Goal: Transaction & Acquisition: Book appointment/travel/reservation

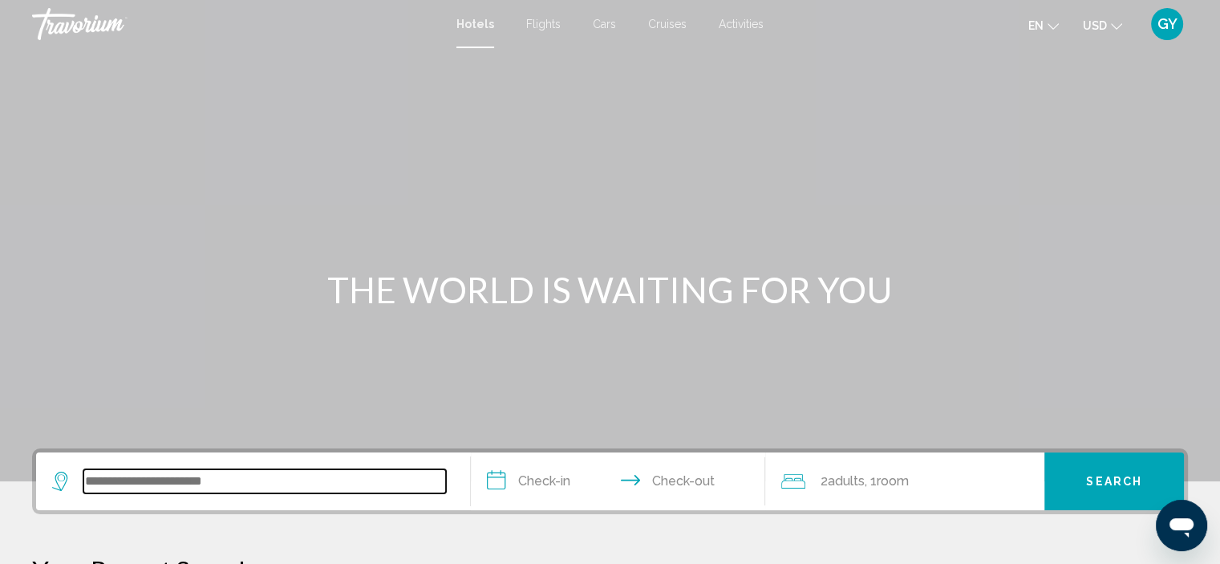
click at [107, 488] on input "Search widget" at bounding box center [264, 481] width 362 height 24
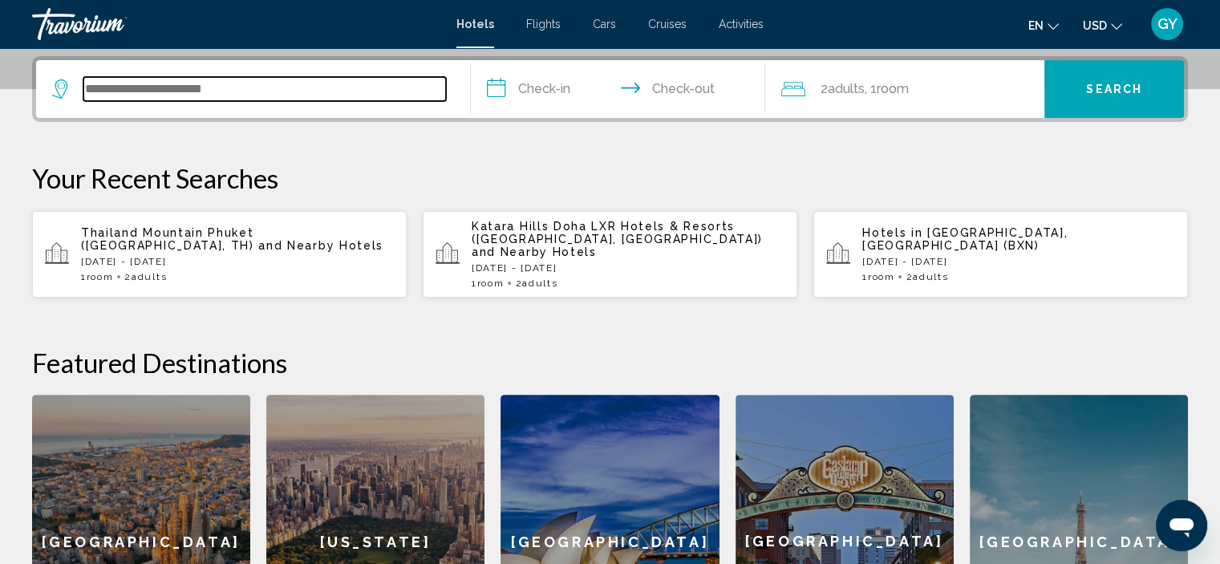
scroll to position [395, 0]
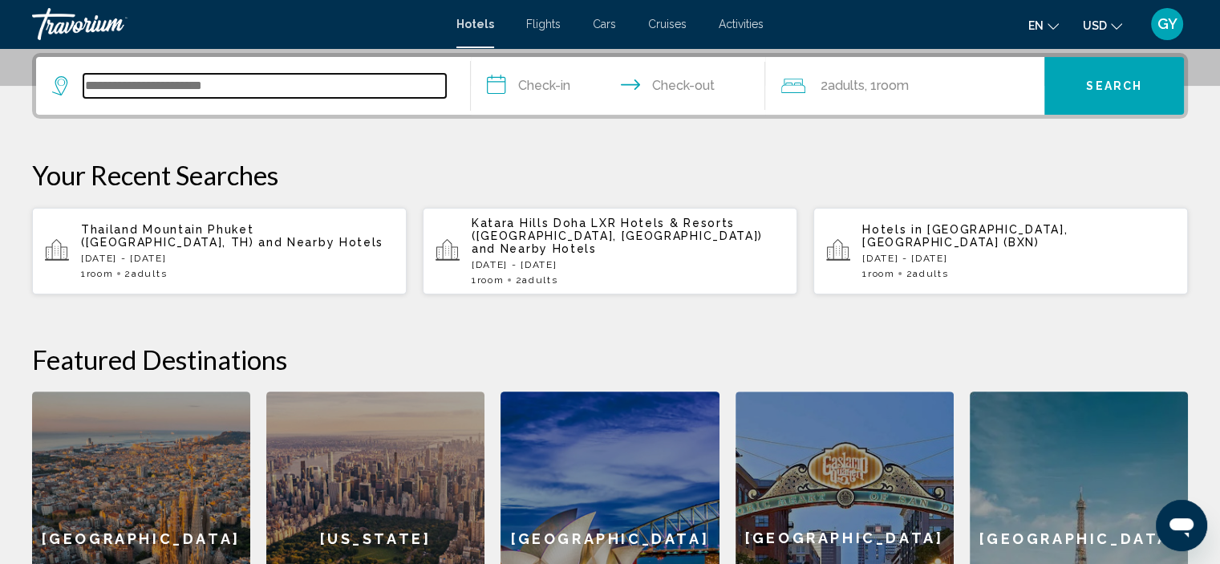
click at [105, 81] on input "Search widget" at bounding box center [264, 86] width 362 height 24
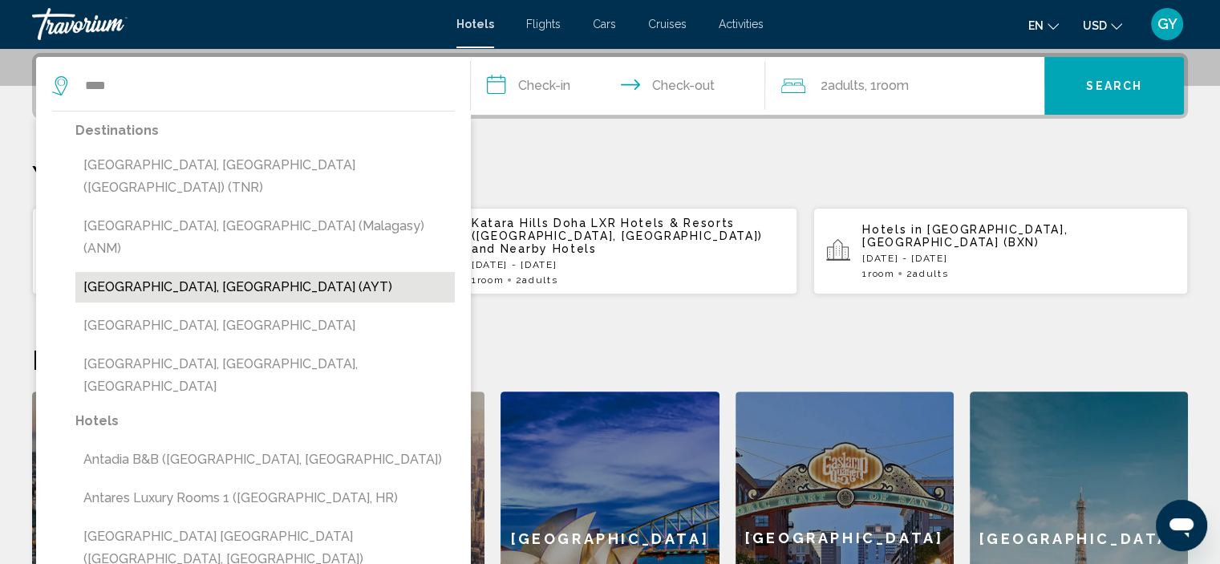
click at [156, 272] on button "[GEOGRAPHIC_DATA], [GEOGRAPHIC_DATA] (AYT)" at bounding box center [264, 287] width 379 height 30
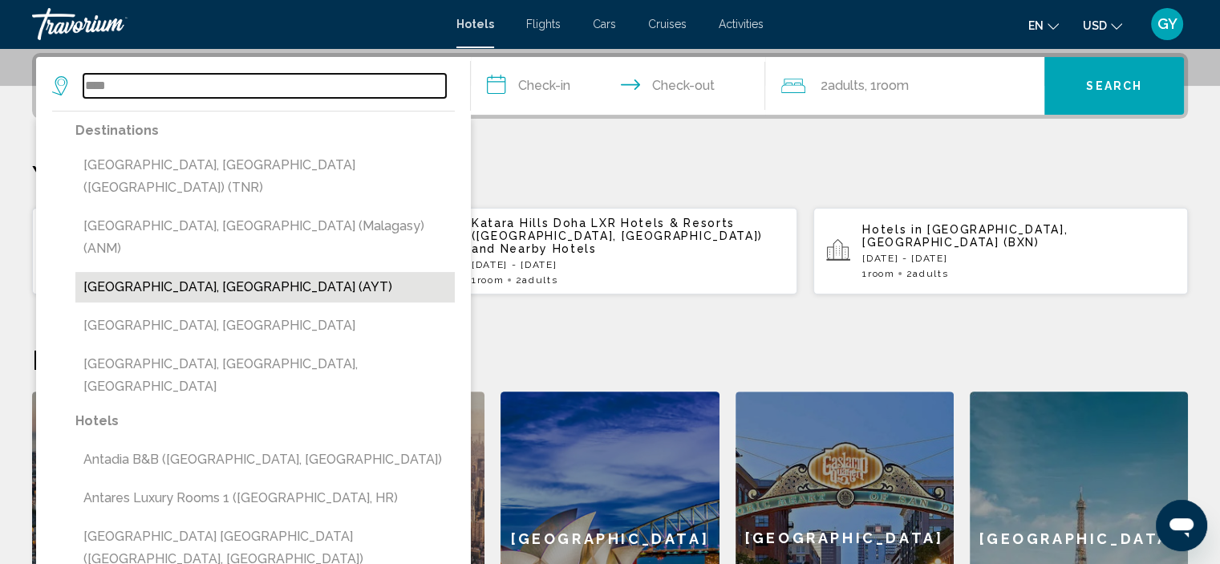
type input "**********"
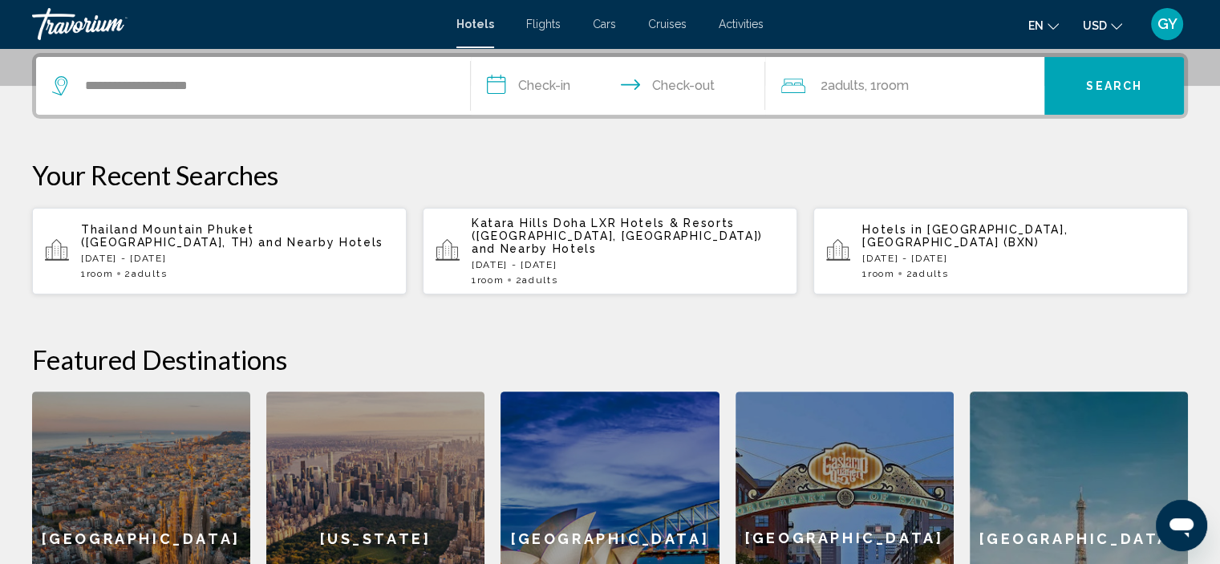
click at [491, 83] on input "**********" at bounding box center [621, 88] width 301 height 63
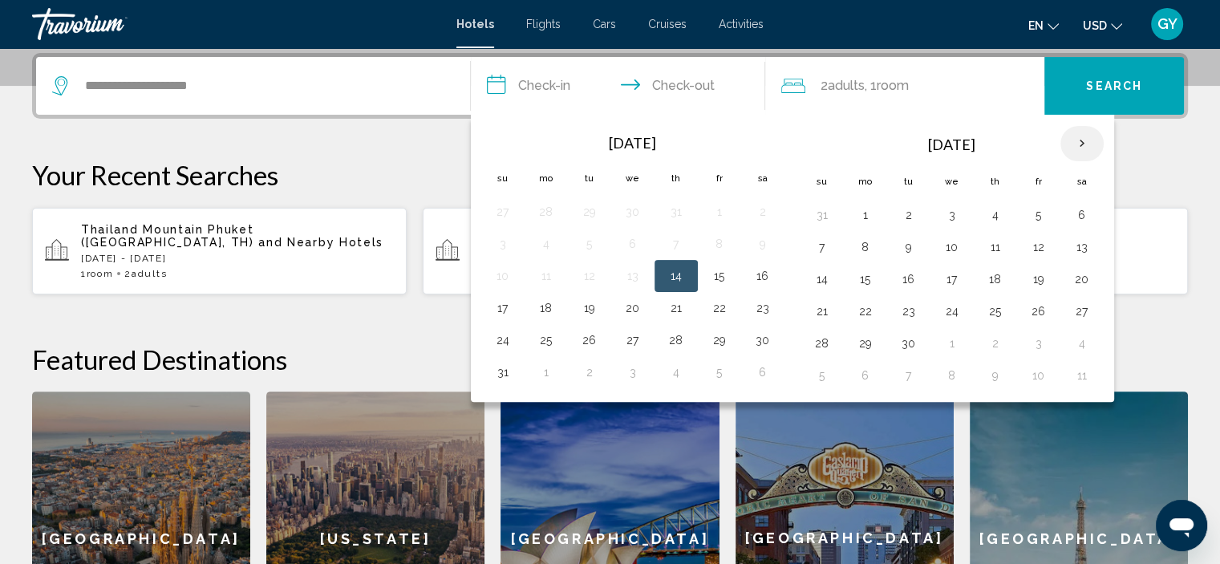
click at [1076, 140] on th "Next month" at bounding box center [1081, 143] width 43 height 35
click at [1071, 141] on th "Next month" at bounding box center [1081, 143] width 43 height 35
click at [989, 273] on button "13" at bounding box center [995, 279] width 26 height 22
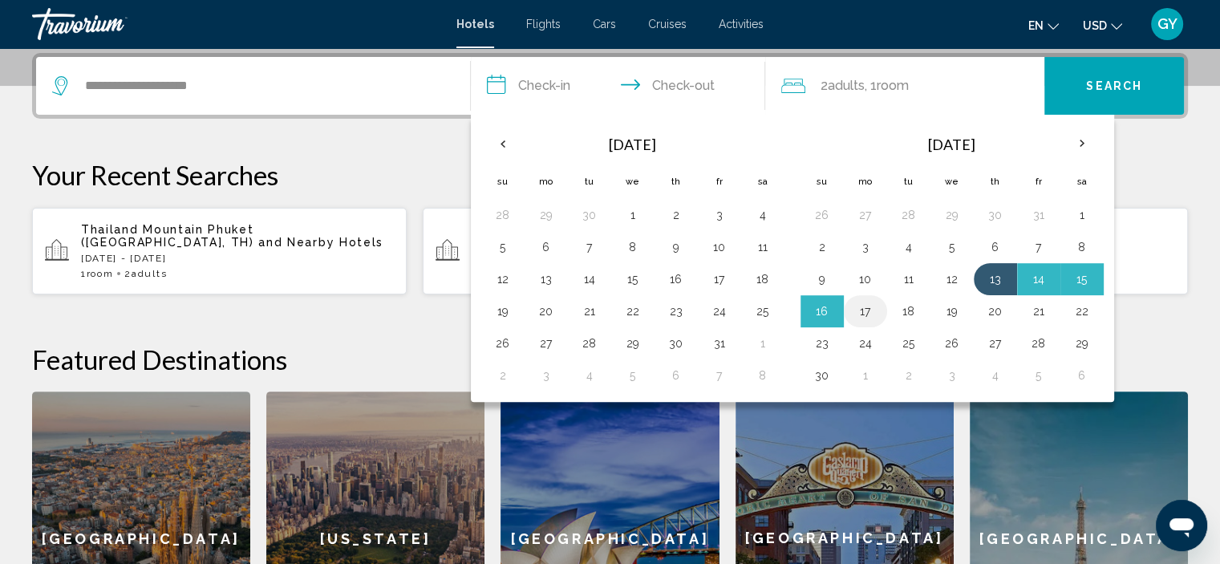
click at [869, 308] on button "17" at bounding box center [865, 311] width 26 height 22
type input "**********"
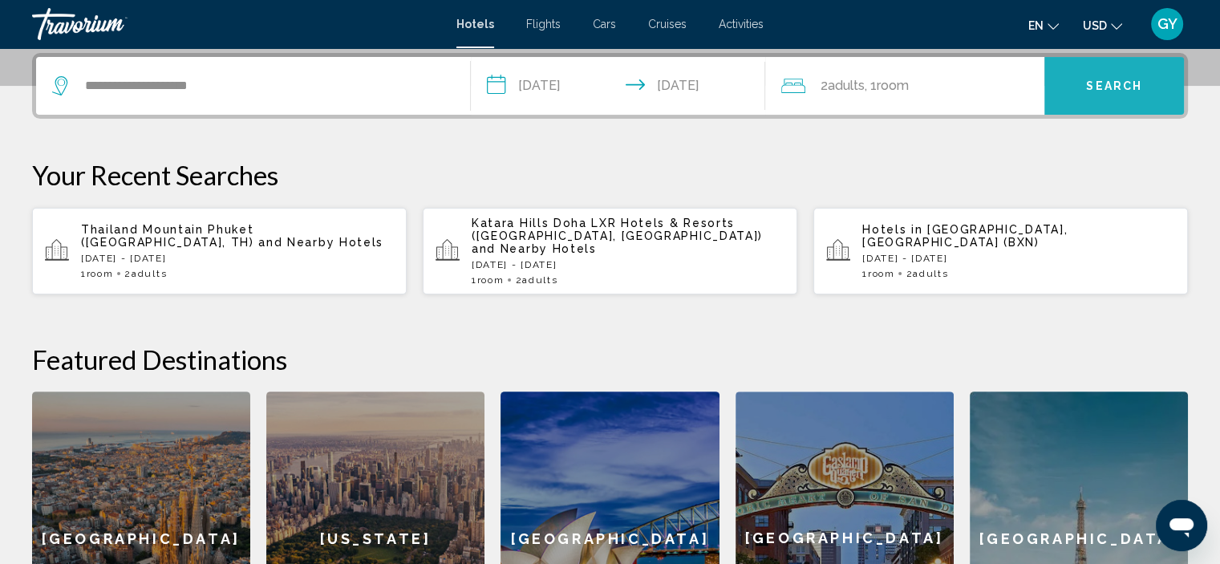
click at [1062, 102] on button "Search" at bounding box center [1114, 86] width 140 height 58
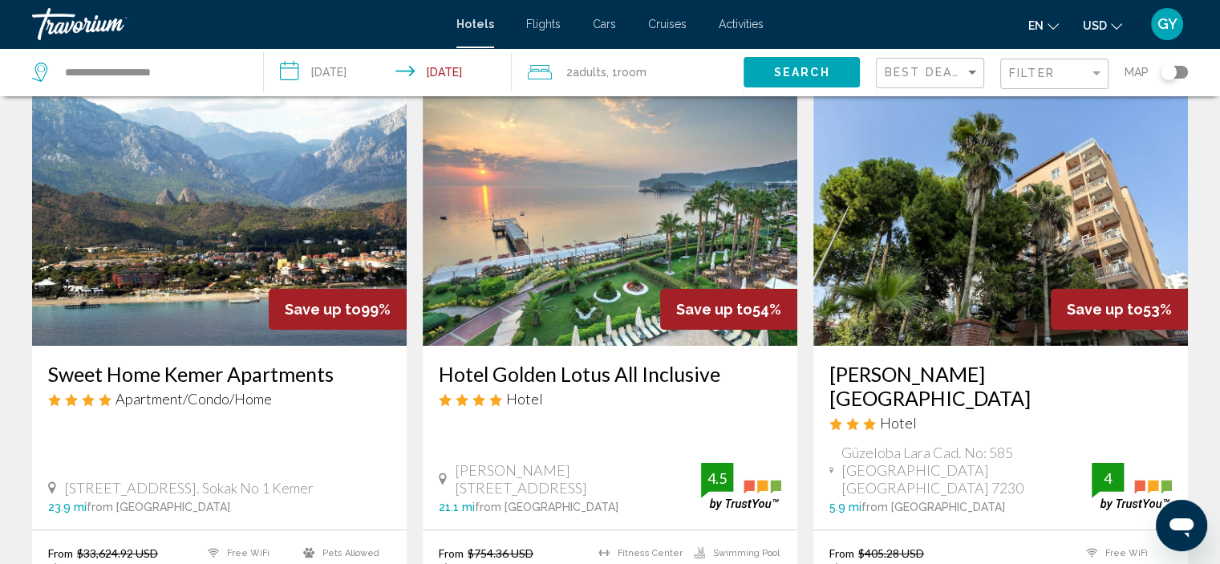
scroll to position [68, 0]
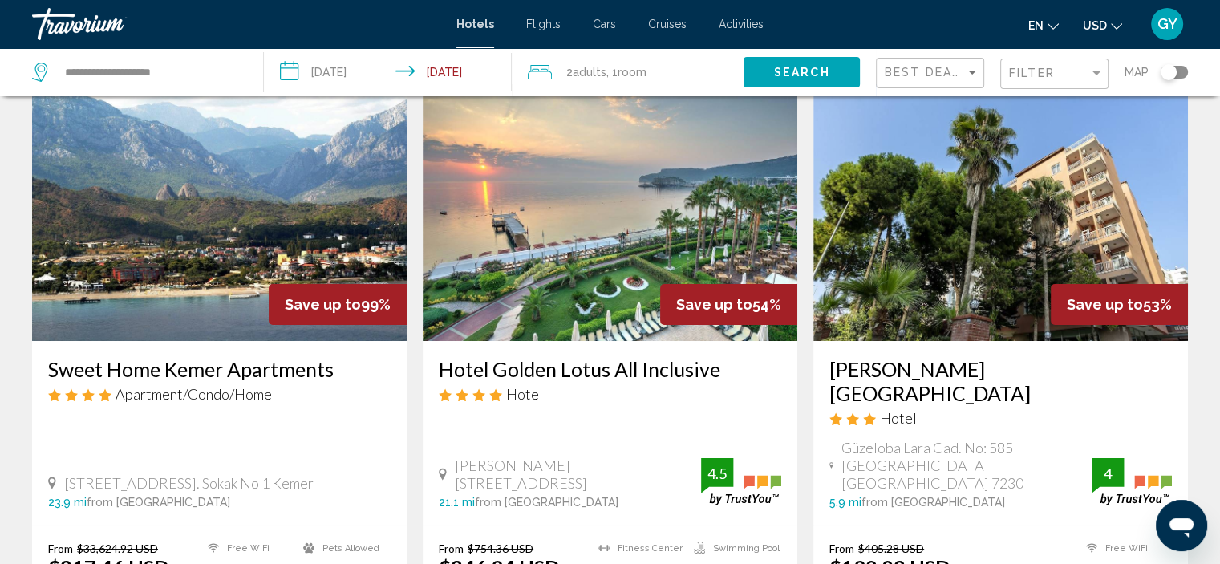
click at [629, 238] on img "Main content" at bounding box center [610, 212] width 374 height 257
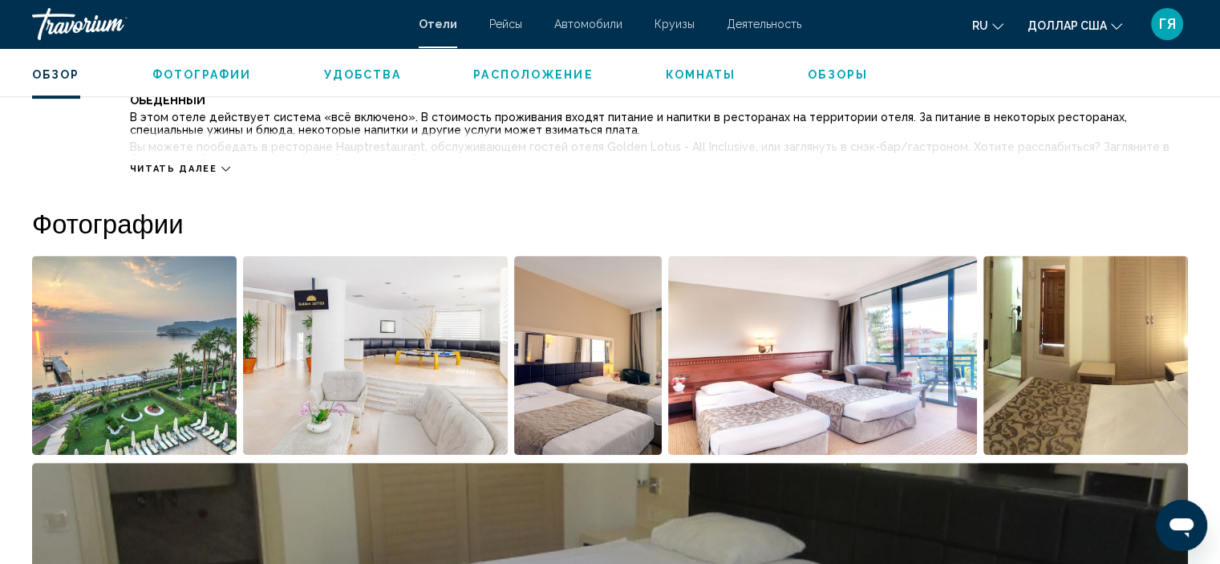
scroll to position [672, 0]
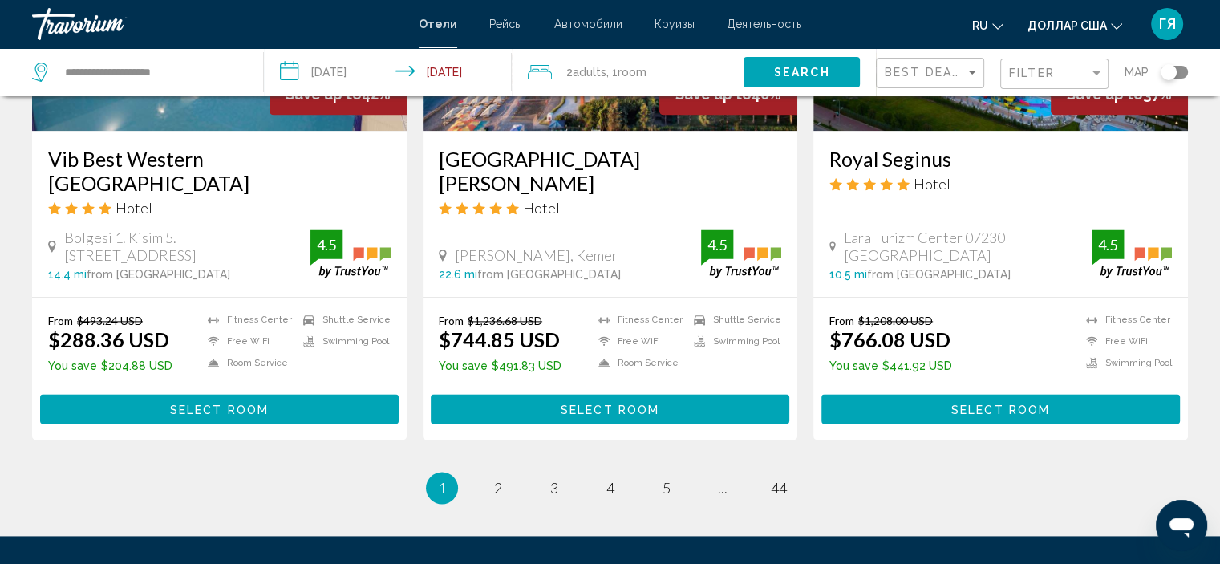
scroll to position [2063, 0]
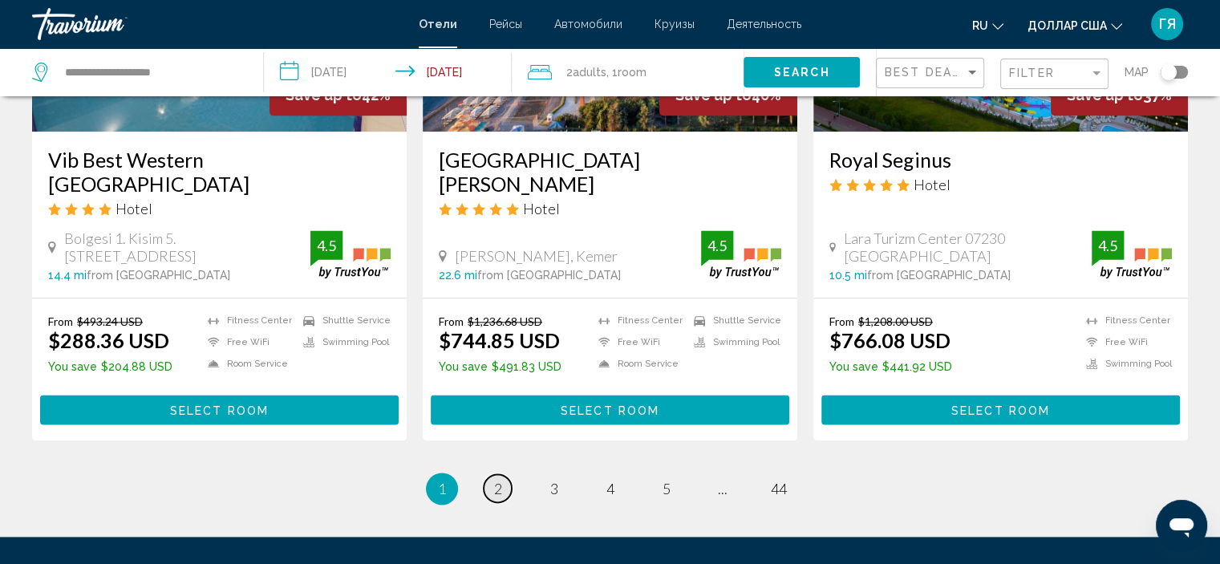
click at [497, 479] on span "2" at bounding box center [498, 488] width 8 height 18
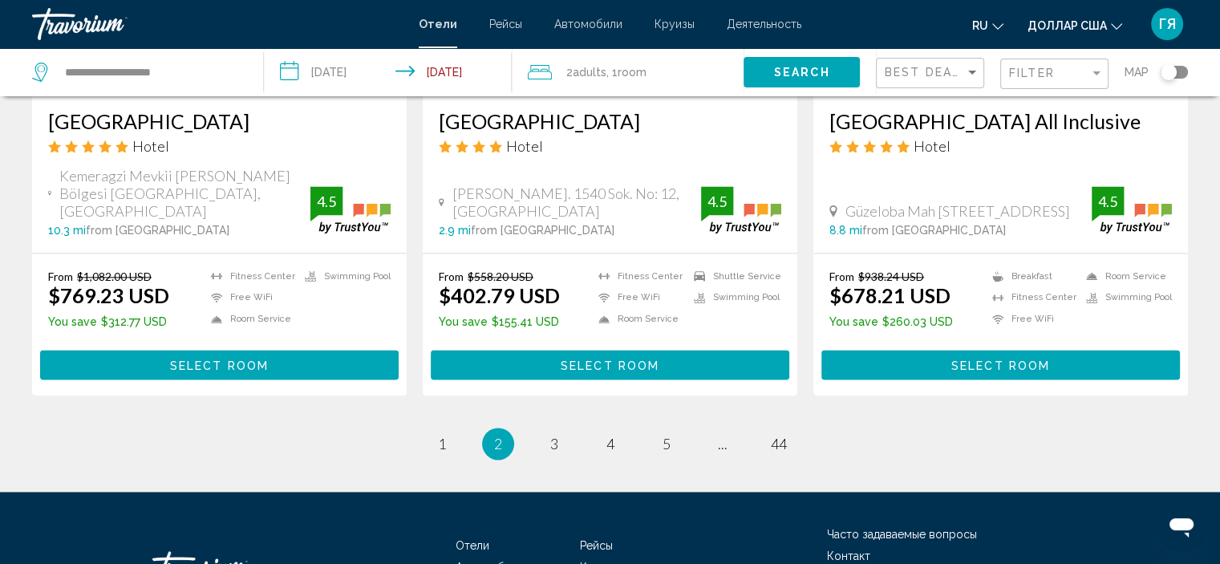
scroll to position [2106, 0]
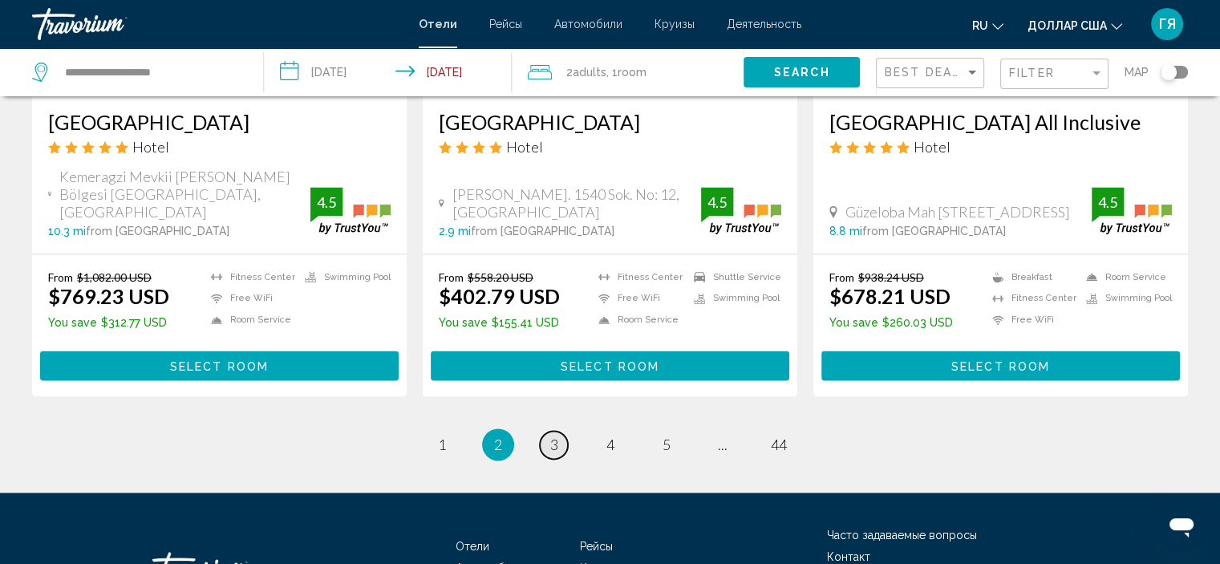
click at [555, 435] on span "3" at bounding box center [554, 444] width 8 height 18
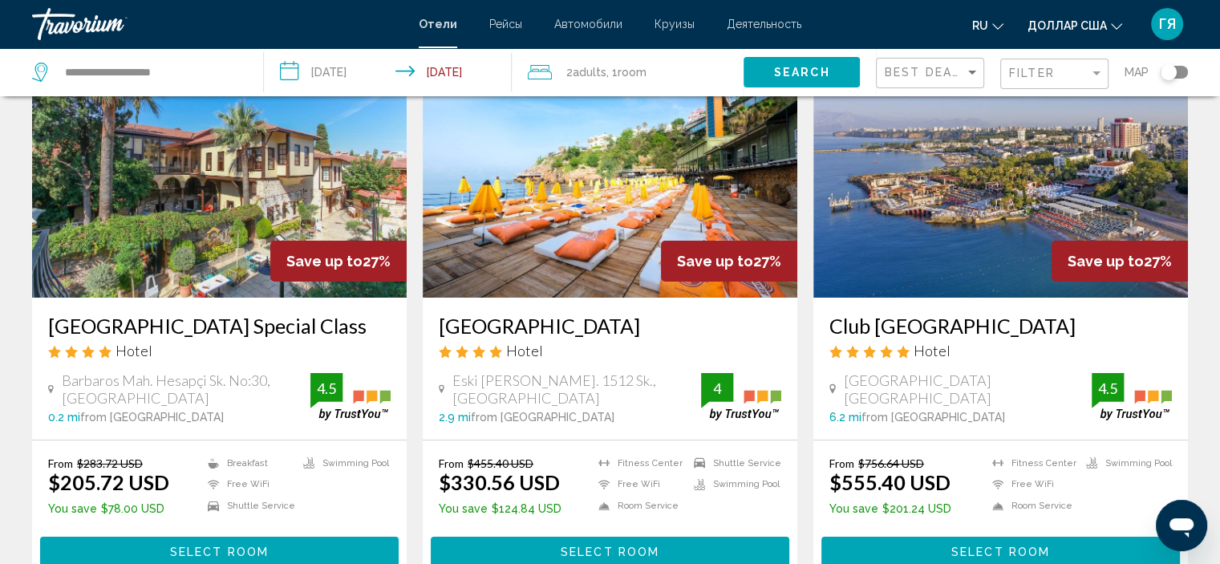
scroll to position [111, 0]
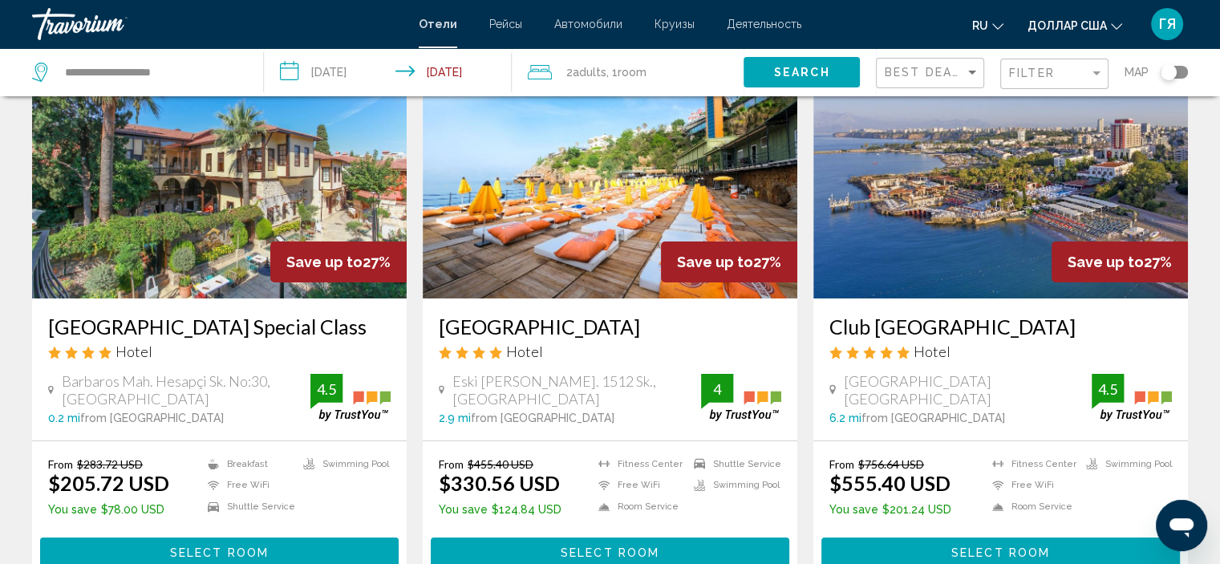
click at [885, 258] on img "Основное содержание" at bounding box center [1000, 170] width 374 height 257
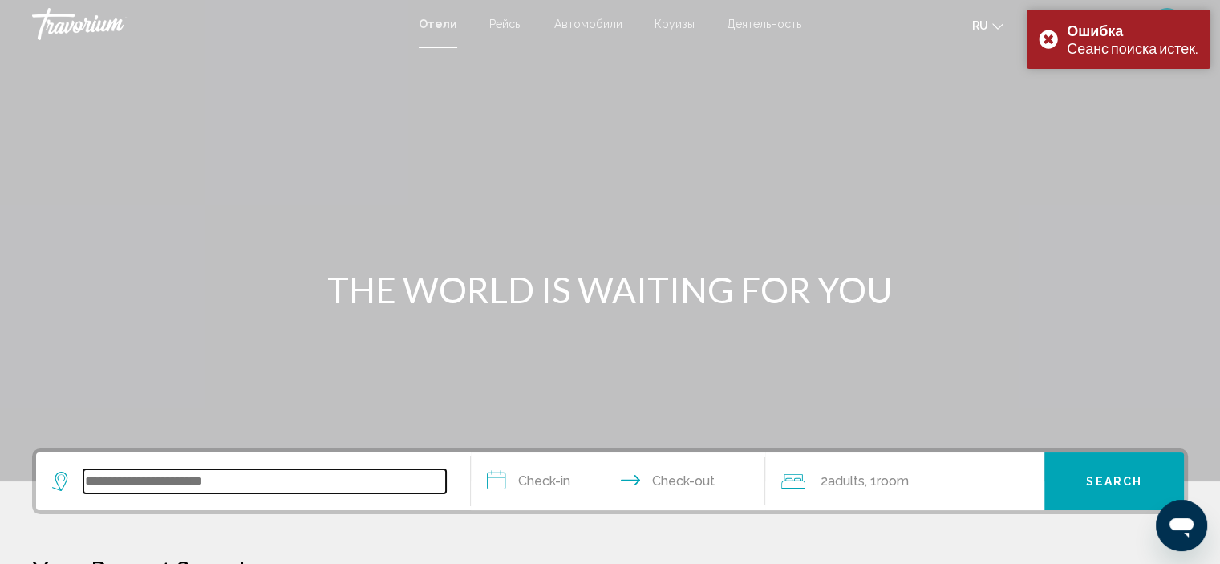
click at [128, 484] on input "Search widget" at bounding box center [264, 481] width 362 height 24
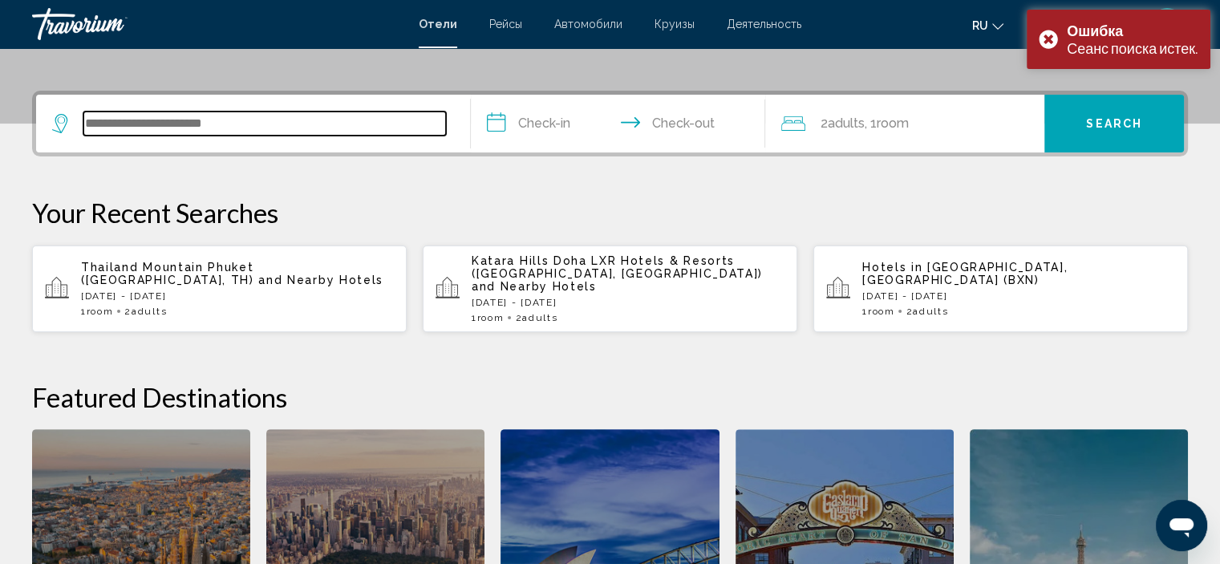
scroll to position [395, 0]
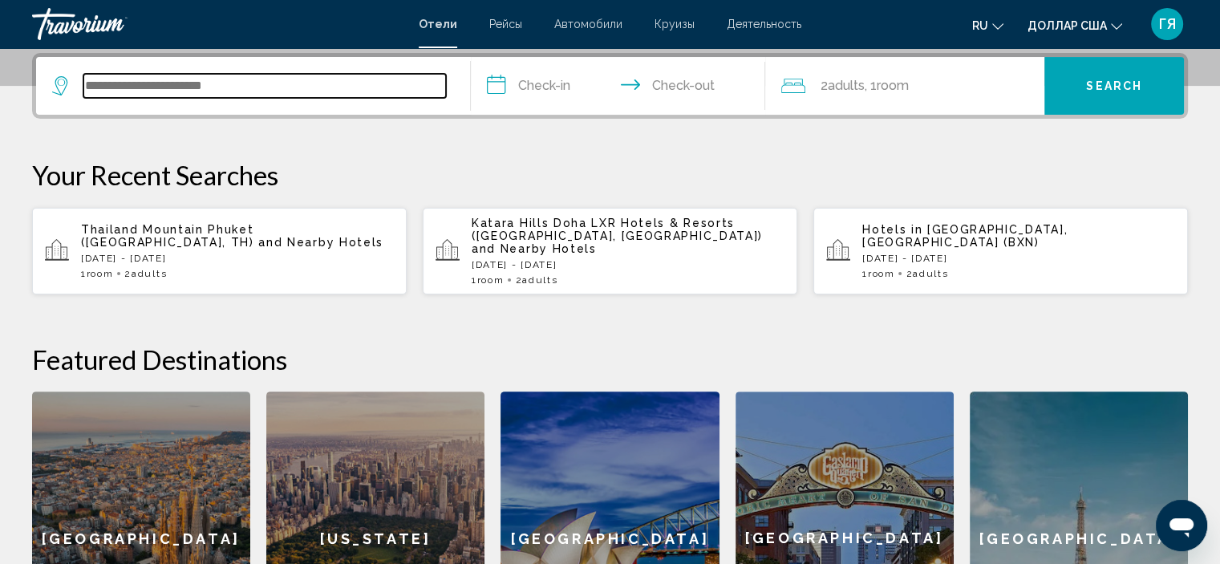
click at [120, 85] on input "Search widget" at bounding box center [264, 86] width 362 height 24
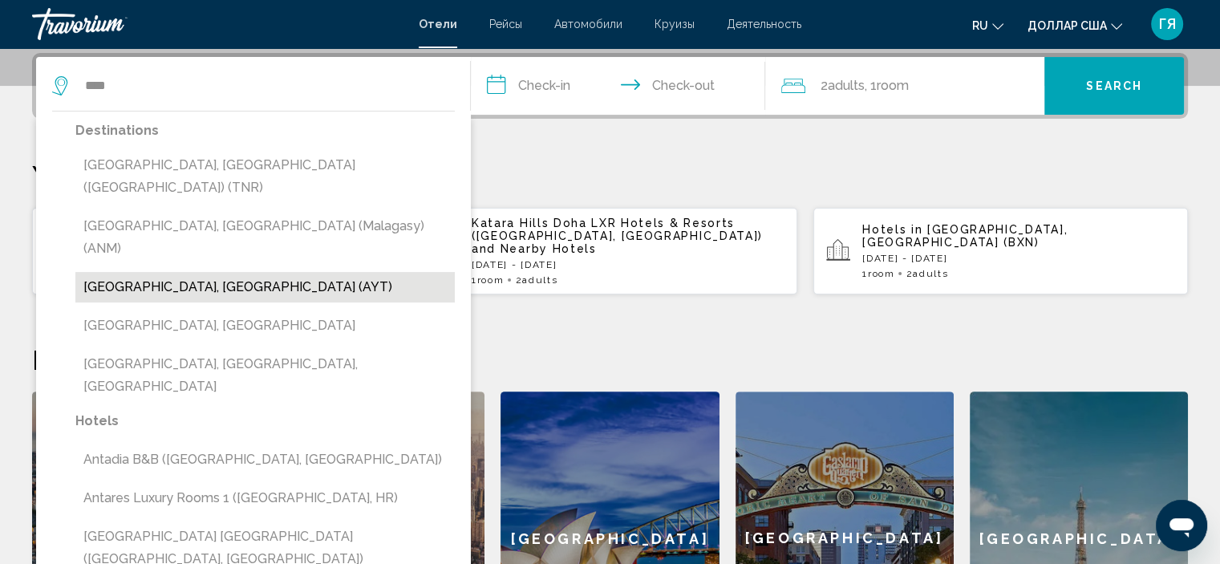
click at [152, 272] on button "[GEOGRAPHIC_DATA], [GEOGRAPHIC_DATA] (AYT)" at bounding box center [264, 287] width 379 height 30
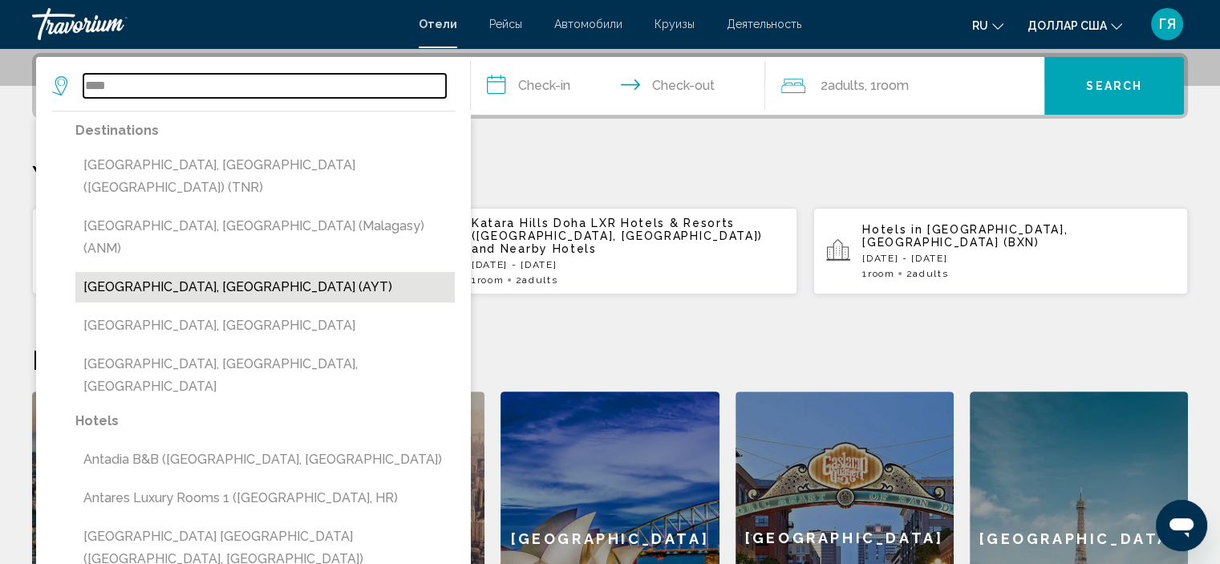
type input "**********"
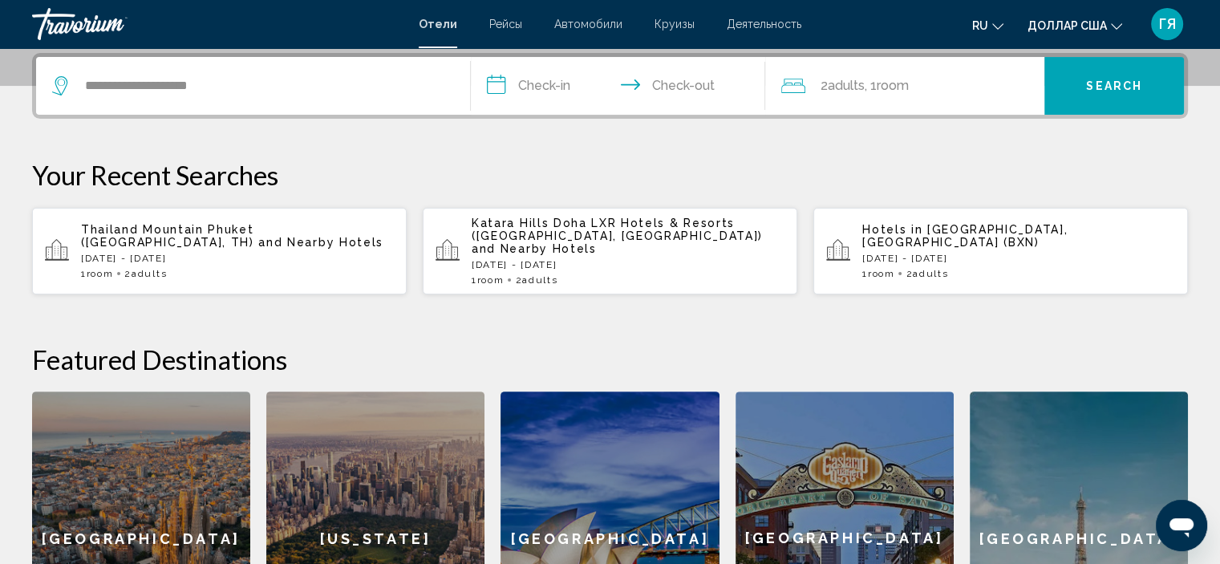
click at [496, 85] on input "**********" at bounding box center [621, 88] width 301 height 63
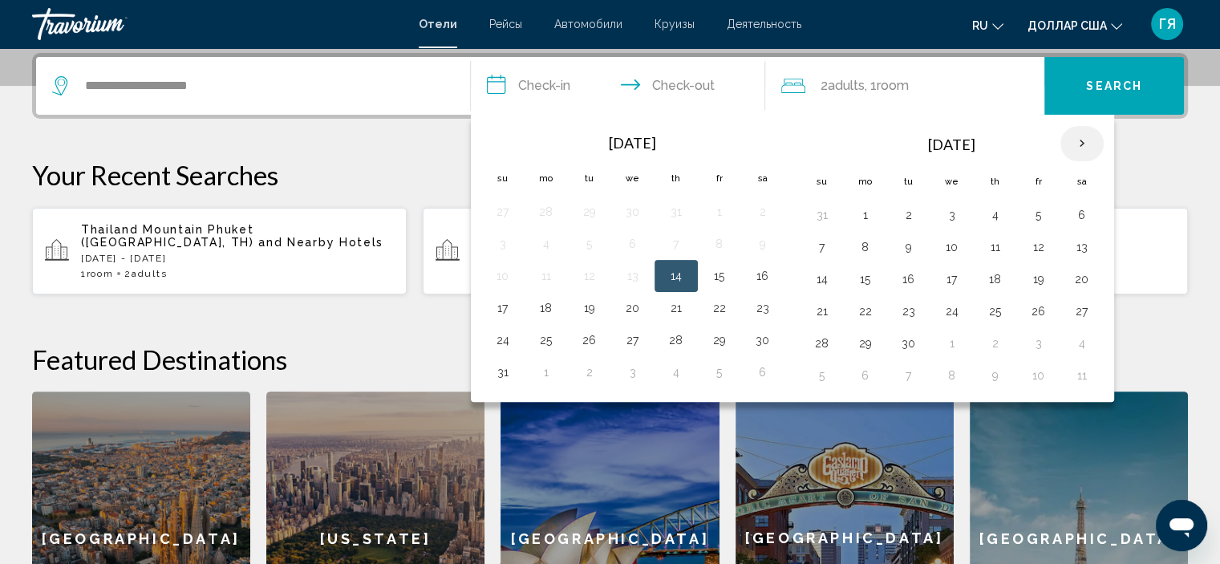
click at [1077, 136] on th "Next month" at bounding box center [1081, 143] width 43 height 35
click at [985, 277] on button "13" at bounding box center [995, 279] width 26 height 22
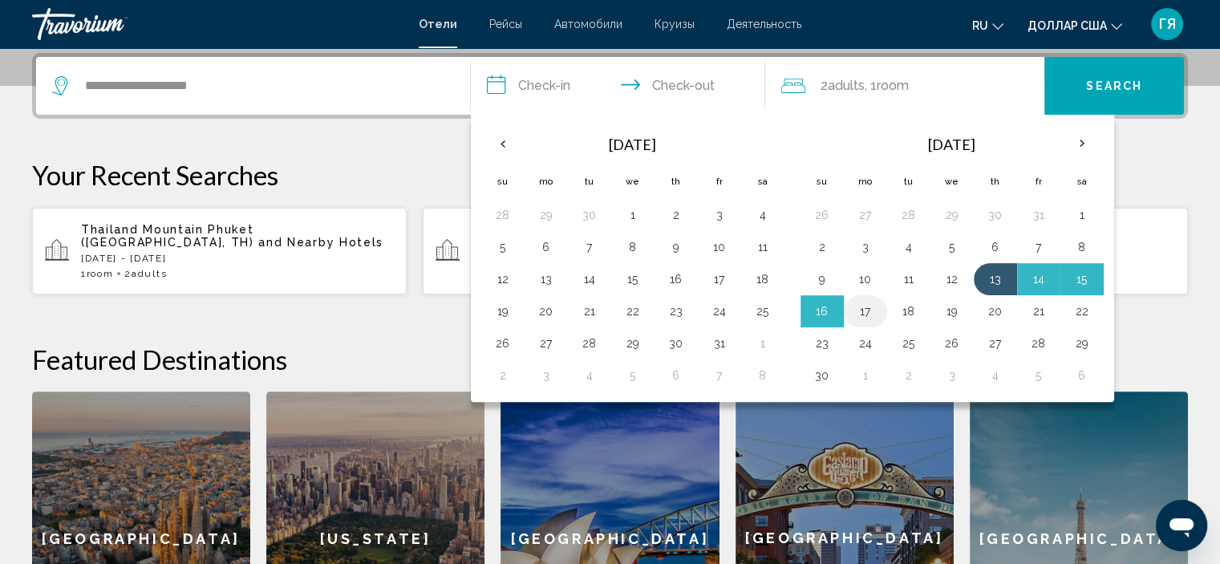
click at [866, 310] on button "17" at bounding box center [865, 311] width 26 height 22
type input "**********"
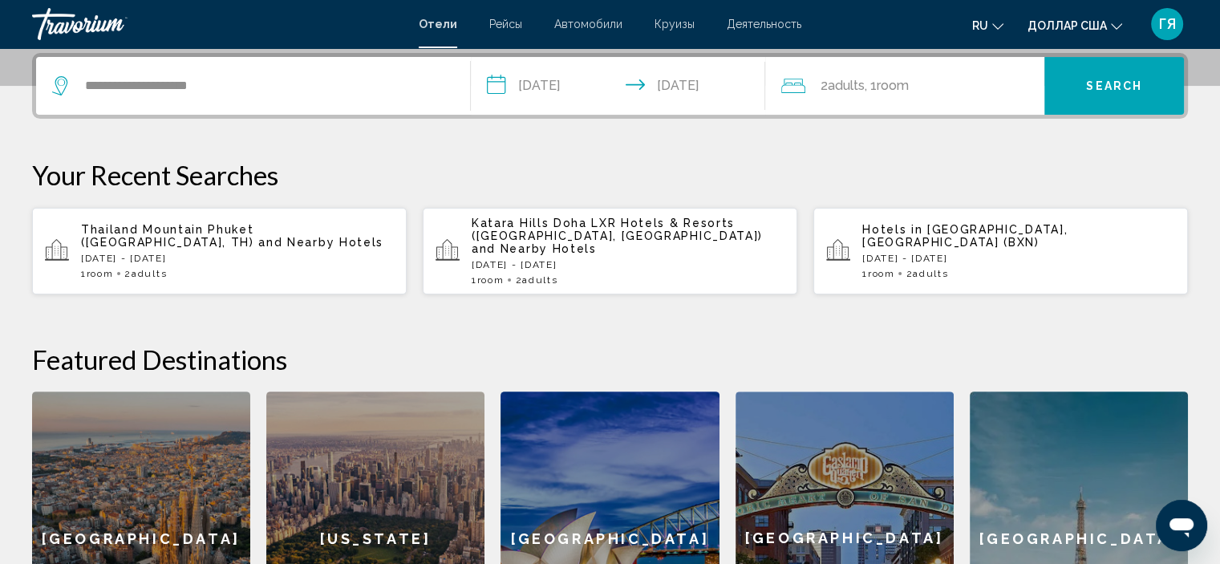
click at [1070, 86] on button "Search" at bounding box center [1114, 86] width 140 height 58
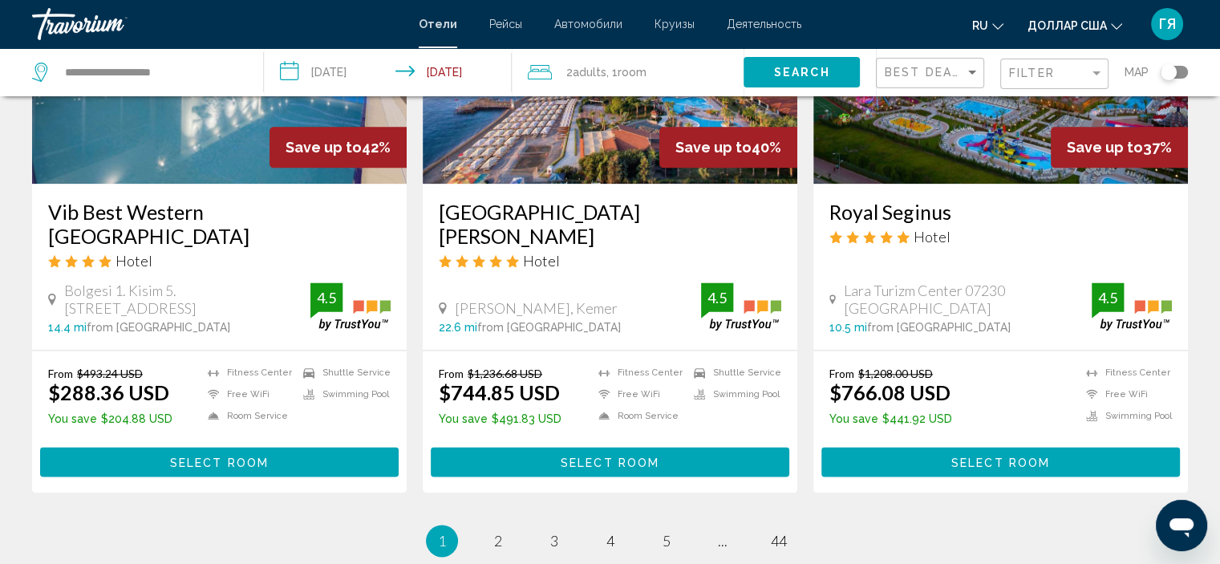
scroll to position [2010, 0]
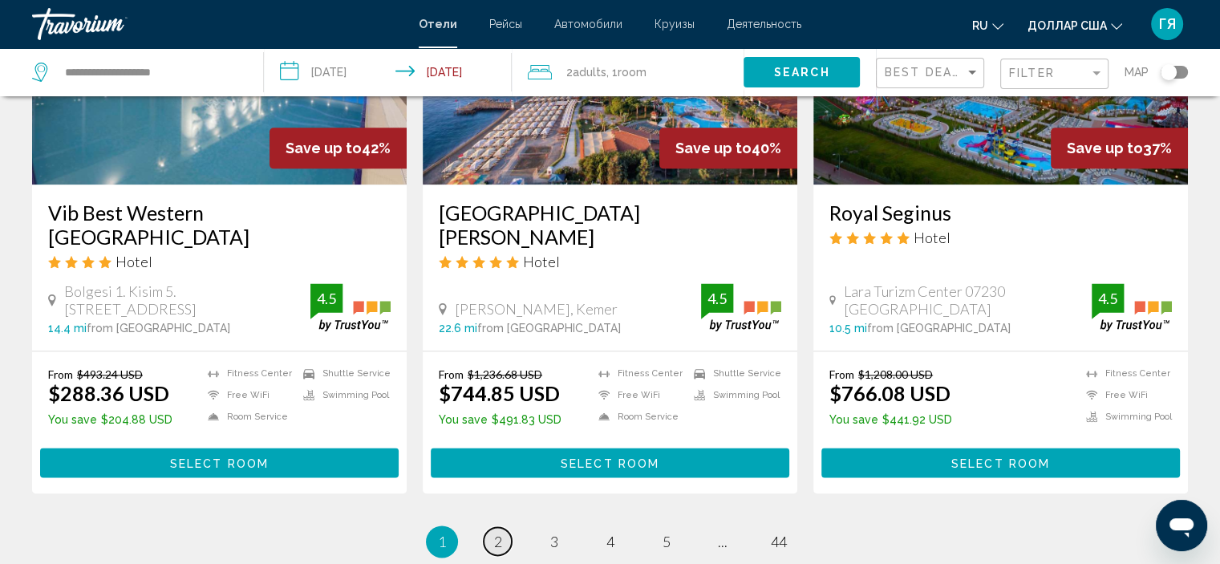
click at [502, 527] on link "page 2" at bounding box center [498, 541] width 28 height 28
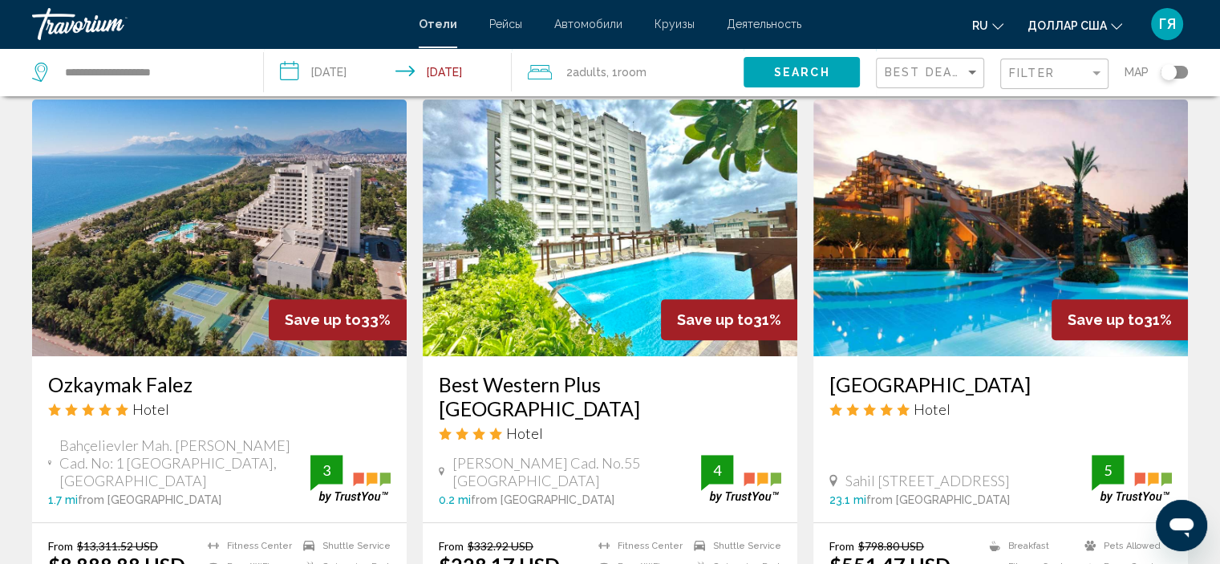
scroll to position [674, 0]
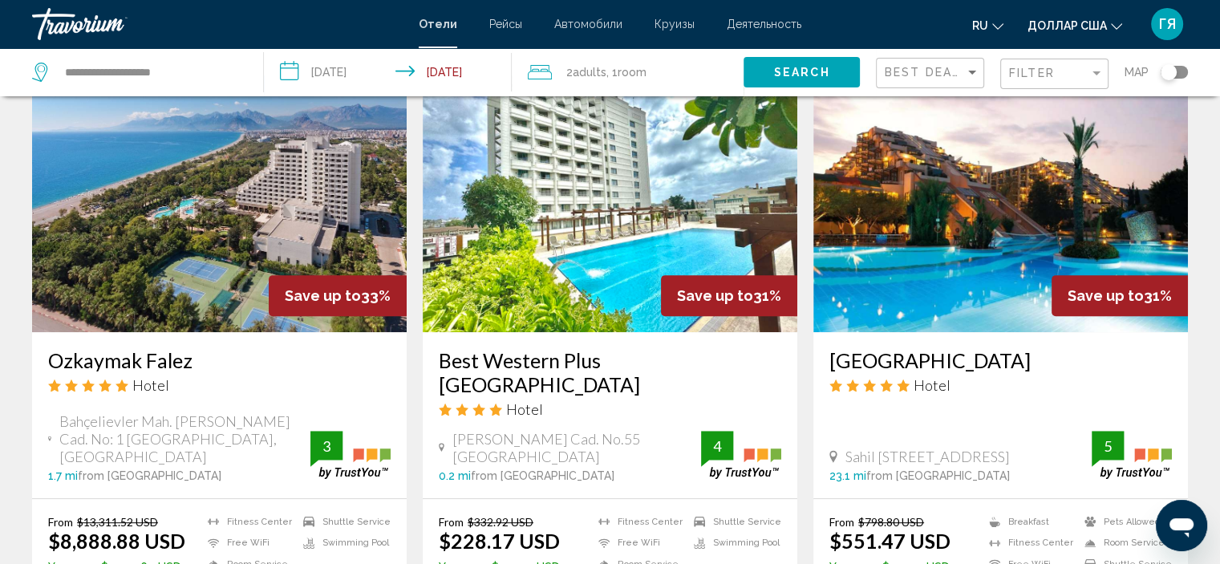
click at [943, 294] on img "Основное содержание" at bounding box center [1000, 203] width 374 height 257
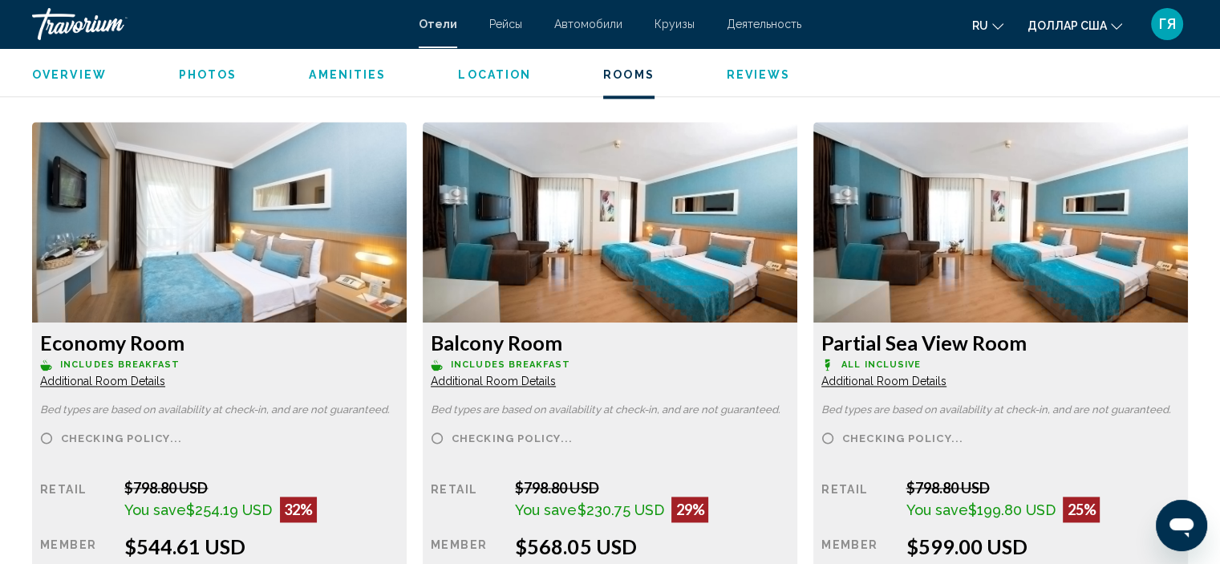
scroll to position [2151, 0]
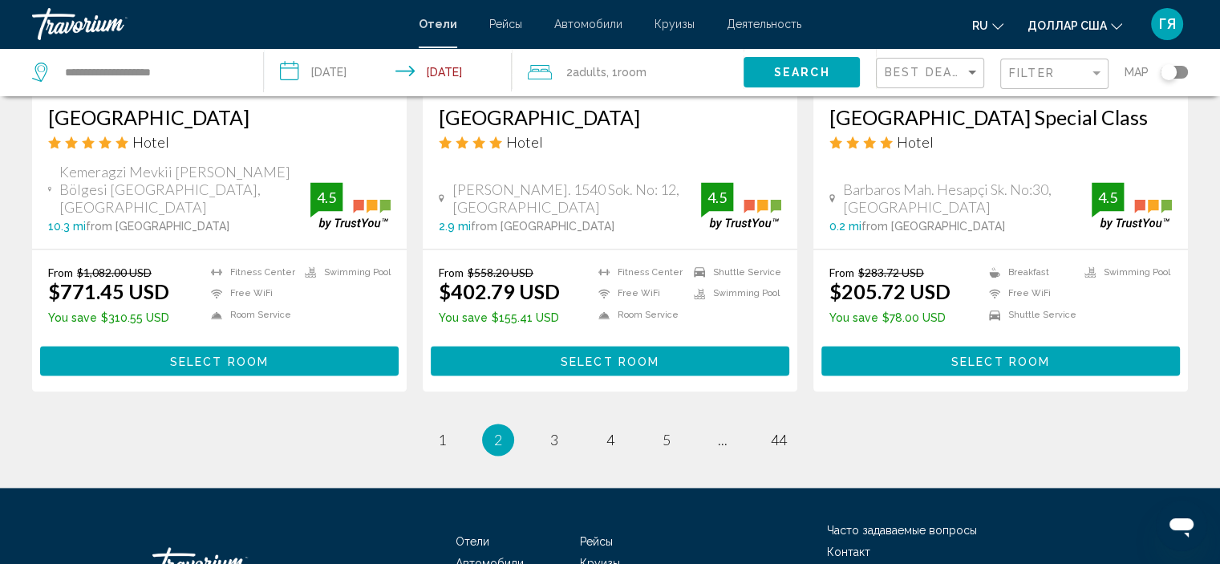
scroll to position [2110, 0]
click at [552, 431] on span "3" at bounding box center [554, 440] width 8 height 18
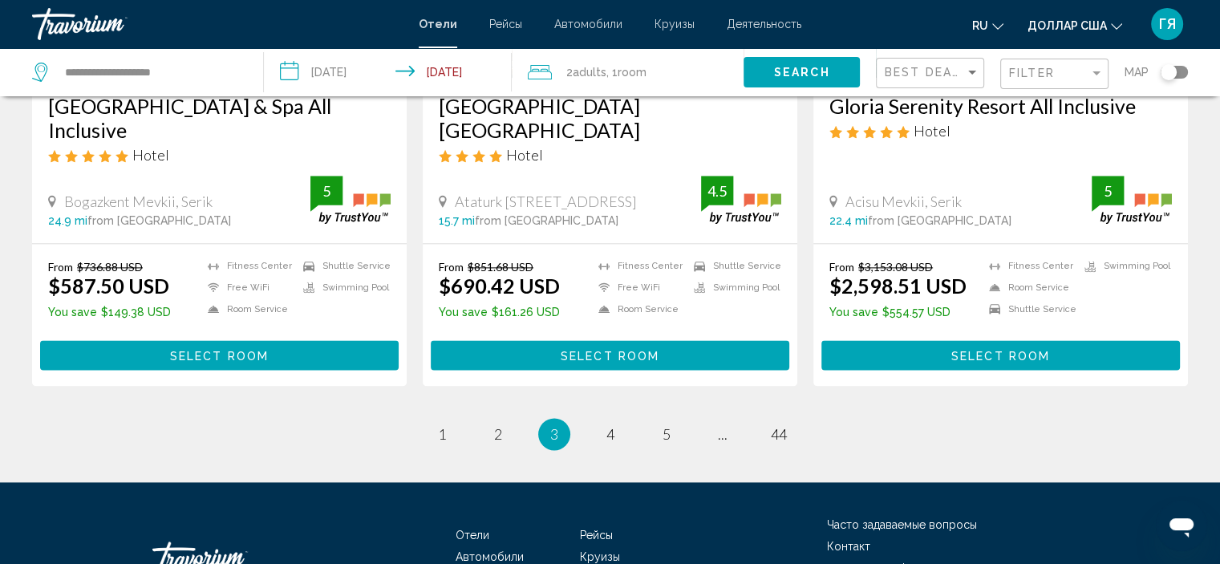
scroll to position [2071, 0]
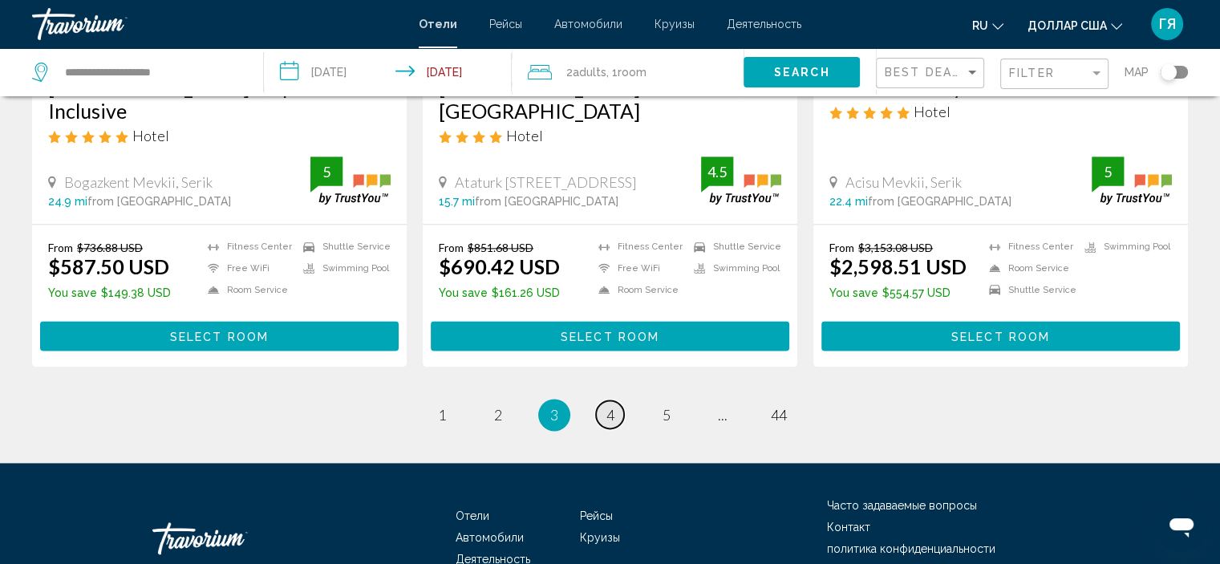
click at [613, 423] on span "4" at bounding box center [610, 415] width 8 height 18
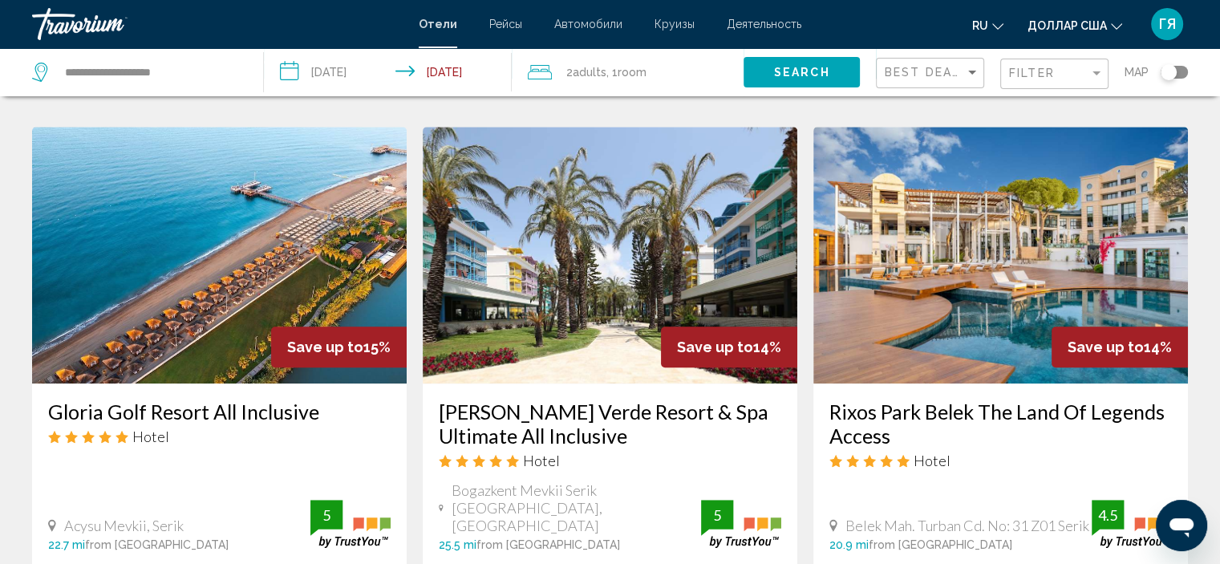
scroll to position [1299, 0]
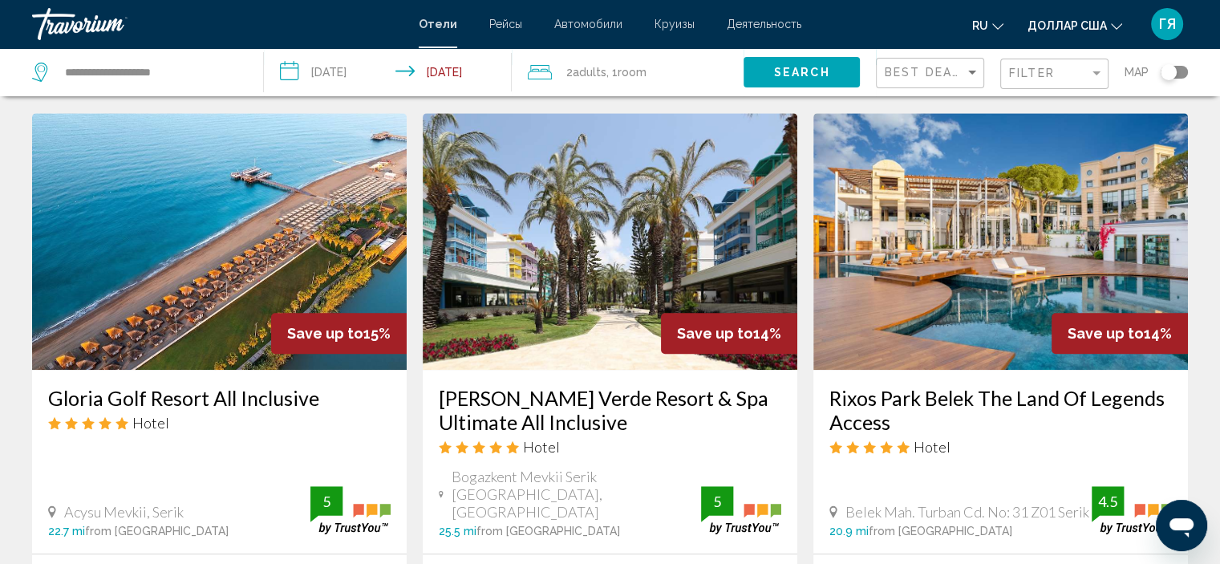
click at [613, 200] on img "Основное содержание" at bounding box center [610, 241] width 374 height 257
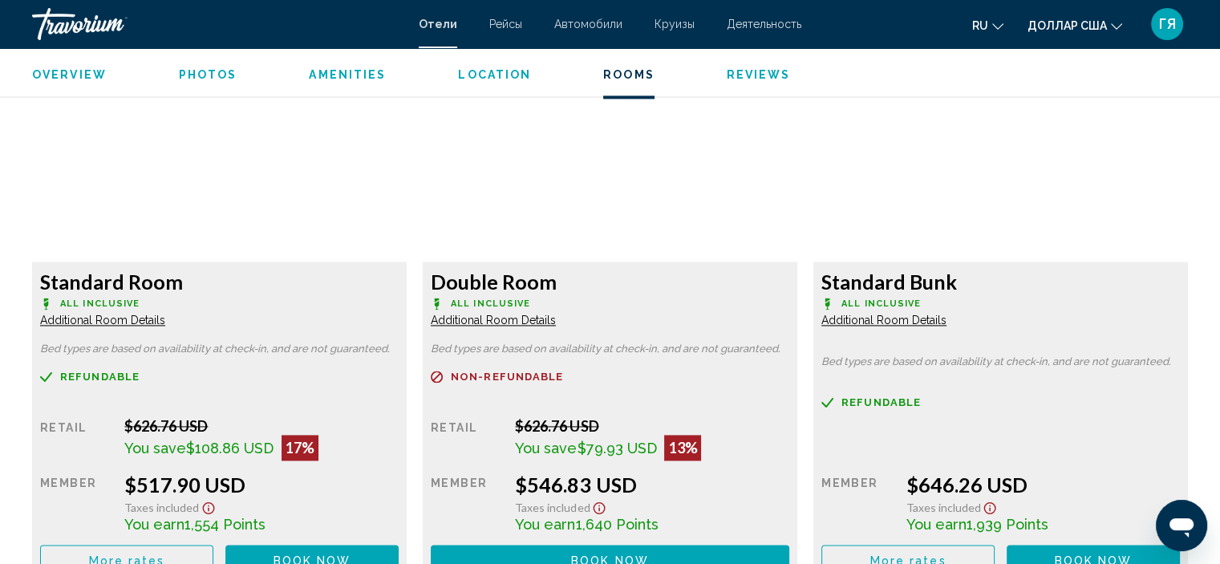
scroll to position [2210, 0]
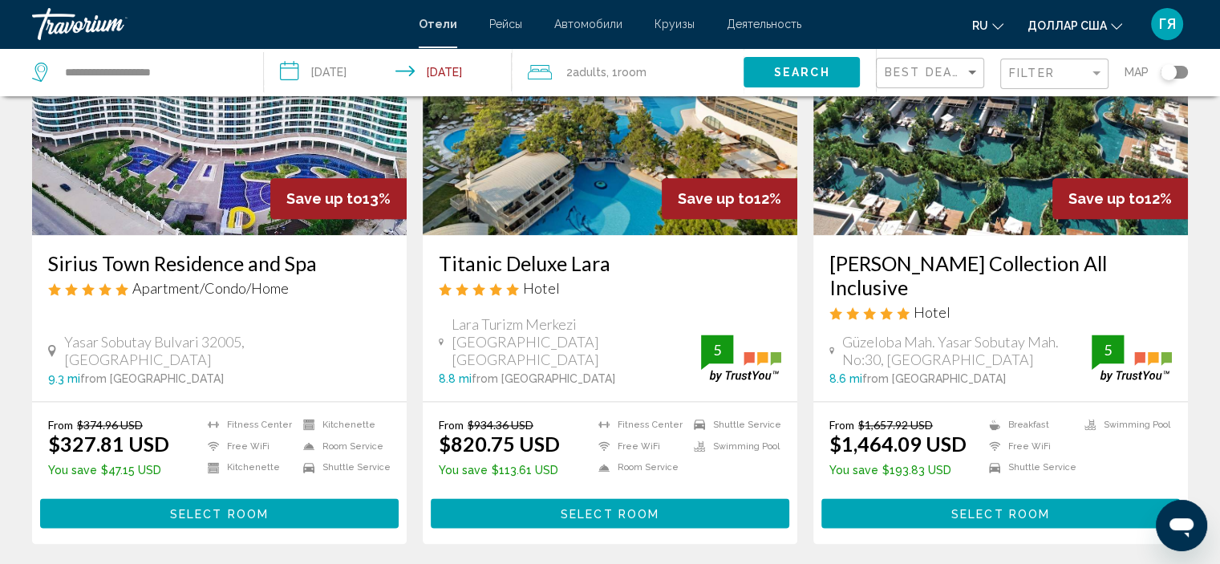
scroll to position [2049, 0]
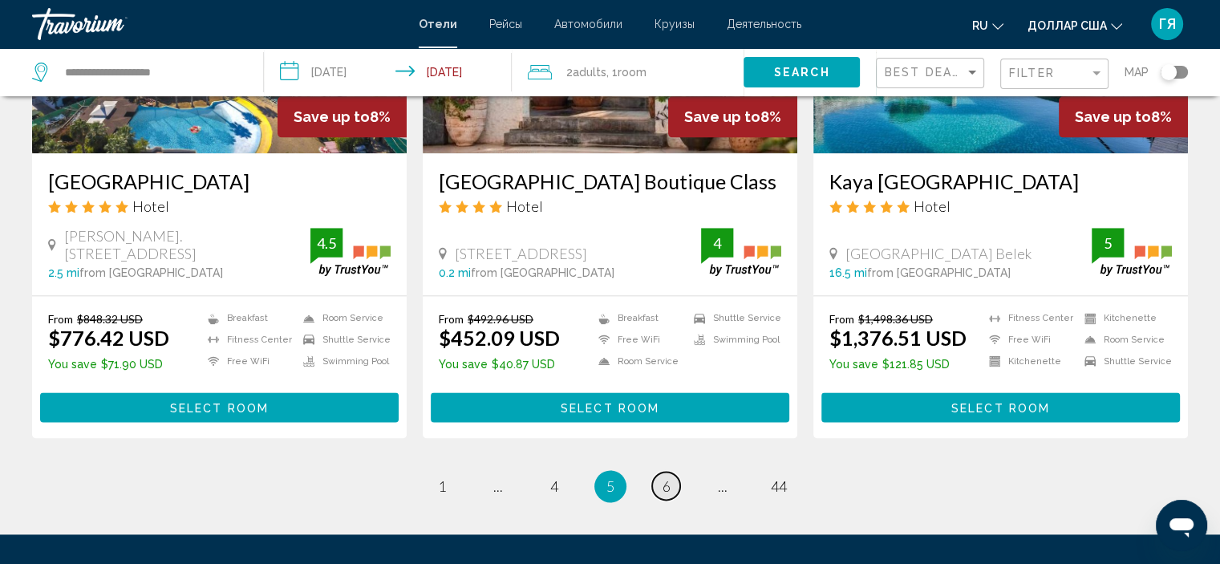
scroll to position [2038, 0]
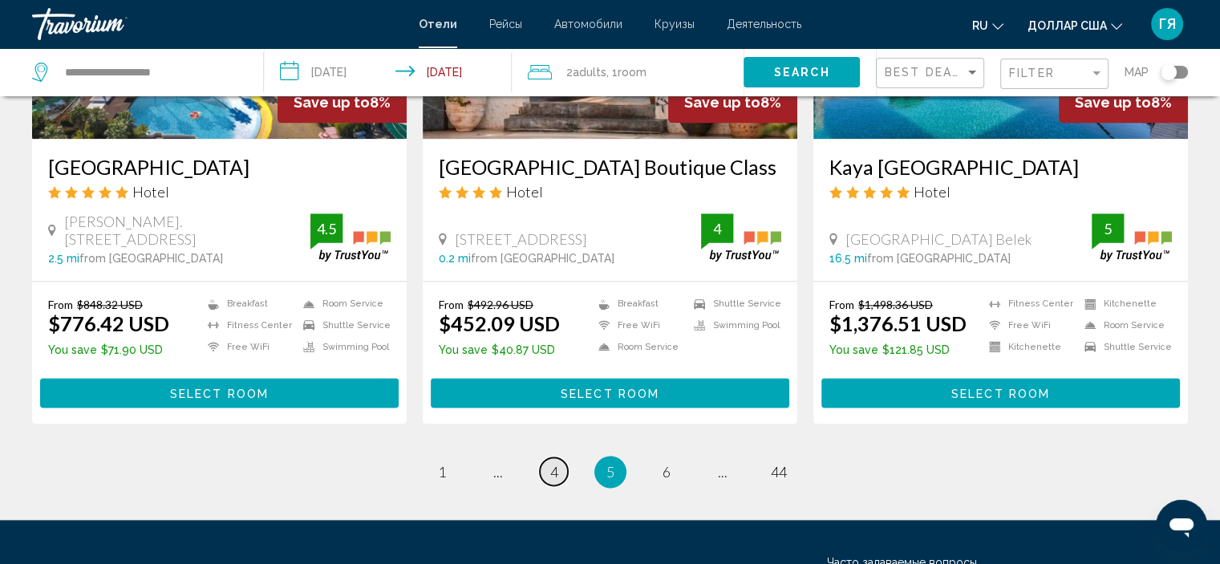
click at [550, 463] on span "4" at bounding box center [554, 472] width 8 height 18
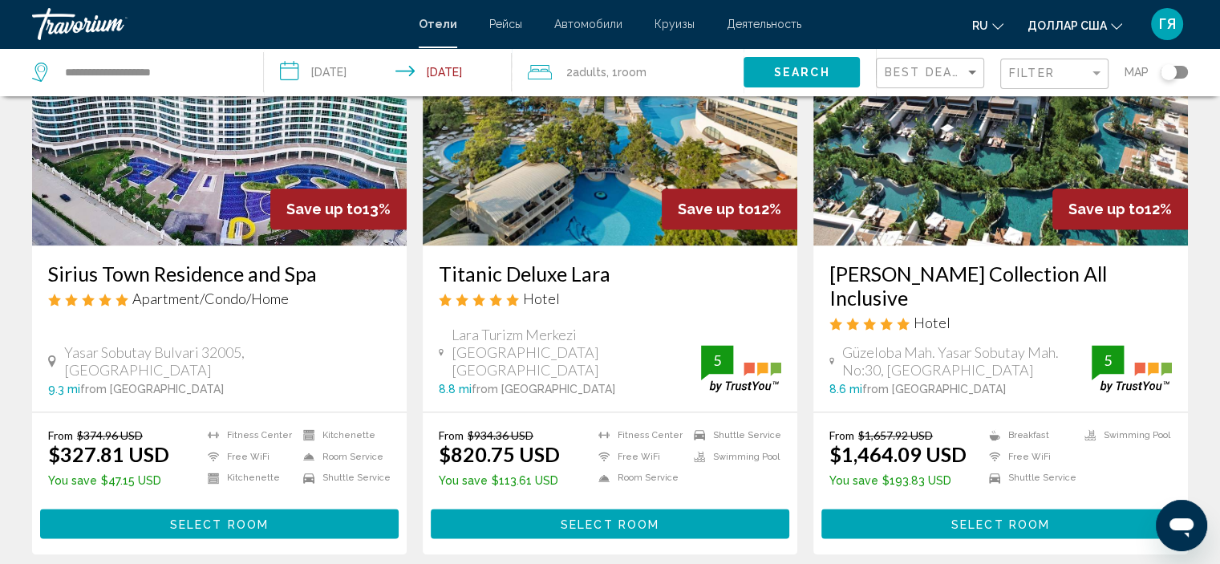
scroll to position [2039, 0]
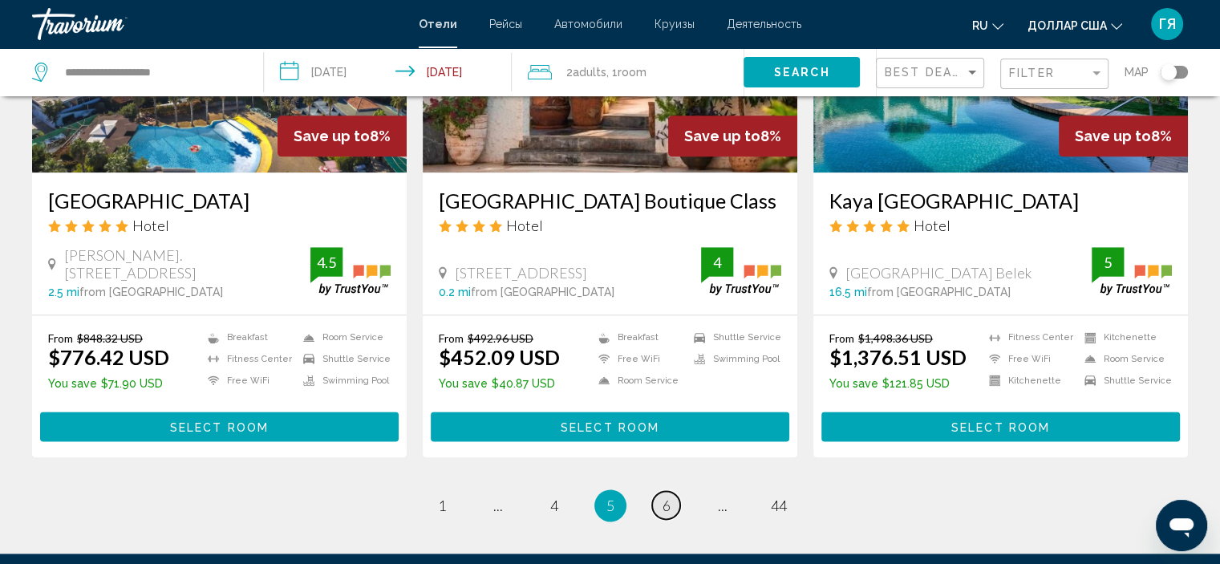
scroll to position [2037, 0]
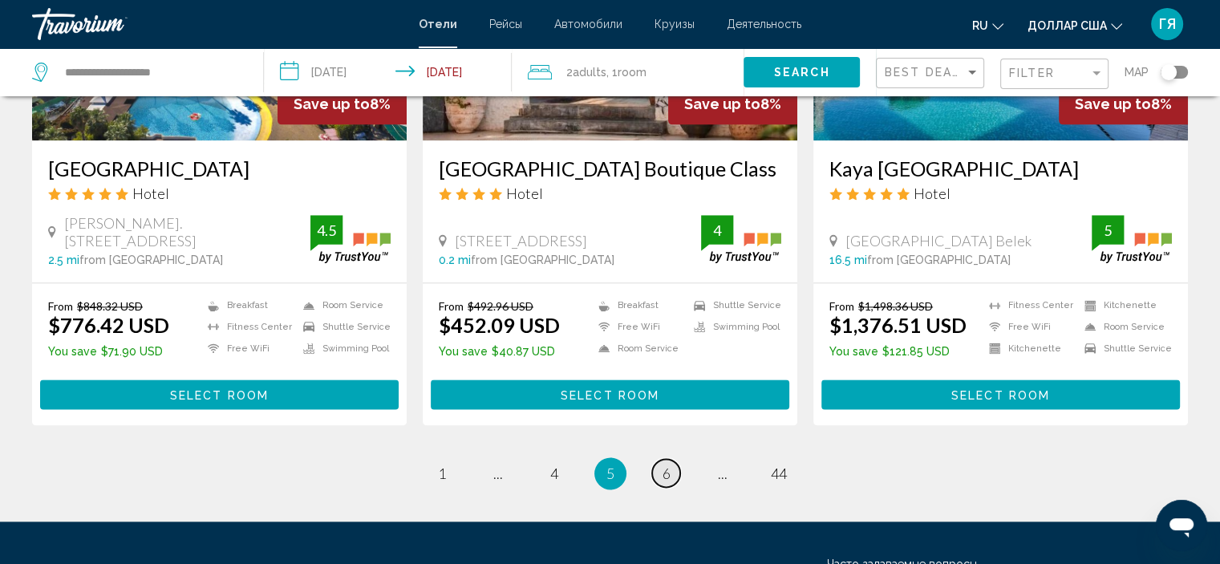
click at [663, 464] on span "6" at bounding box center [666, 473] width 8 height 18
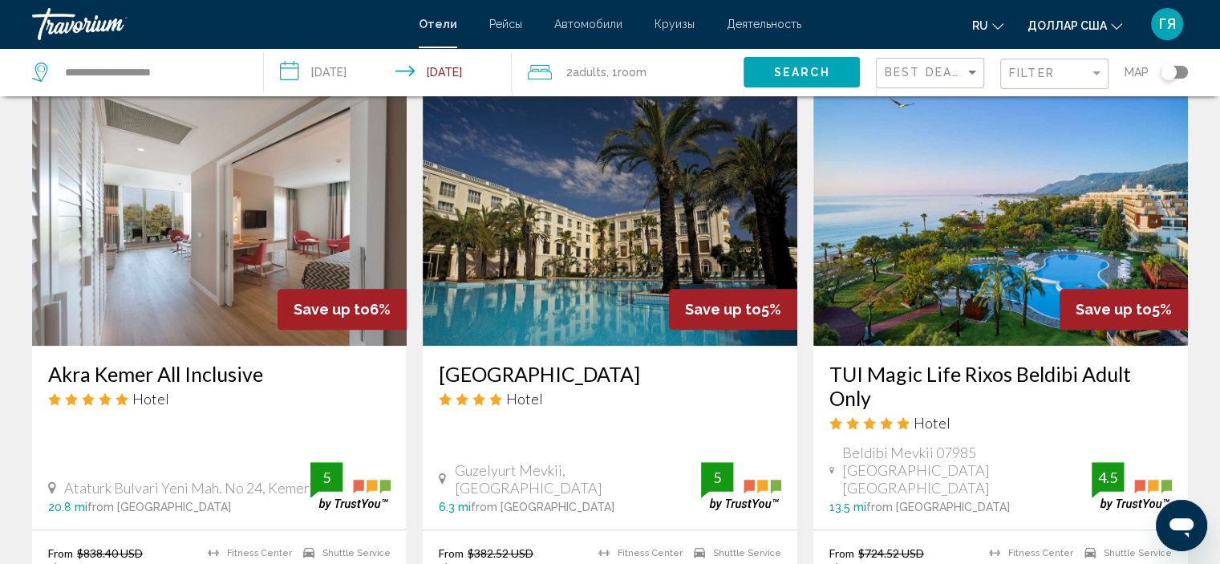
scroll to position [1257, 0]
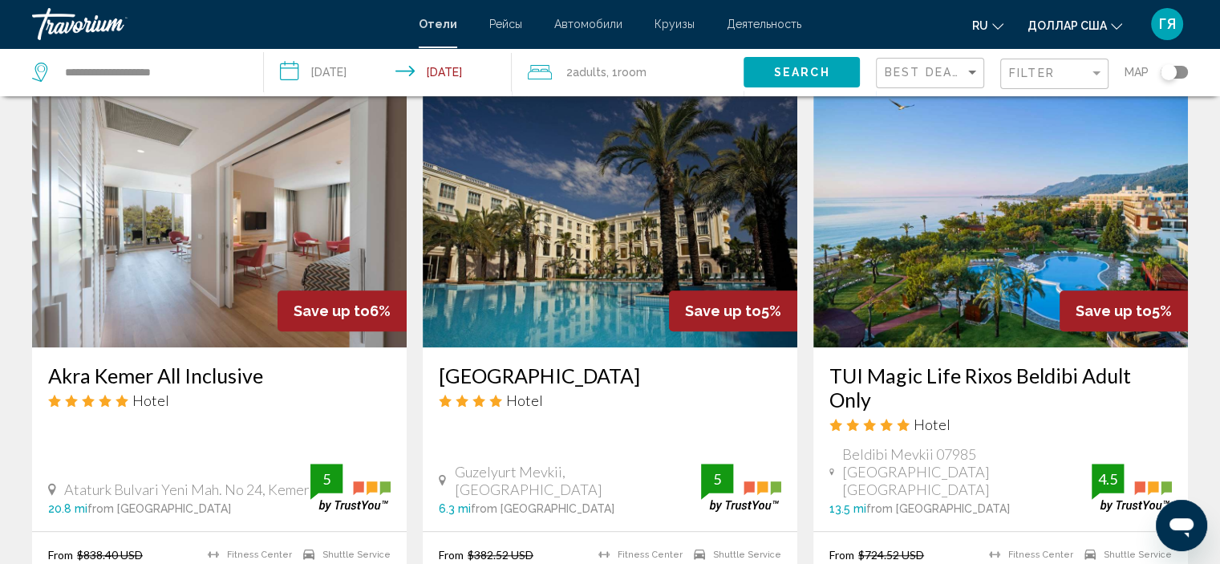
click at [538, 71] on icon "Travelers: 2 adults, 0 children" at bounding box center [540, 72] width 24 height 14
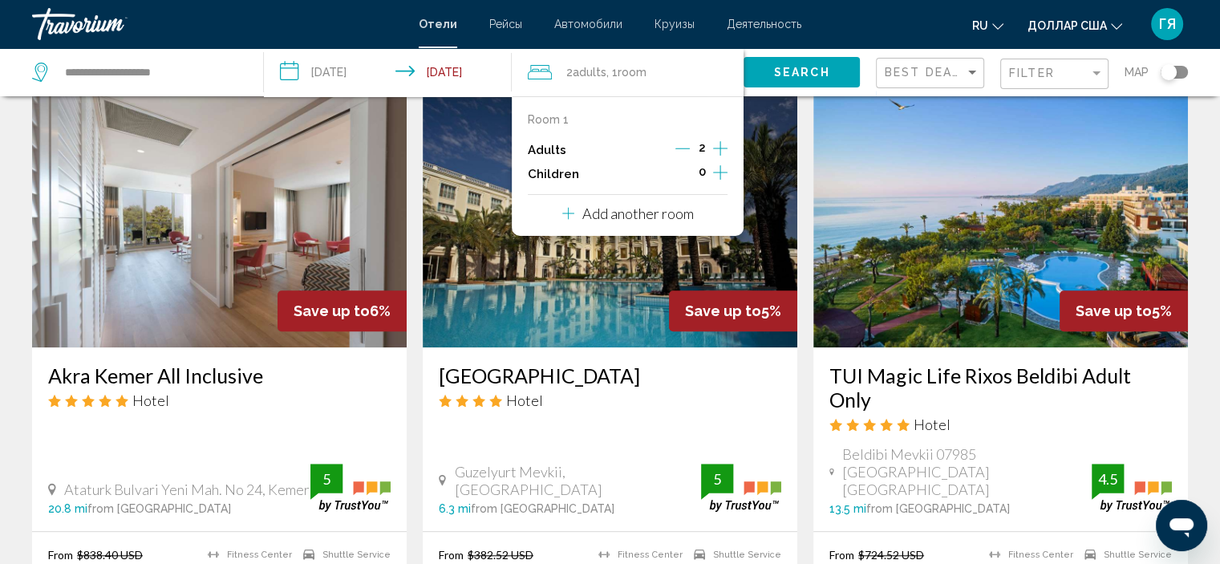
click at [638, 223] on div "Add another room" at bounding box center [628, 213] width 132 height 19
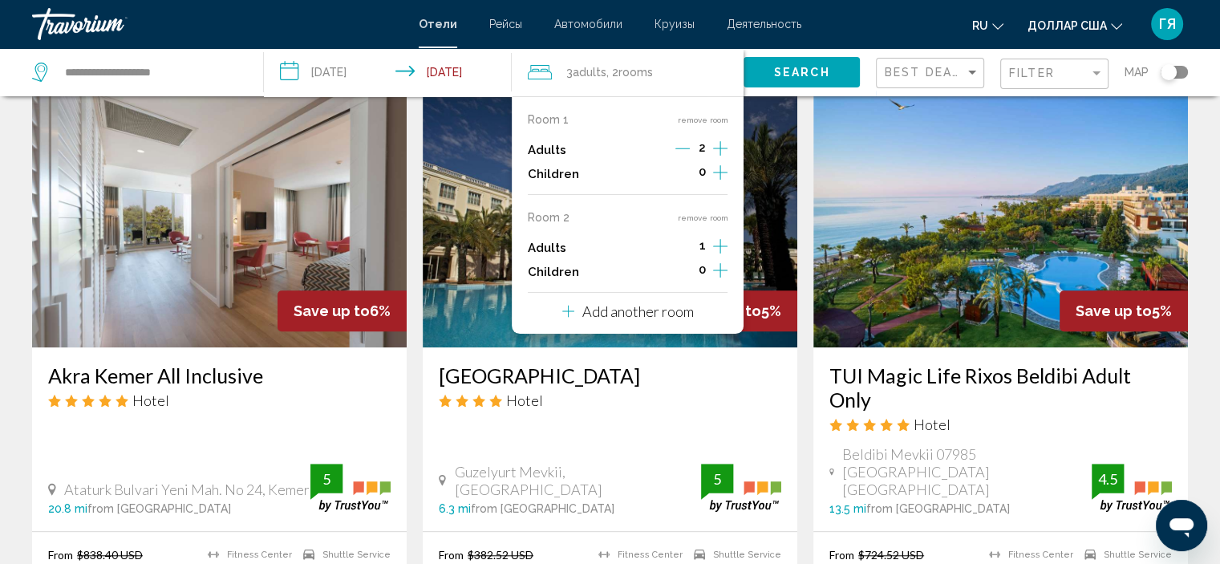
click at [725, 158] on icon "Increment adults" at bounding box center [720, 148] width 14 height 19
click at [641, 307] on p "Add another room" at bounding box center [637, 311] width 111 height 18
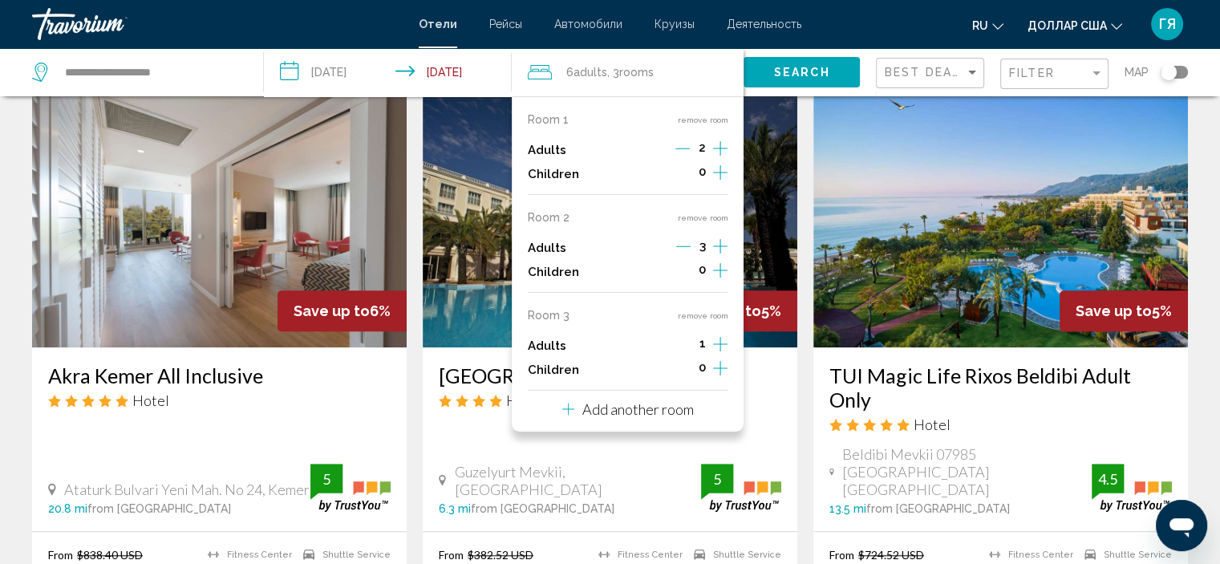
click at [721, 158] on icon "Increment adults" at bounding box center [720, 148] width 14 height 19
click at [654, 410] on p "Add another room" at bounding box center [637, 409] width 111 height 18
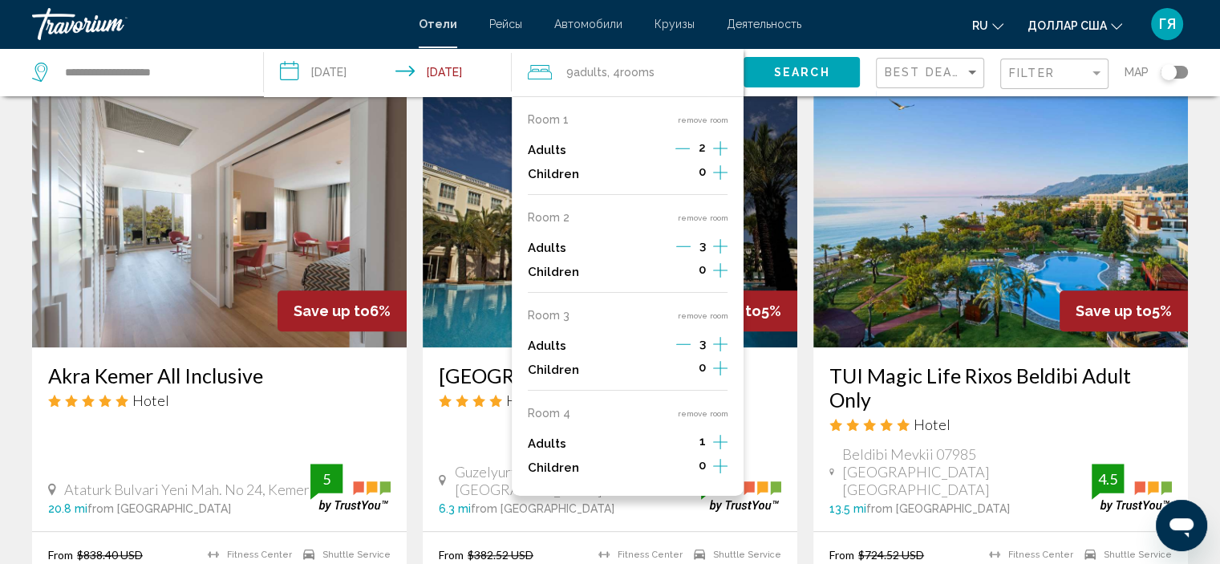
click at [718, 158] on icon "Increment adults" at bounding box center [720, 148] width 14 height 19
click at [841, 74] on button "Search" at bounding box center [801, 72] width 116 height 30
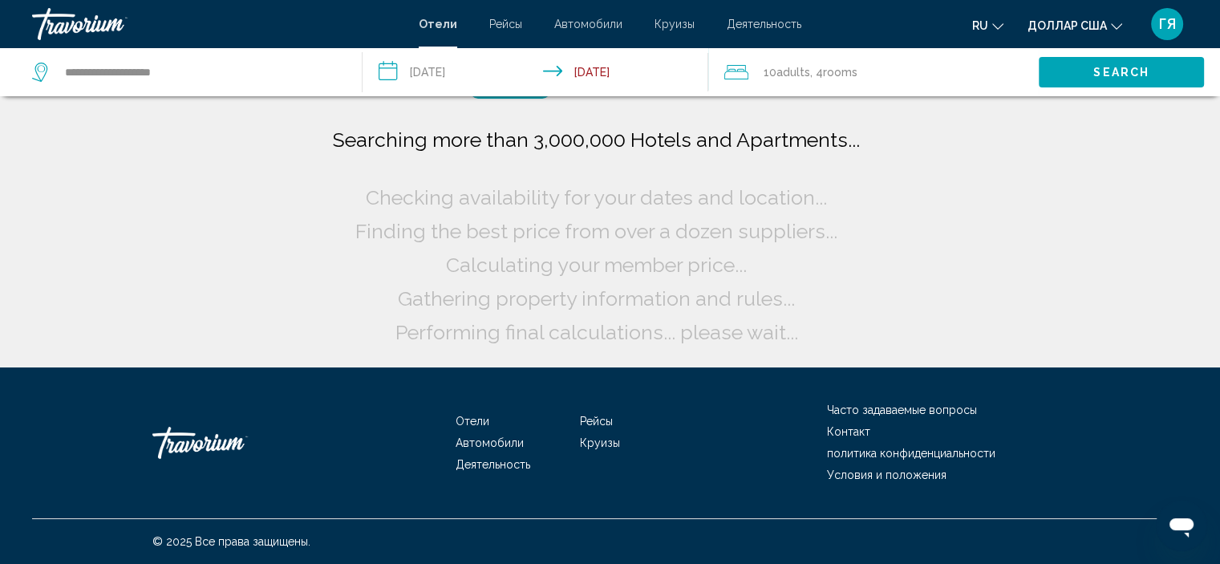
scroll to position [0, 0]
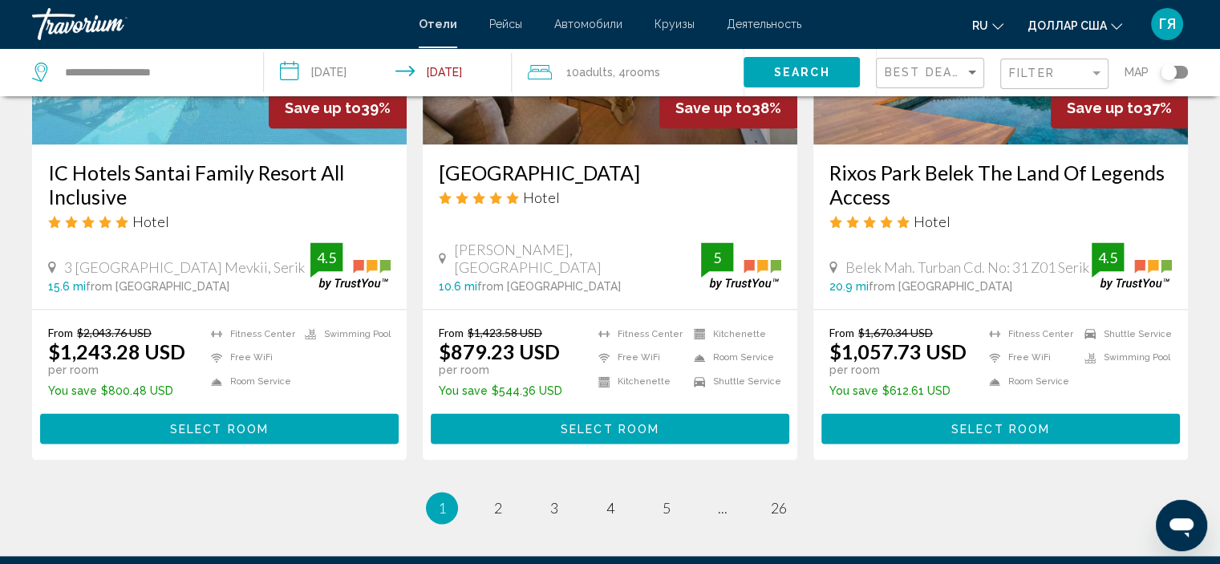
scroll to position [2062, 0]
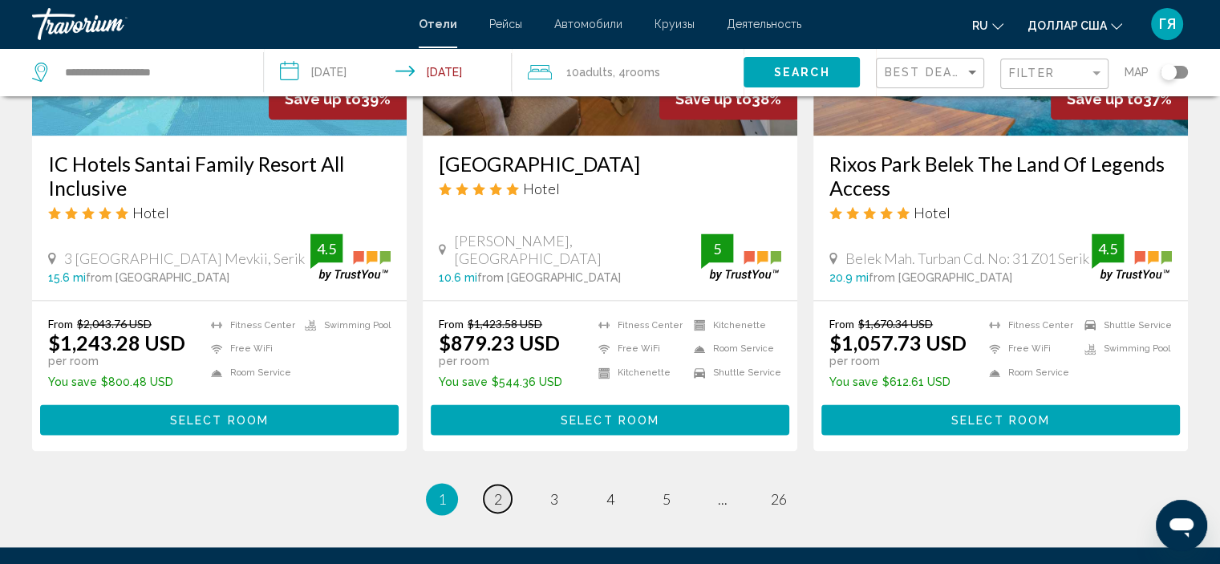
click at [496, 496] on span "2" at bounding box center [498, 499] width 8 height 18
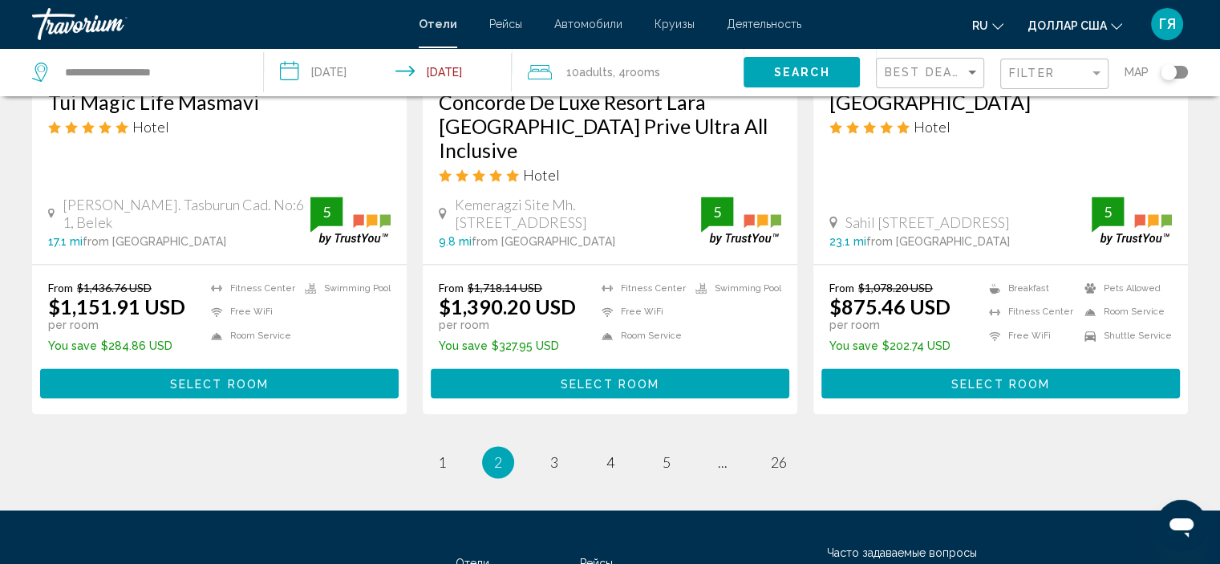
scroll to position [2186, 0]
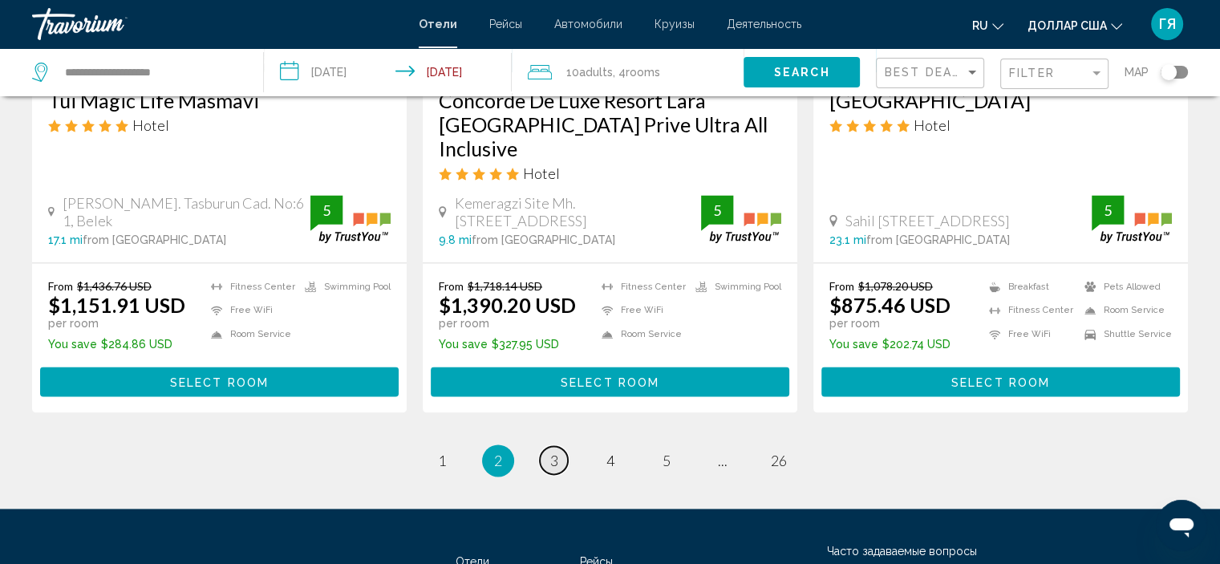
click at [559, 446] on link "page 3" at bounding box center [554, 460] width 28 height 28
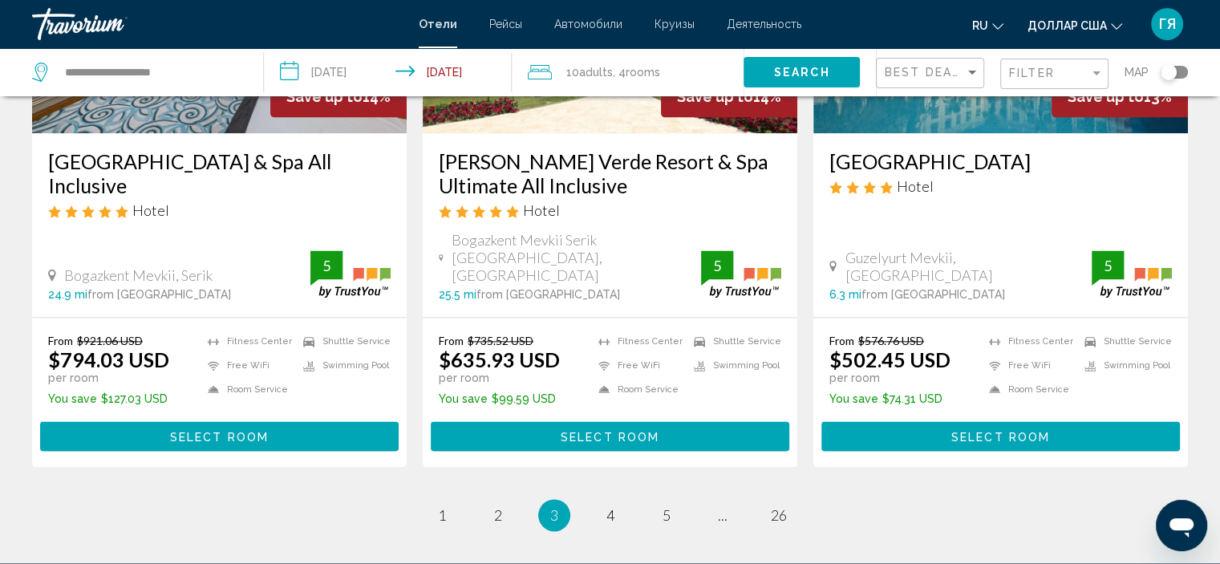
scroll to position [2083, 0]
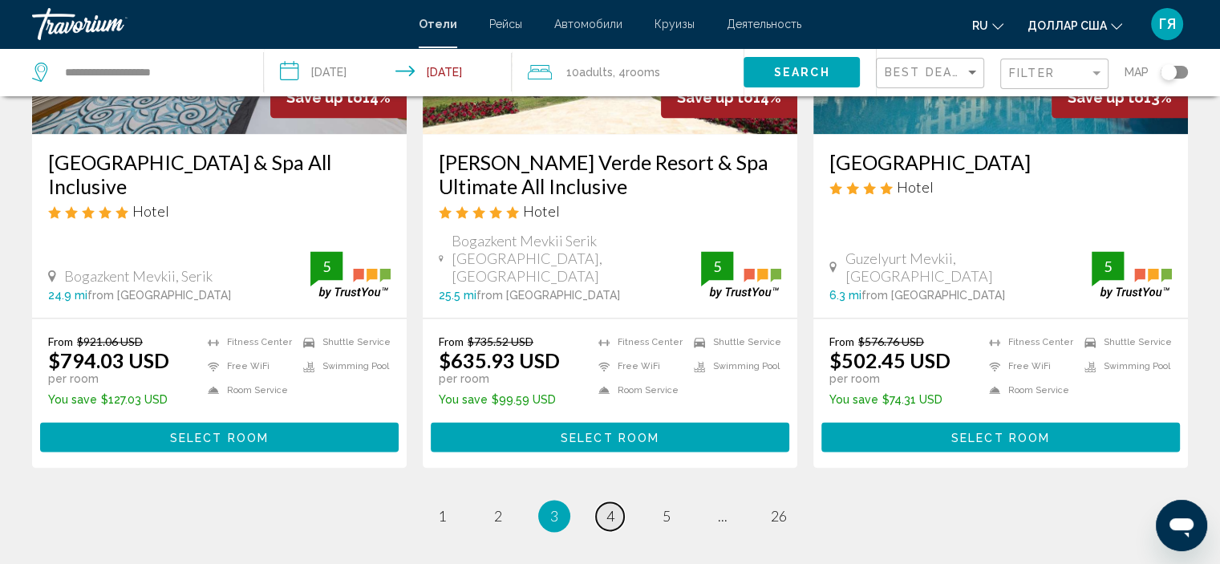
click at [614, 502] on link "page 4" at bounding box center [610, 516] width 28 height 28
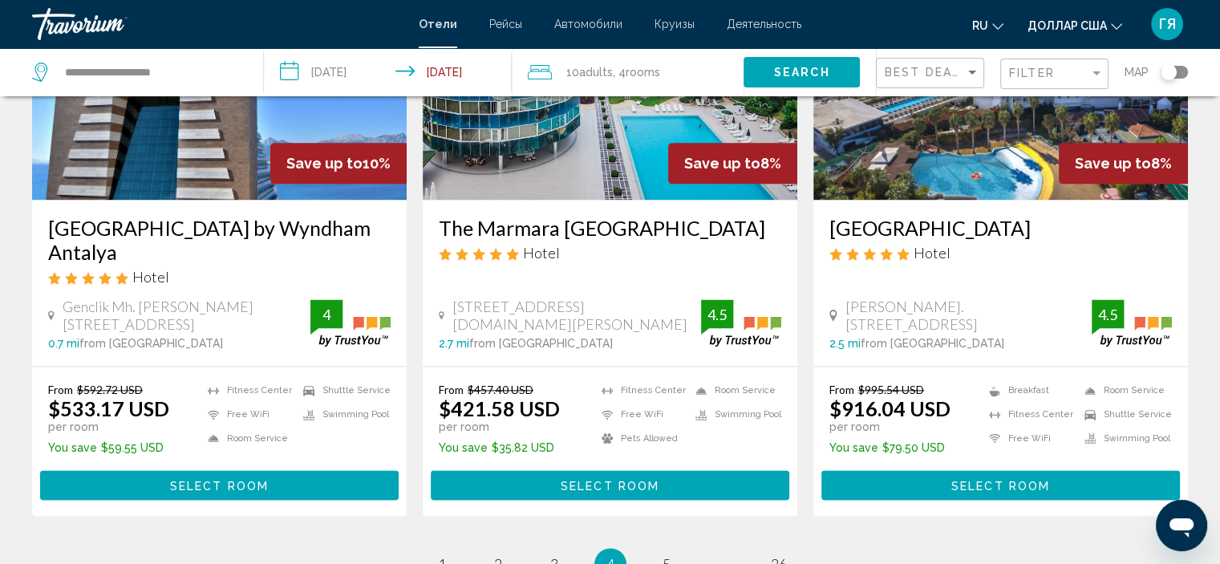
scroll to position [2096, 0]
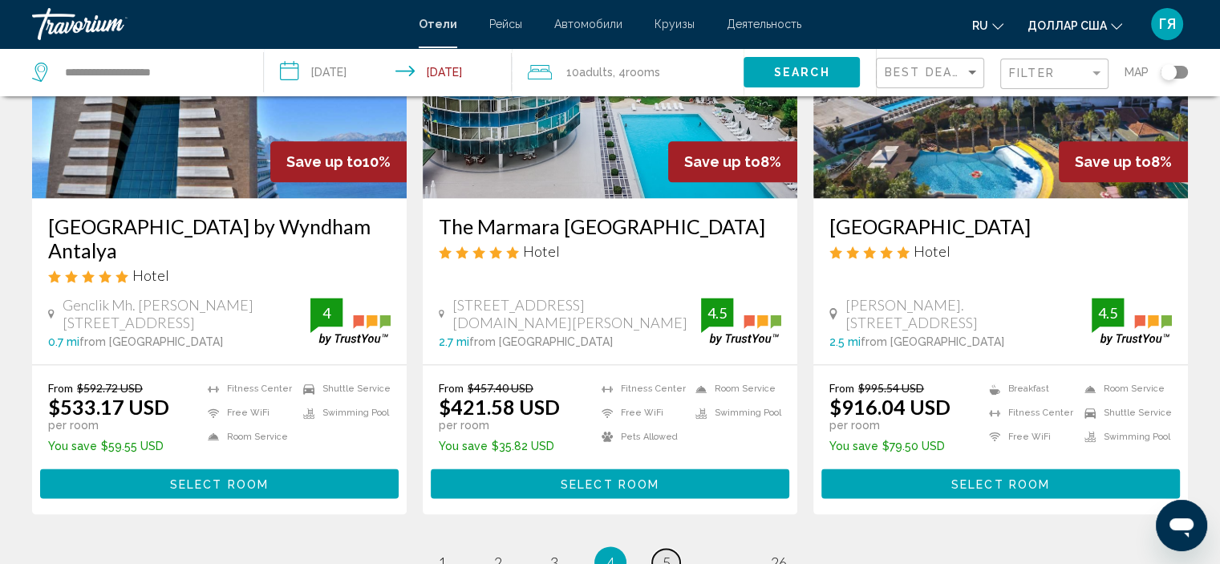
click at [669, 553] on span "5" at bounding box center [666, 562] width 8 height 18
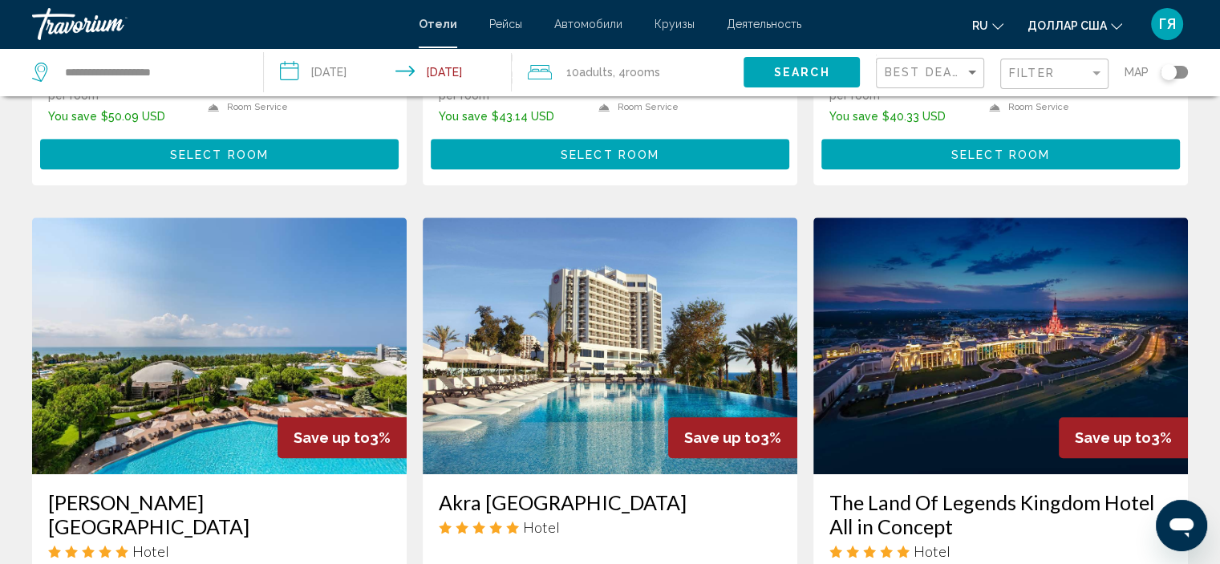
scroll to position [1214, 0]
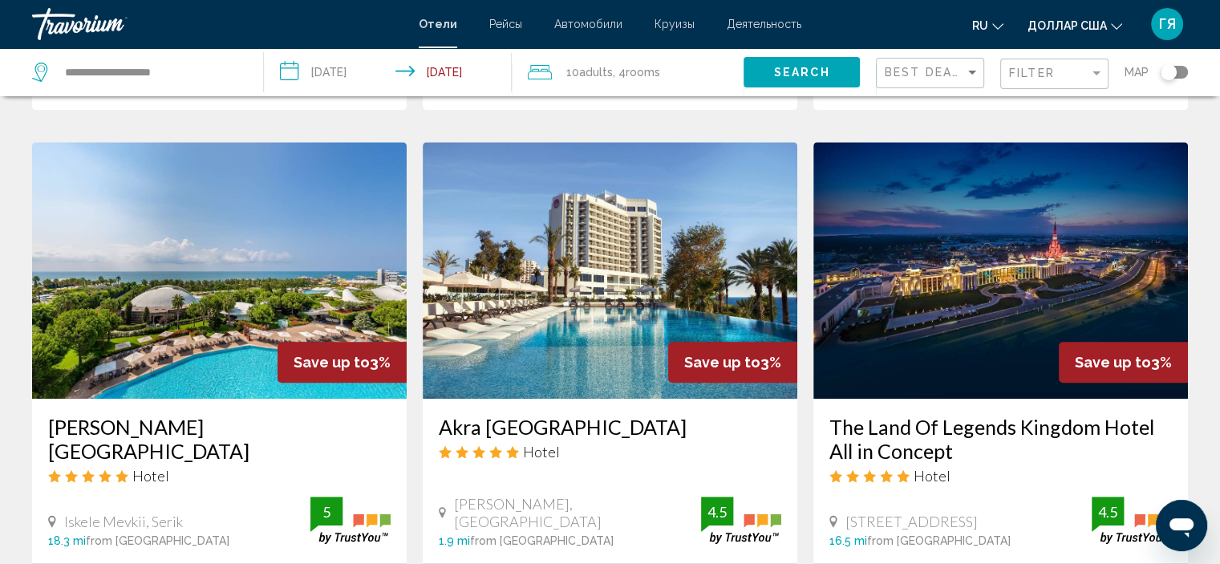
click at [538, 71] on icon "Travelers: 10 adults, 0 children" at bounding box center [540, 72] width 24 height 14
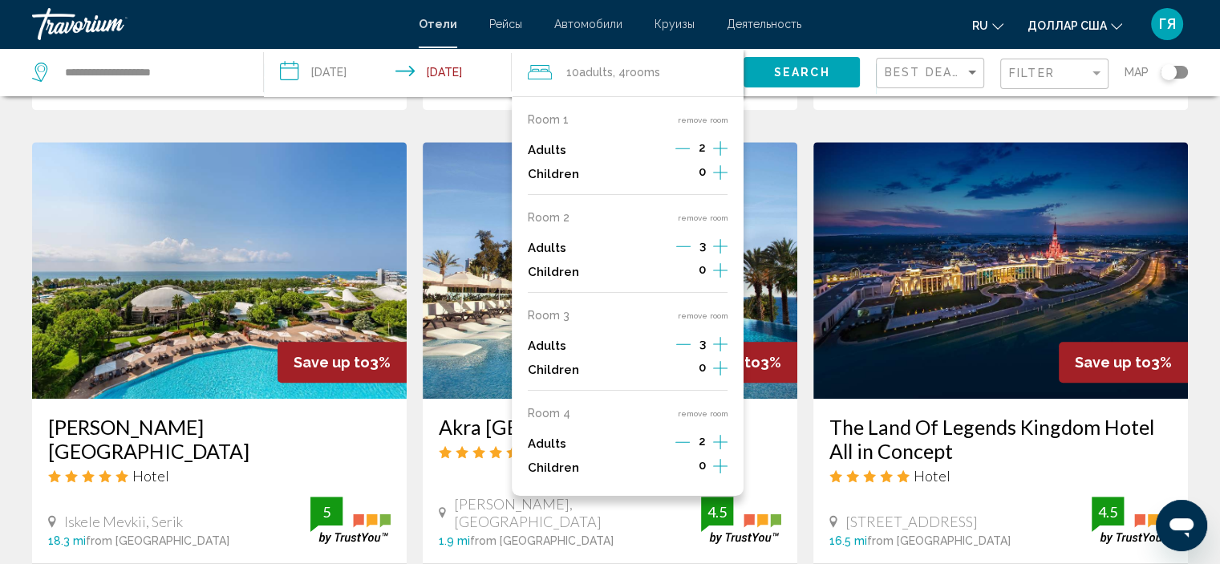
click at [706, 415] on button "remove room" at bounding box center [702, 413] width 51 height 10
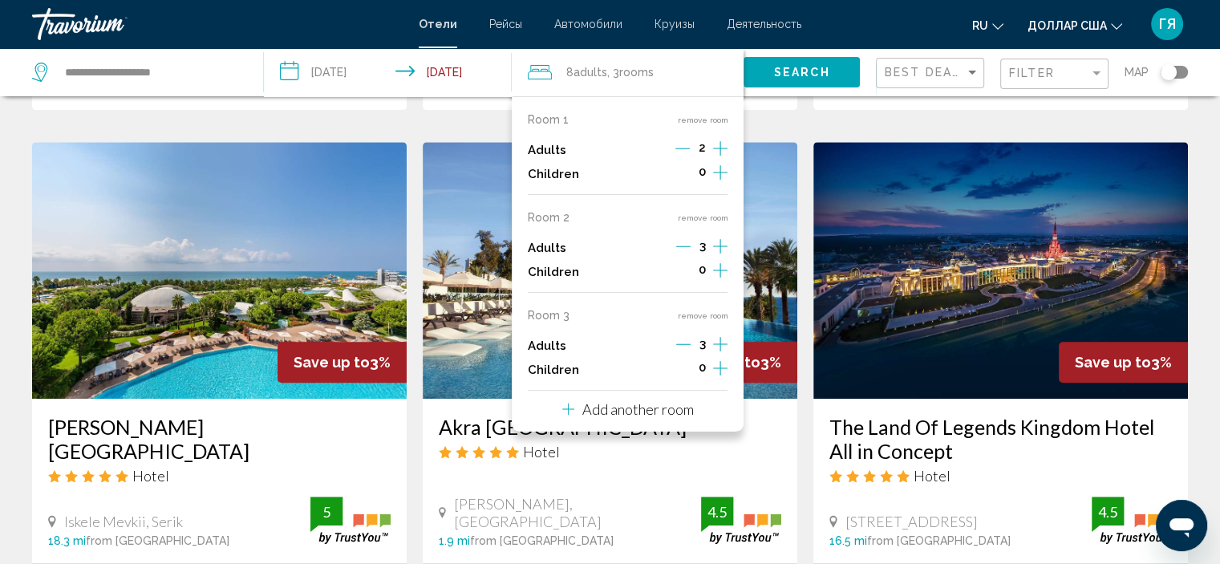
click at [710, 312] on button "remove room" at bounding box center [702, 315] width 51 height 10
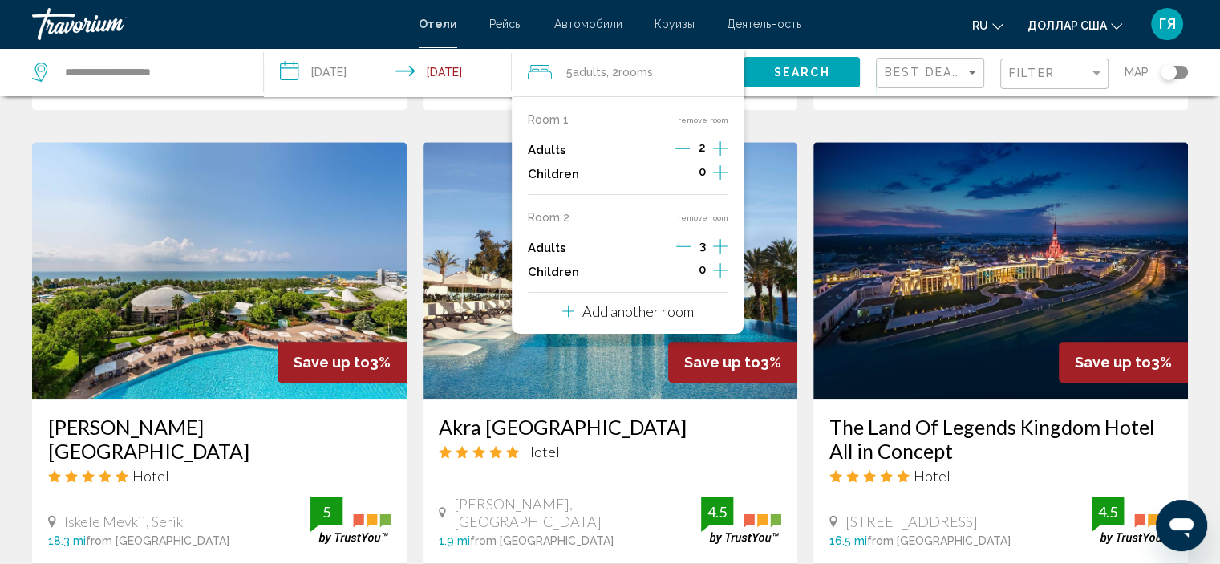
click at [706, 214] on button "remove room" at bounding box center [702, 217] width 51 height 10
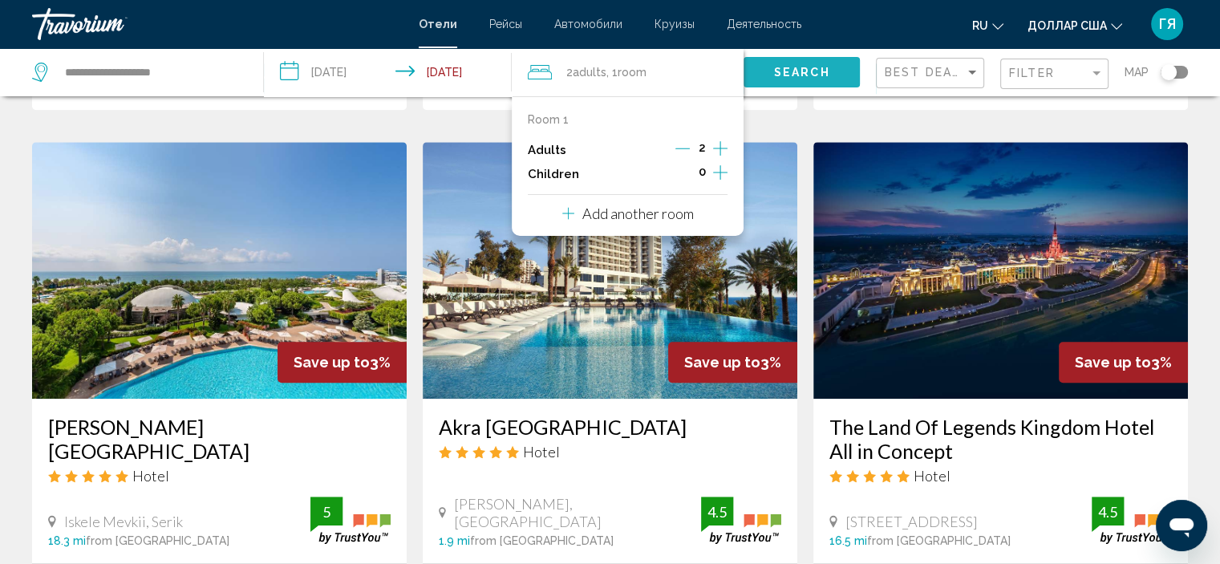
click at [761, 72] on button "Search" at bounding box center [801, 72] width 116 height 30
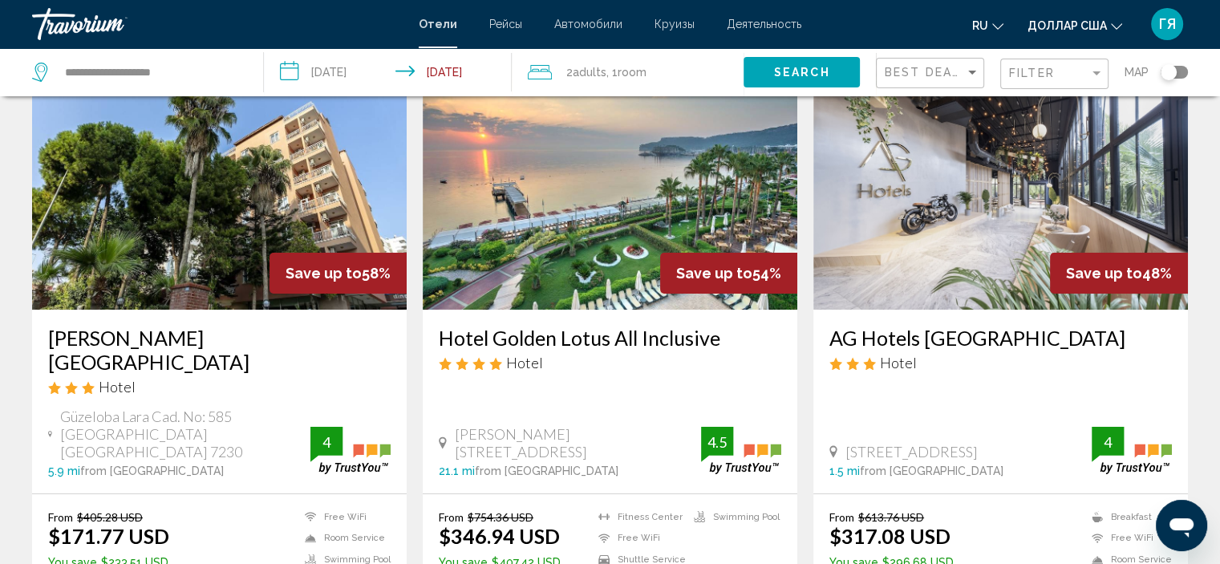
scroll to position [98, 0]
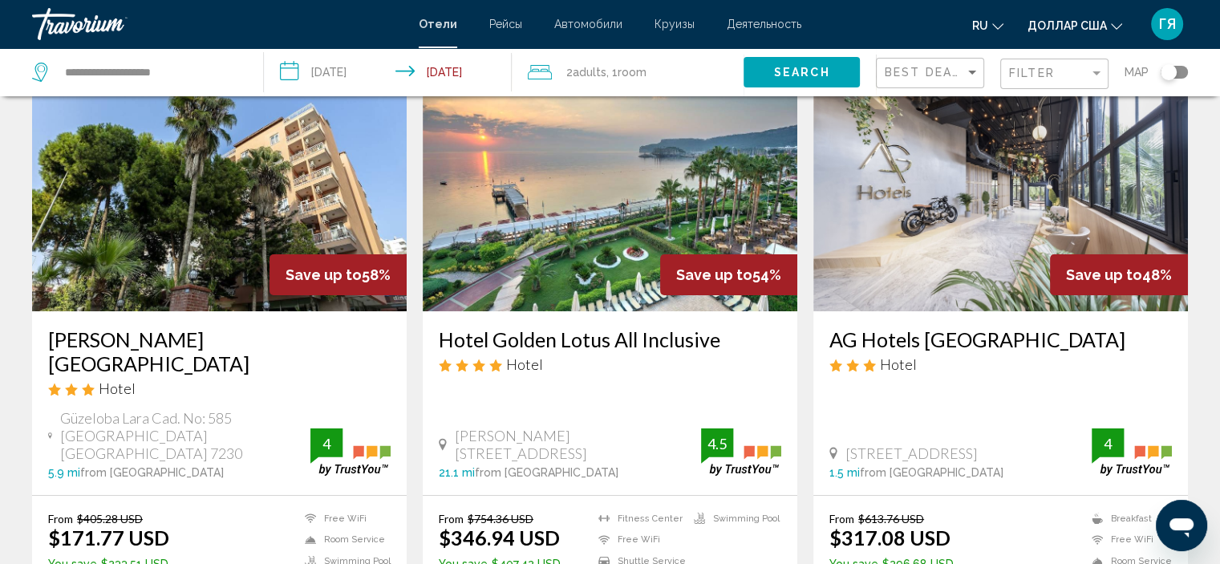
click at [545, 71] on icon "Travelers: 2 adults, 0 children" at bounding box center [540, 72] width 24 height 14
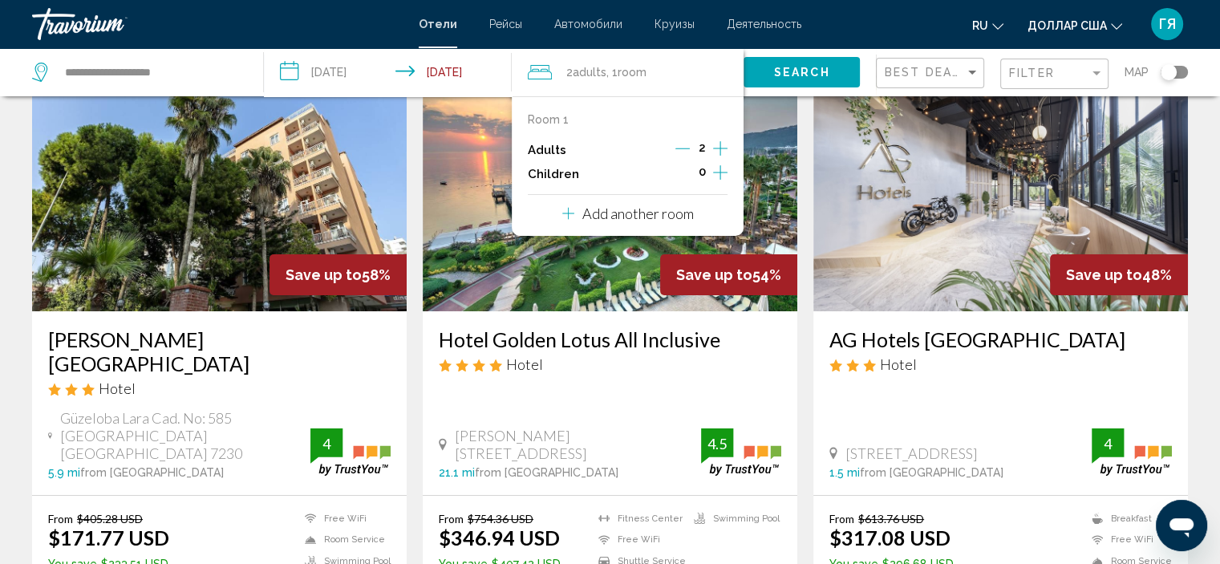
click at [670, 221] on p "Add another room" at bounding box center [637, 213] width 111 height 18
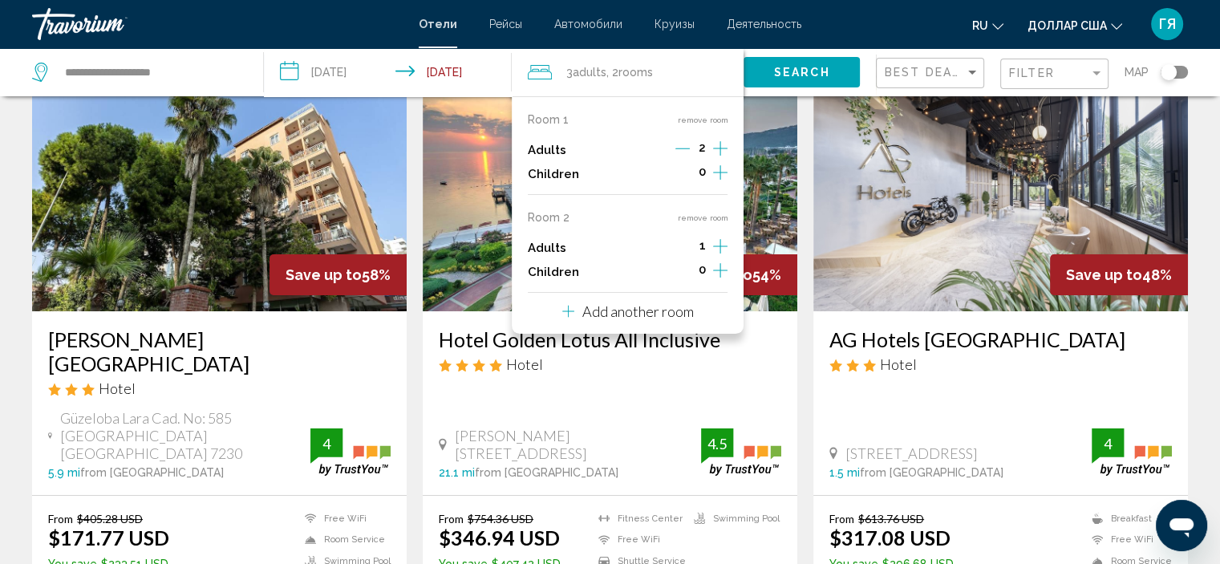
click at [723, 158] on icon "Increment adults" at bounding box center [720, 148] width 14 height 19
click at [686, 315] on p "Add another room" at bounding box center [637, 311] width 111 height 18
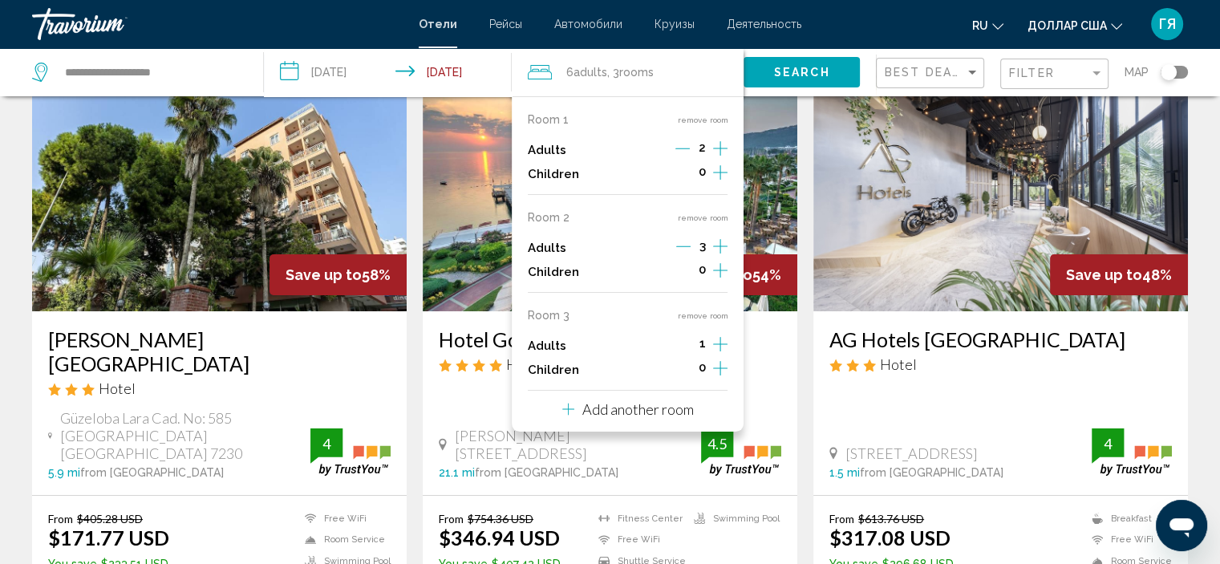
click at [714, 158] on icon "Increment adults" at bounding box center [720, 148] width 14 height 19
click at [674, 421] on button "Add another room" at bounding box center [628, 406] width 132 height 33
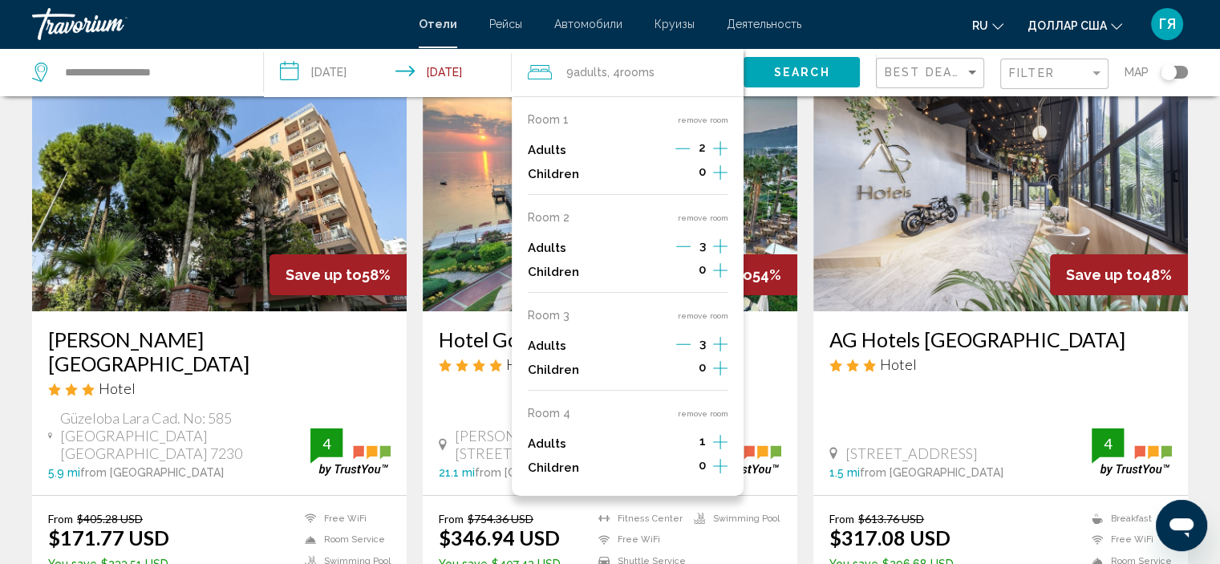
click at [714, 158] on icon "Increment adults" at bounding box center [720, 148] width 14 height 19
click at [839, 71] on button "Search" at bounding box center [801, 72] width 116 height 30
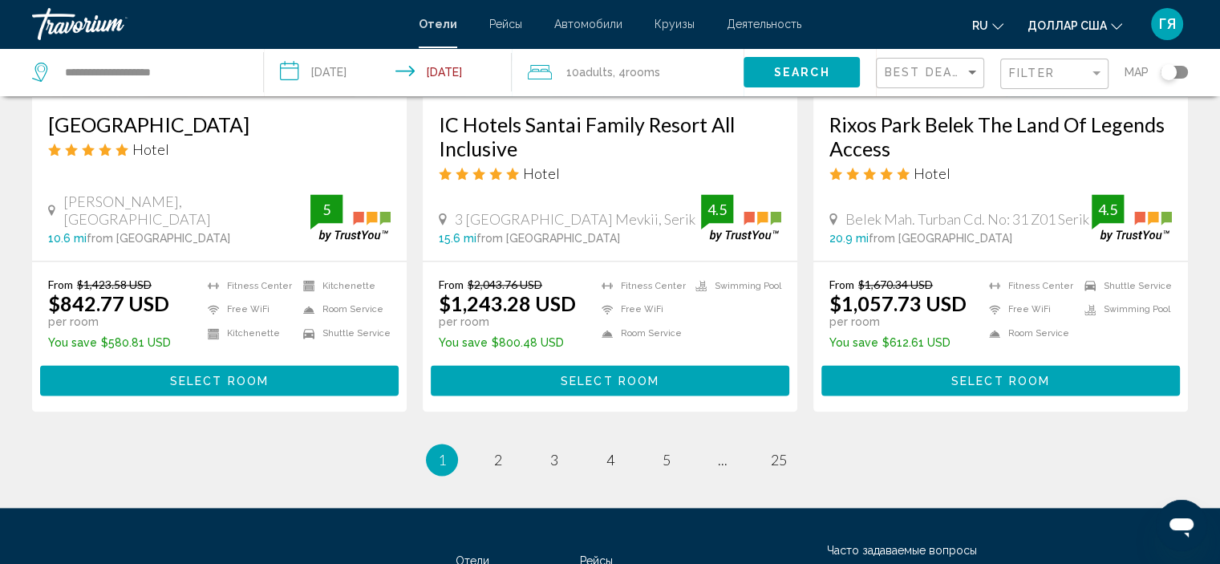
scroll to position [2162, 0]
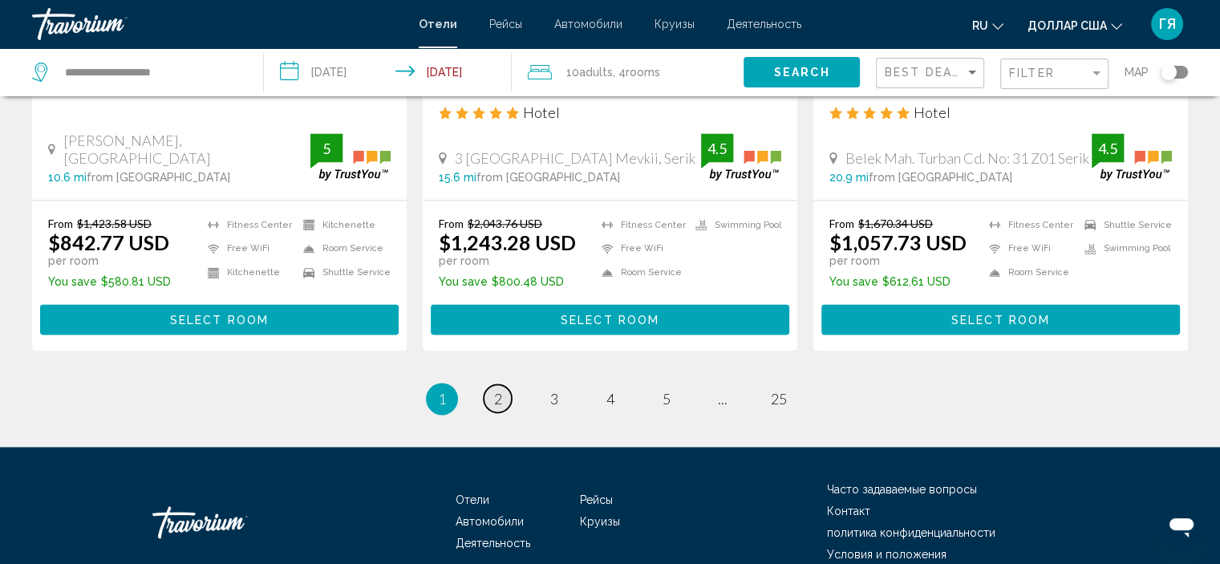
click at [497, 399] on span "2" at bounding box center [498, 399] width 8 height 18
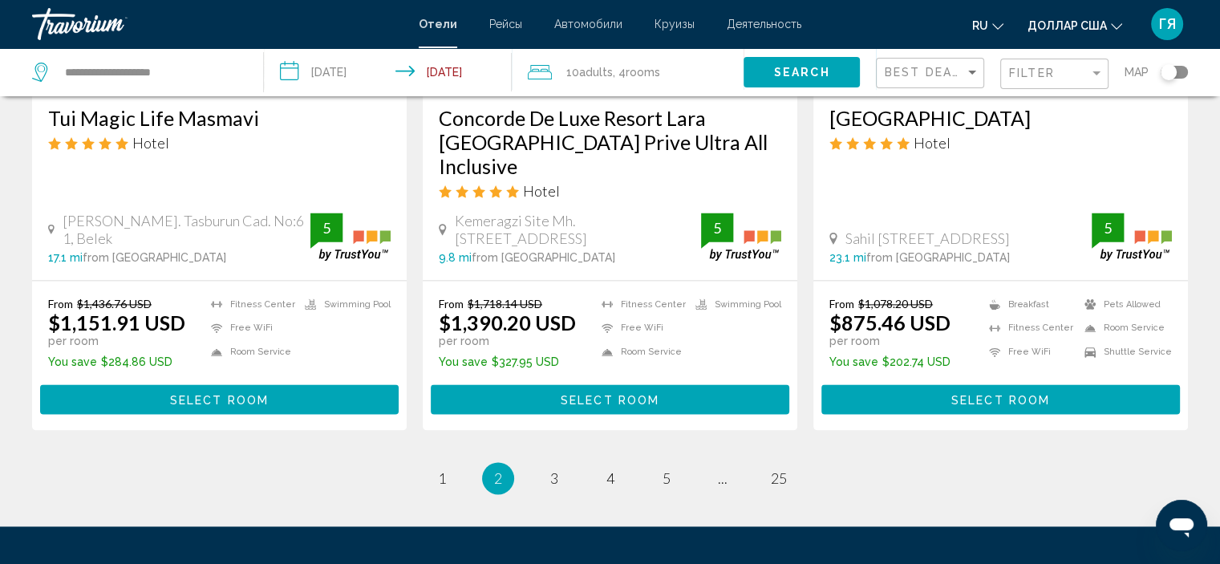
scroll to position [2168, 0]
click at [552, 469] on span "3" at bounding box center [554, 478] width 8 height 18
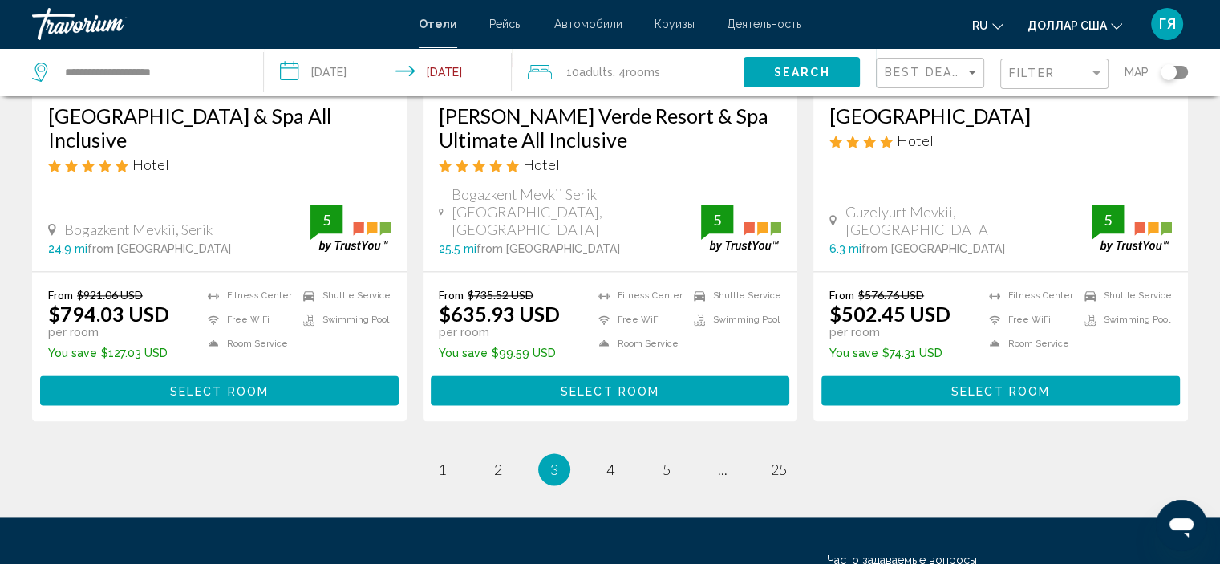
scroll to position [2132, 0]
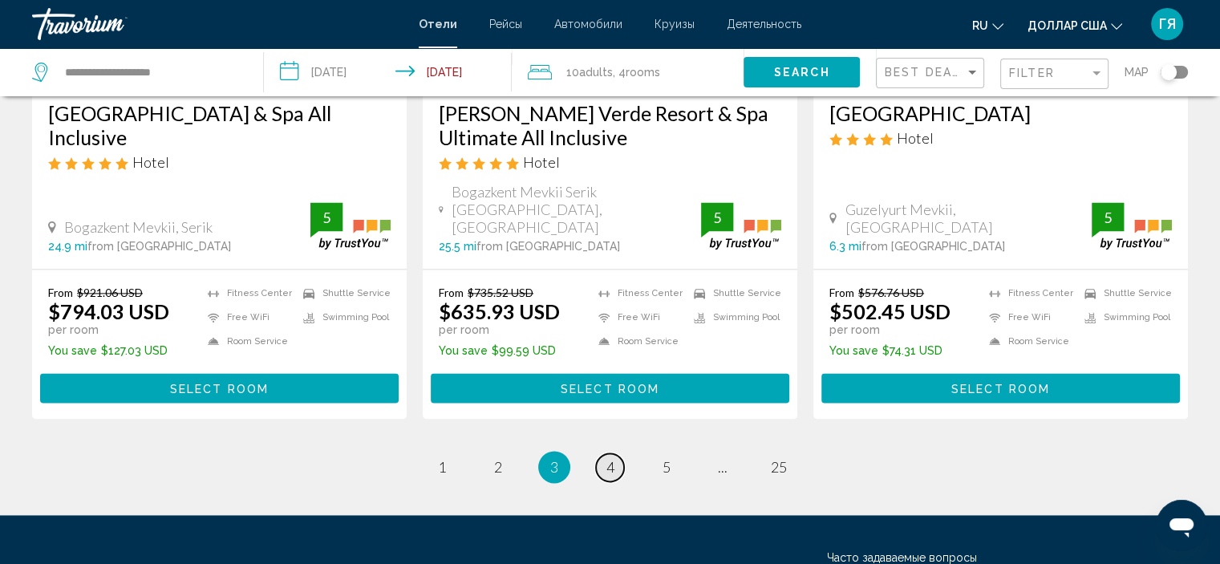
click at [613, 458] on span "4" at bounding box center [610, 467] width 8 height 18
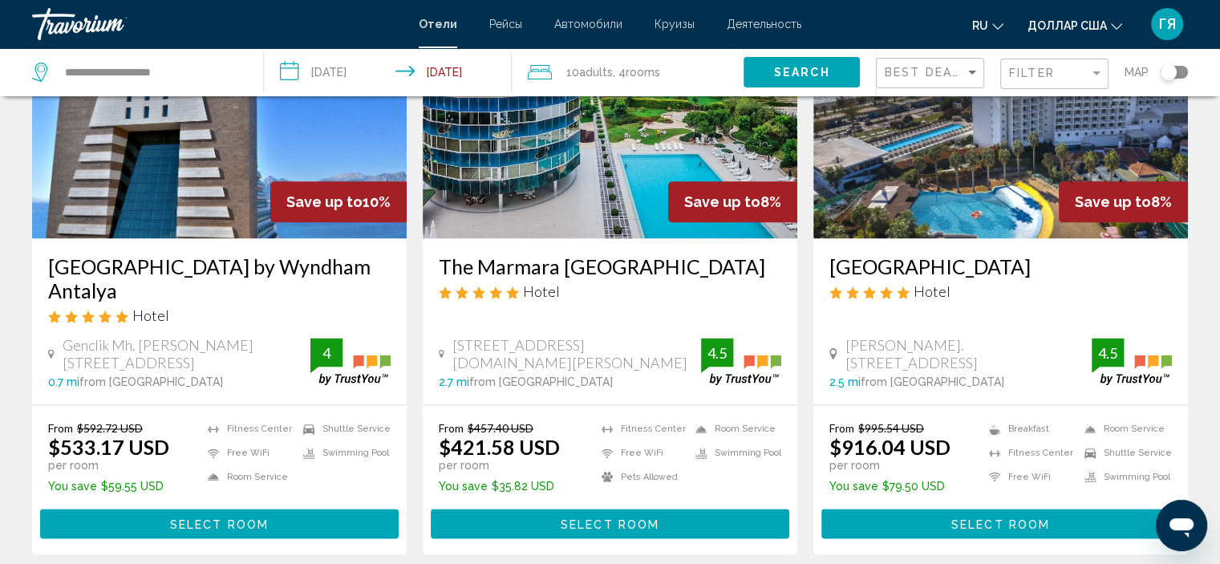
scroll to position [2066, 0]
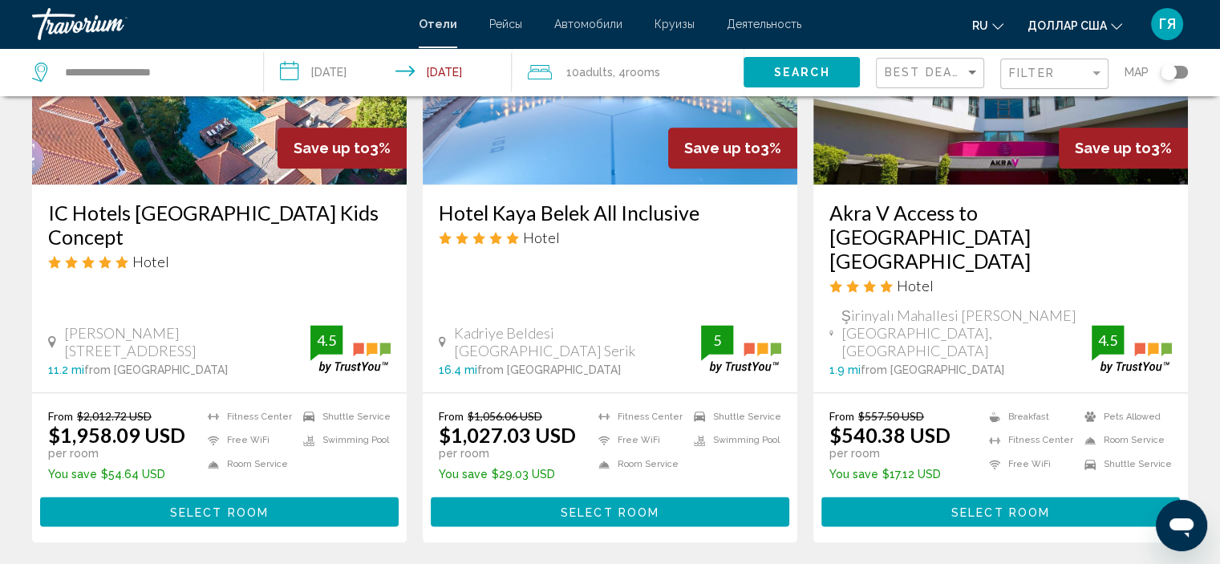
scroll to position [2078, 0]
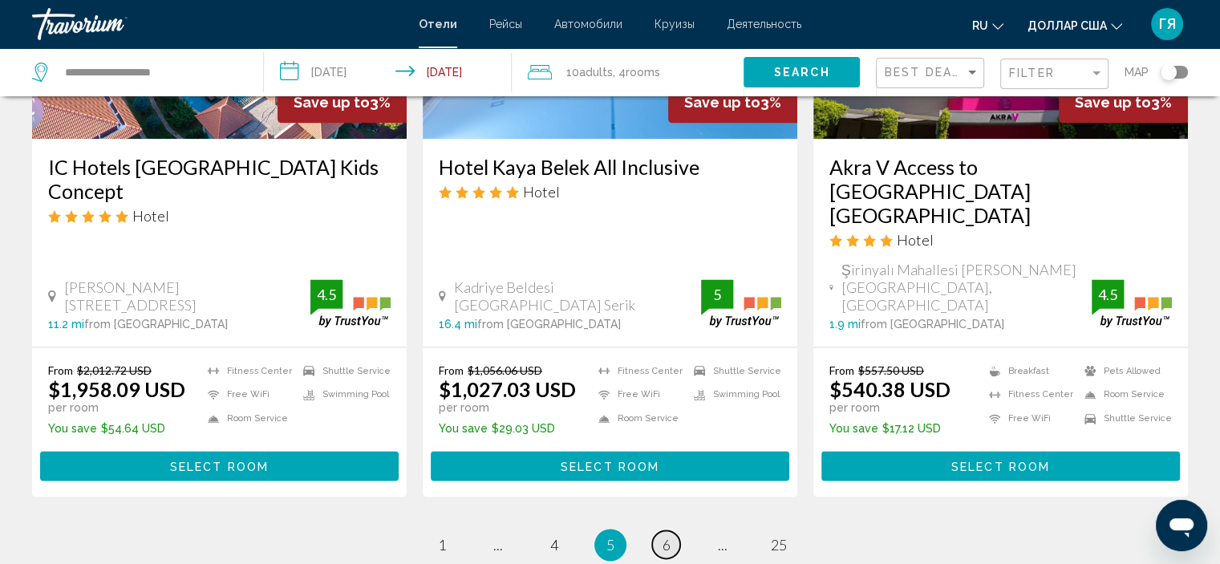
click at [667, 536] on span "6" at bounding box center [666, 545] width 8 height 18
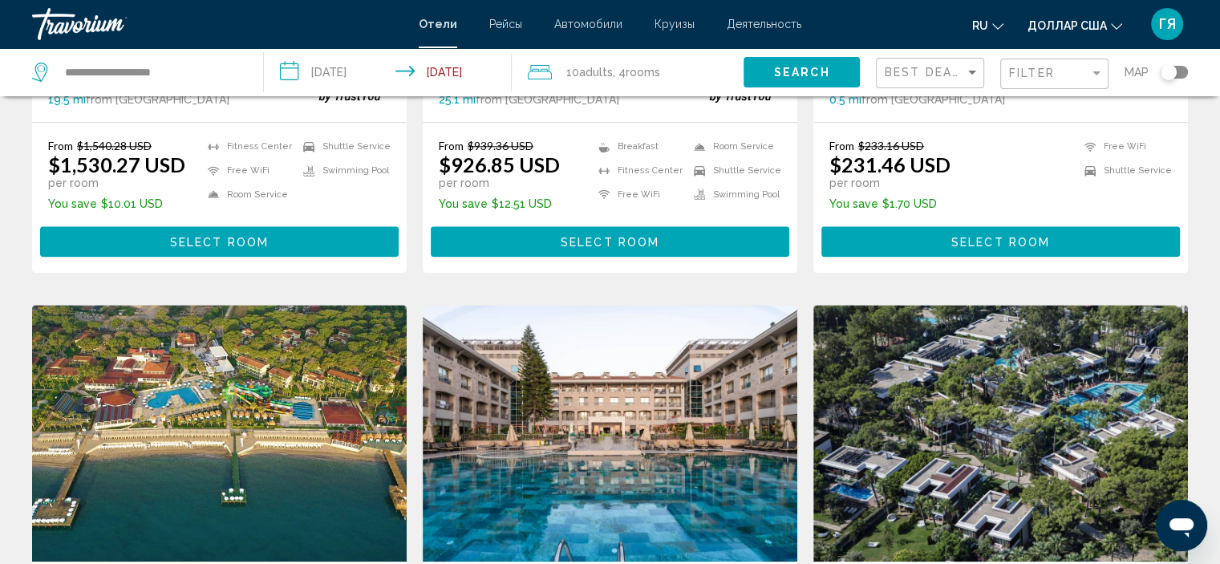
scroll to position [1657, 0]
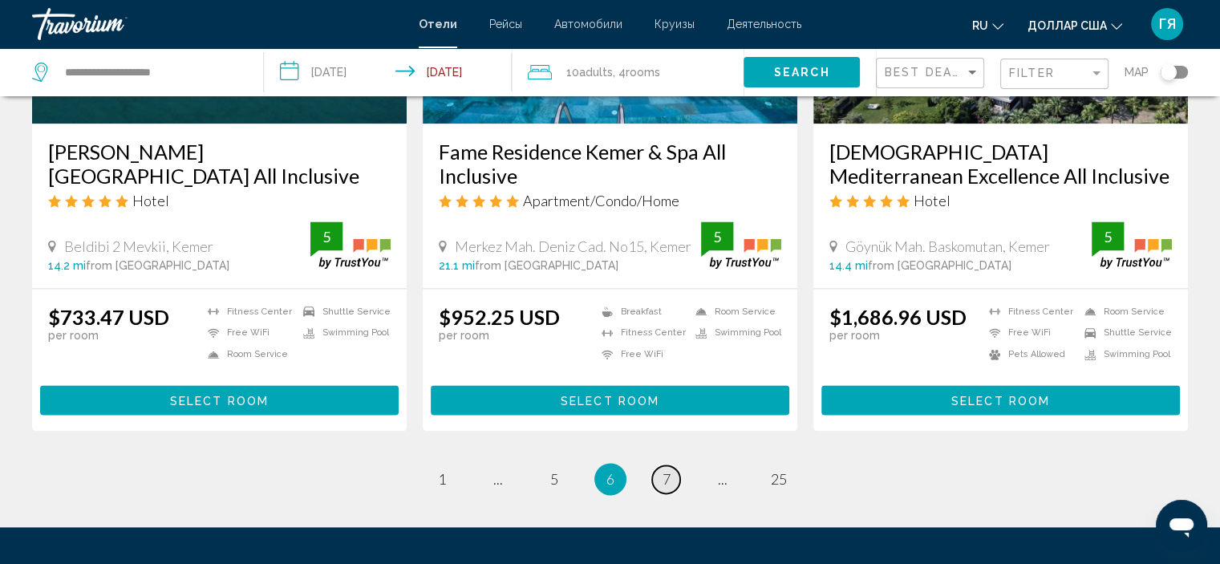
click at [667, 470] on span "7" at bounding box center [666, 479] width 8 height 18
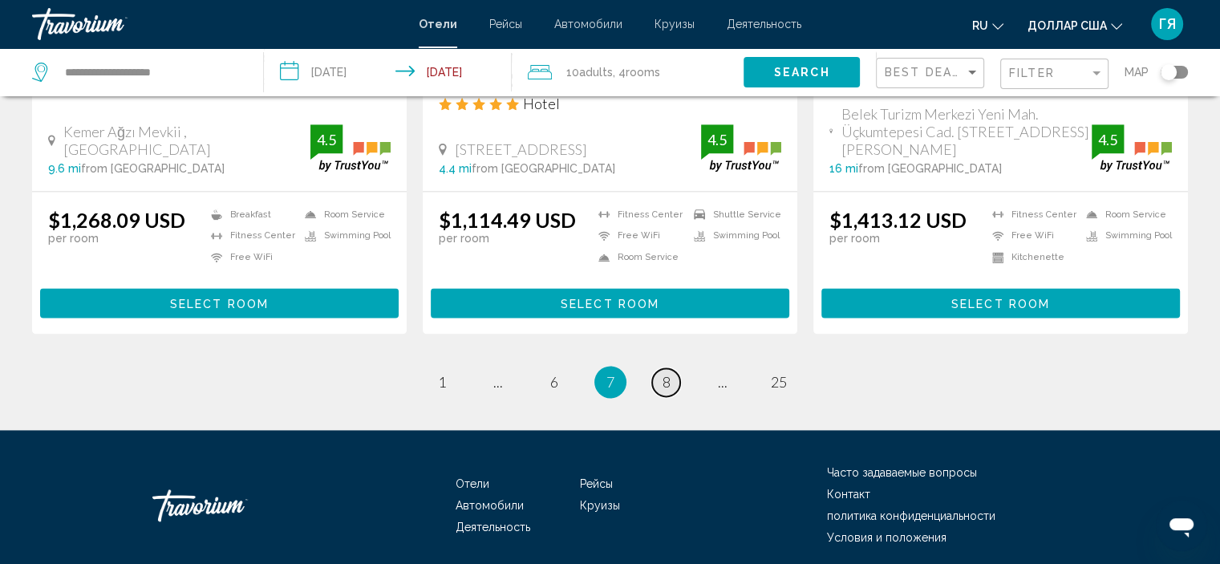
scroll to position [2149, 0]
click at [668, 373] on span "8" at bounding box center [666, 382] width 8 height 18
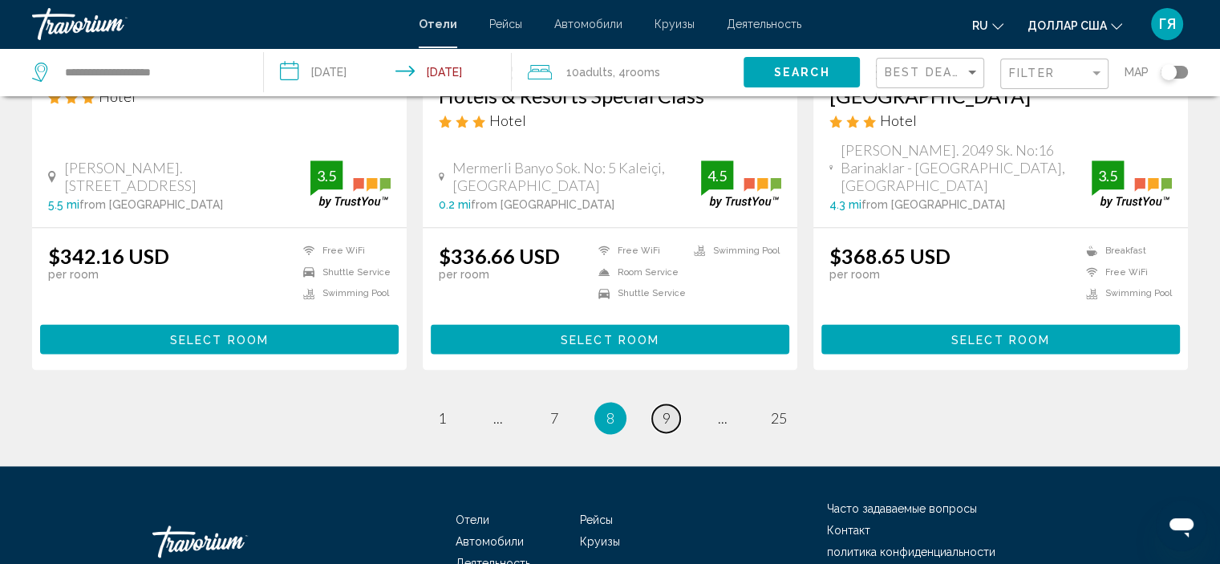
click at [668, 409] on span "9" at bounding box center [666, 418] width 8 height 18
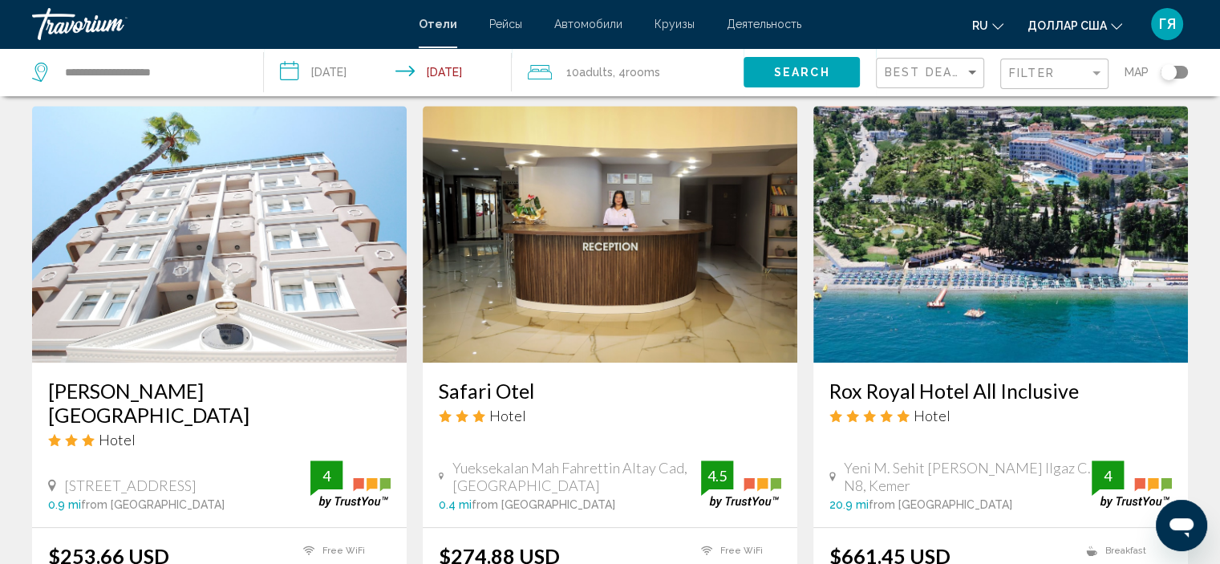
scroll to position [1214, 0]
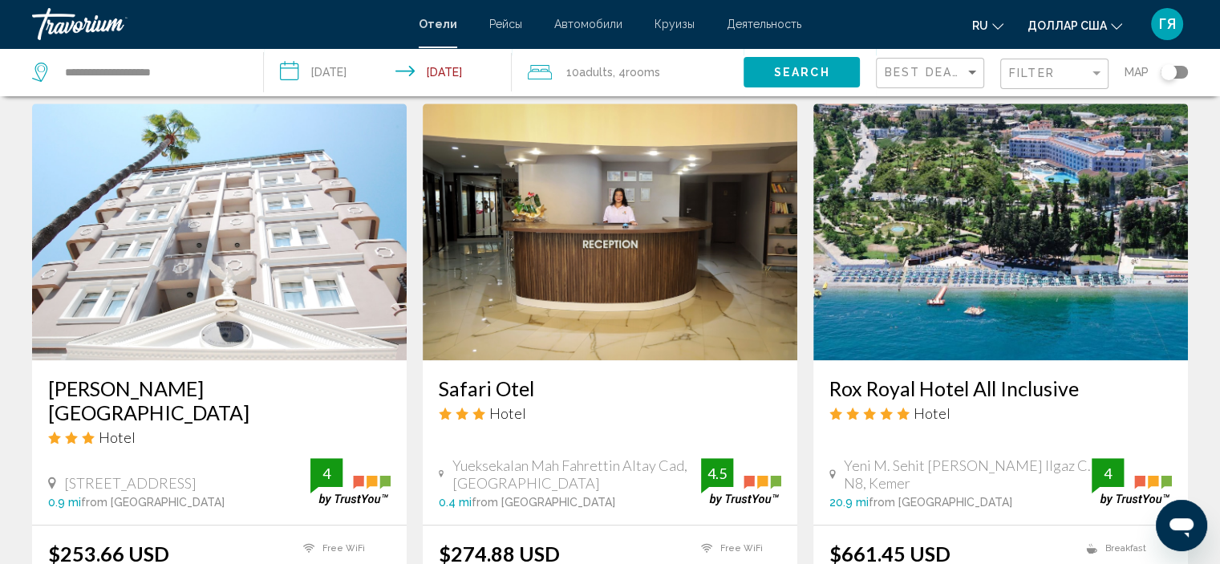
click at [944, 218] on img "Основное содержание" at bounding box center [1000, 231] width 374 height 257
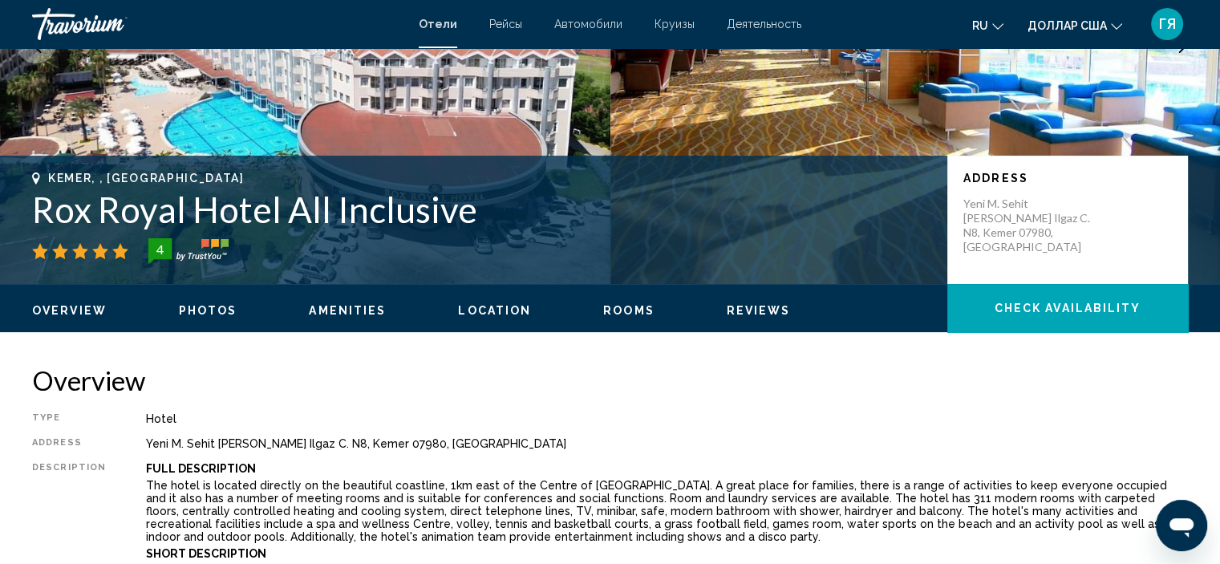
scroll to position [241, 0]
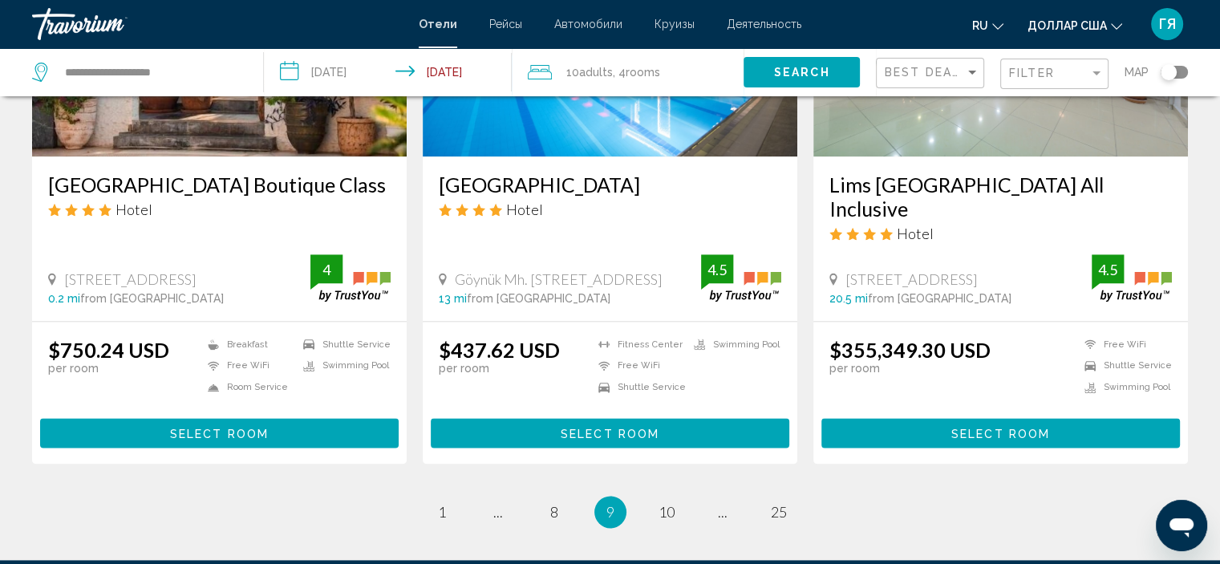
scroll to position [2075, 0]
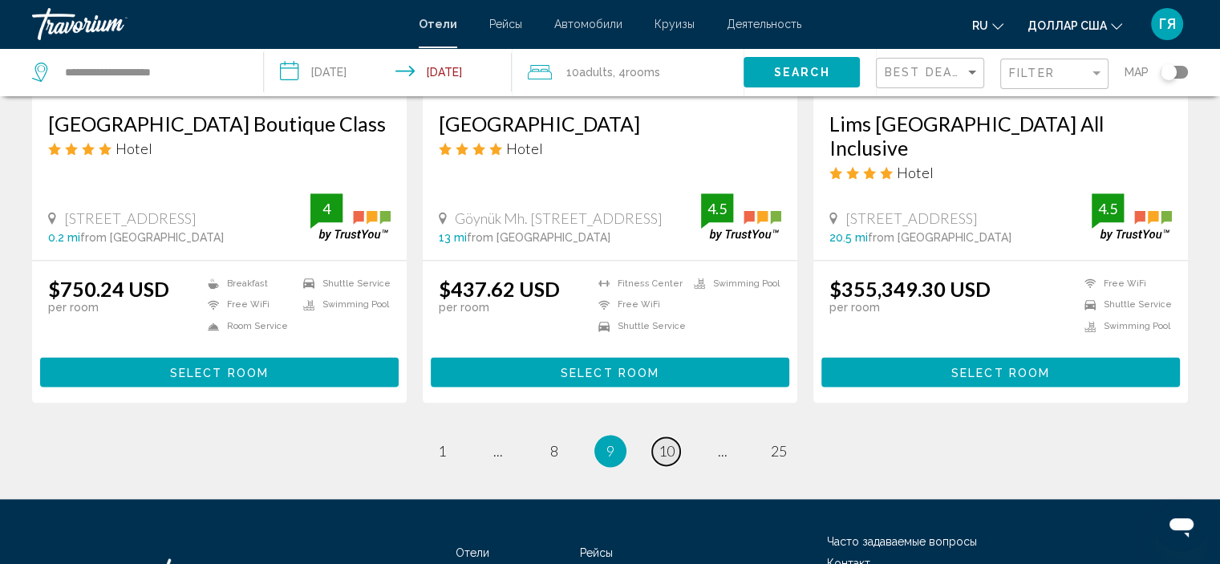
click at [674, 437] on link "page 10" at bounding box center [666, 451] width 28 height 28
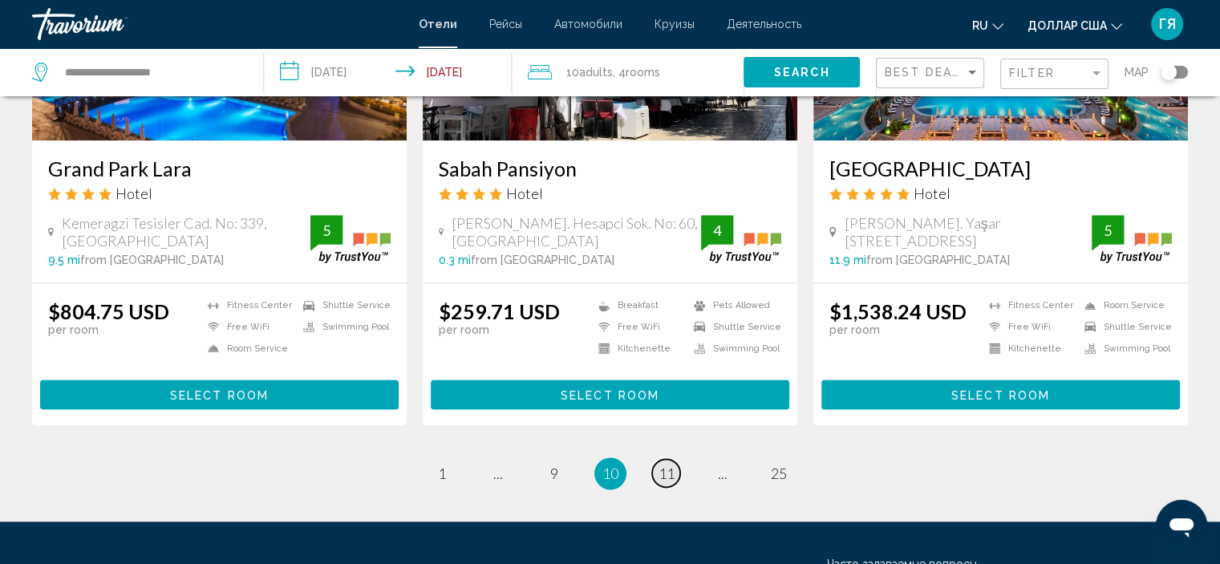
scroll to position [2048, 0]
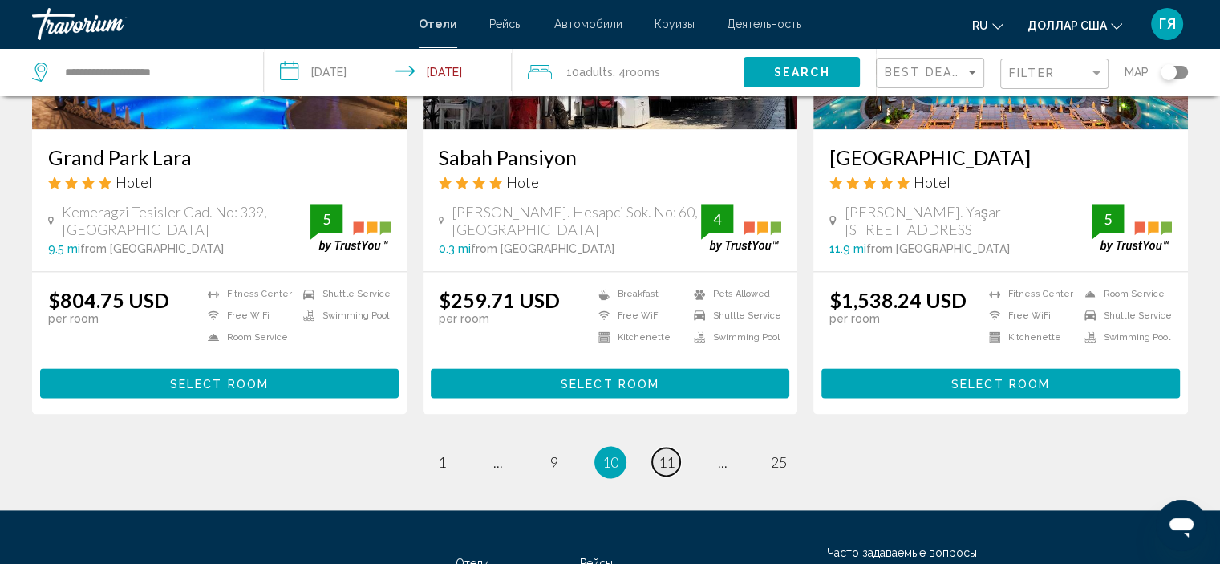
click at [667, 463] on span "11" at bounding box center [666, 462] width 16 height 18
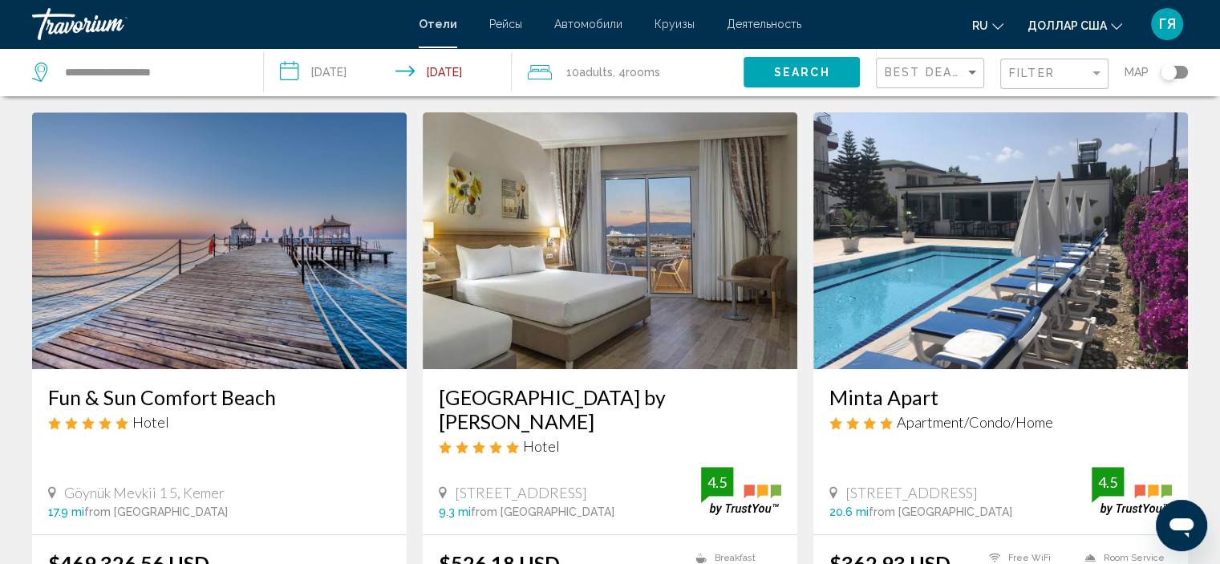
scroll to position [644, 0]
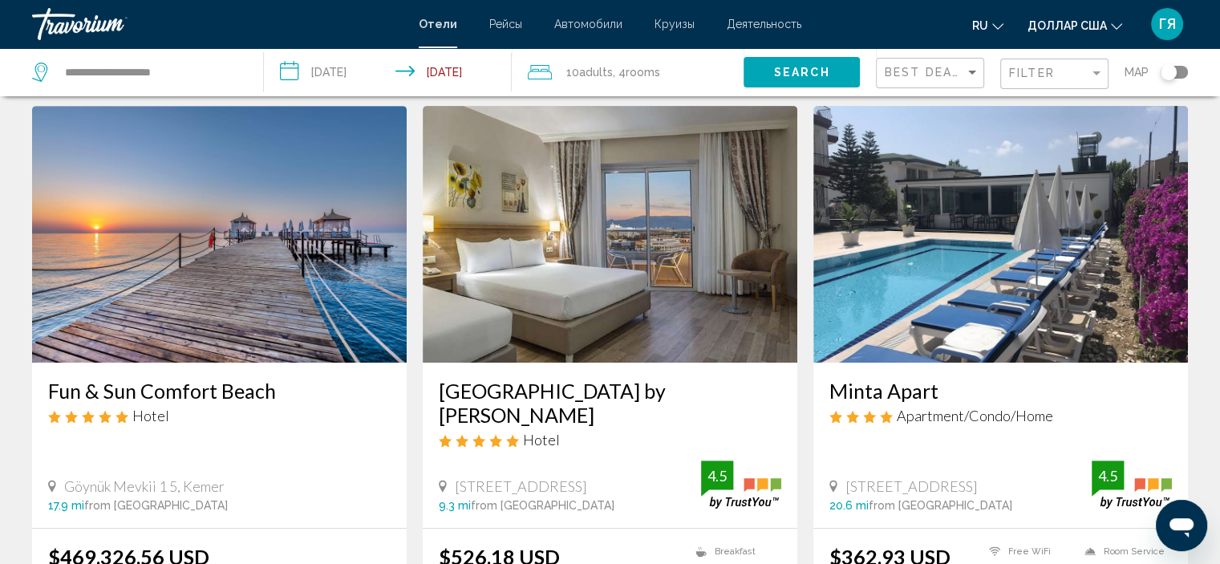
click at [718, 291] on img "Основное содержание" at bounding box center [610, 234] width 374 height 257
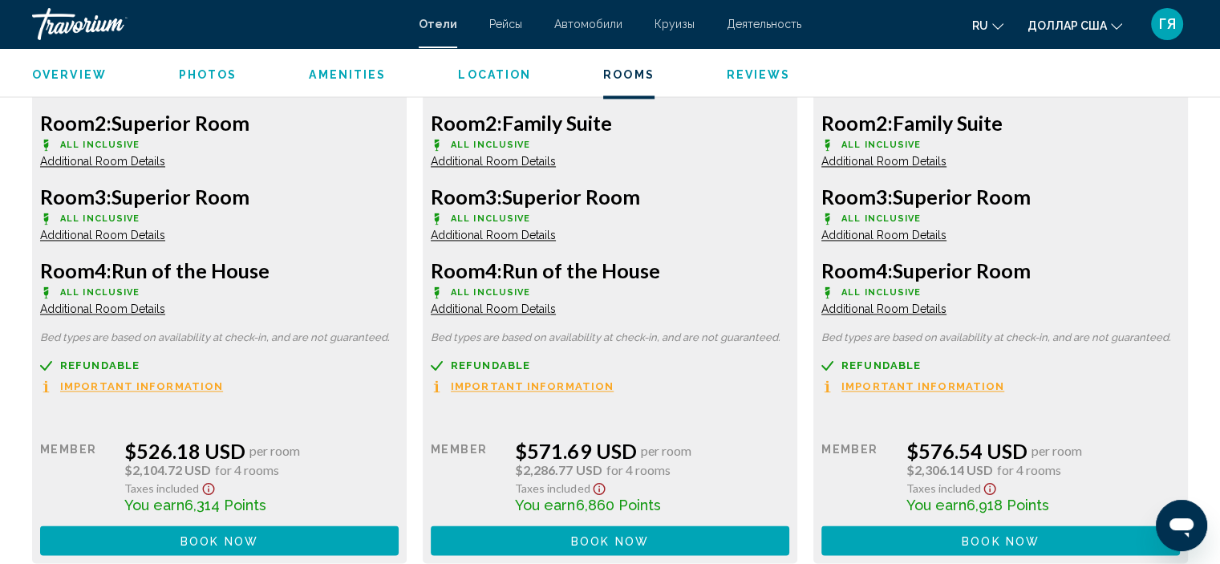
scroll to position [2442, 0]
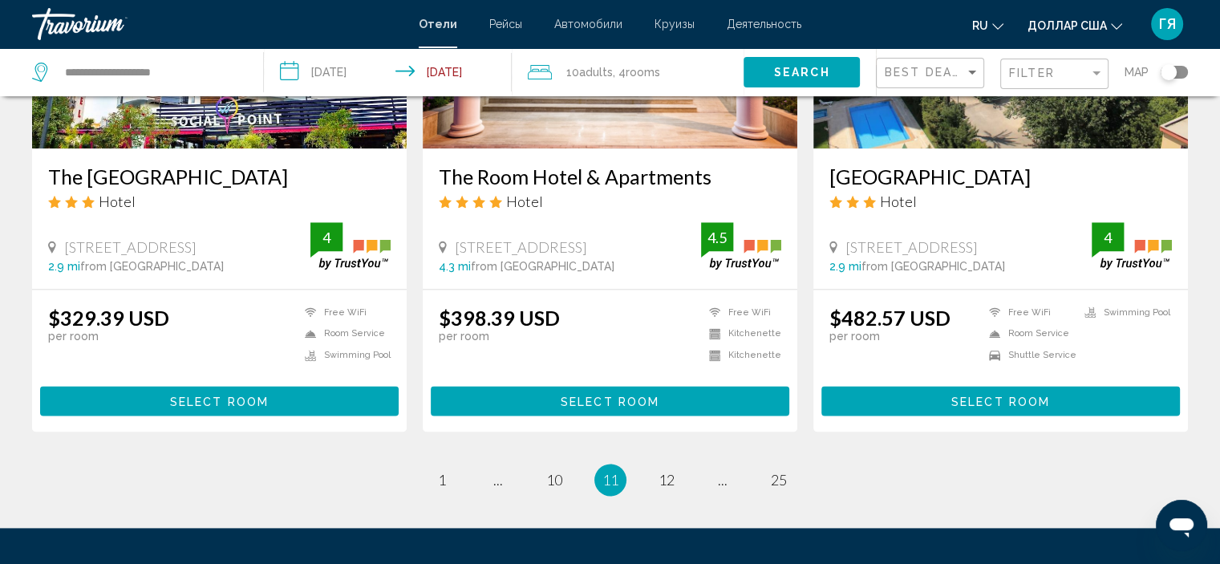
scroll to position [2061, 0]
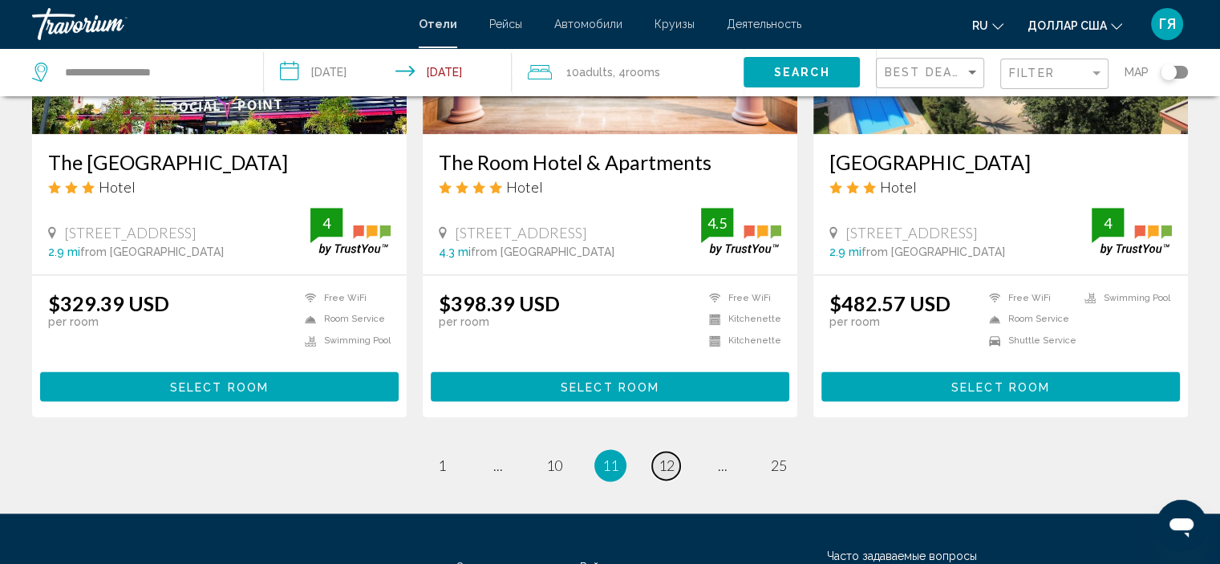
click at [667, 456] on span "12" at bounding box center [666, 465] width 16 height 18
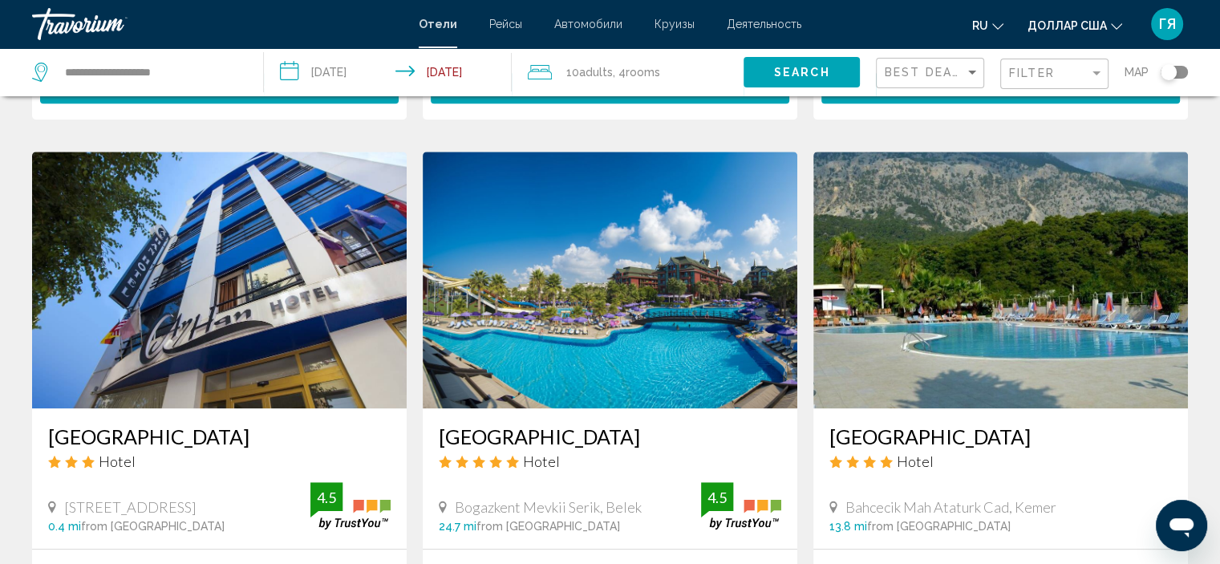
scroll to position [1259, 0]
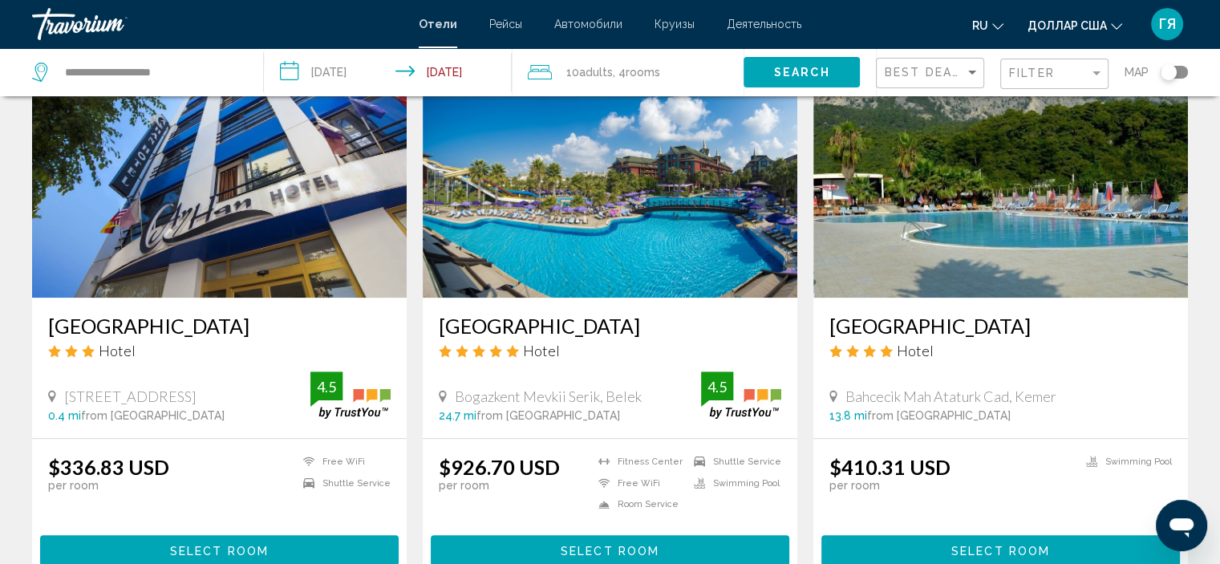
click at [690, 225] on img "Основное содержание" at bounding box center [610, 169] width 374 height 257
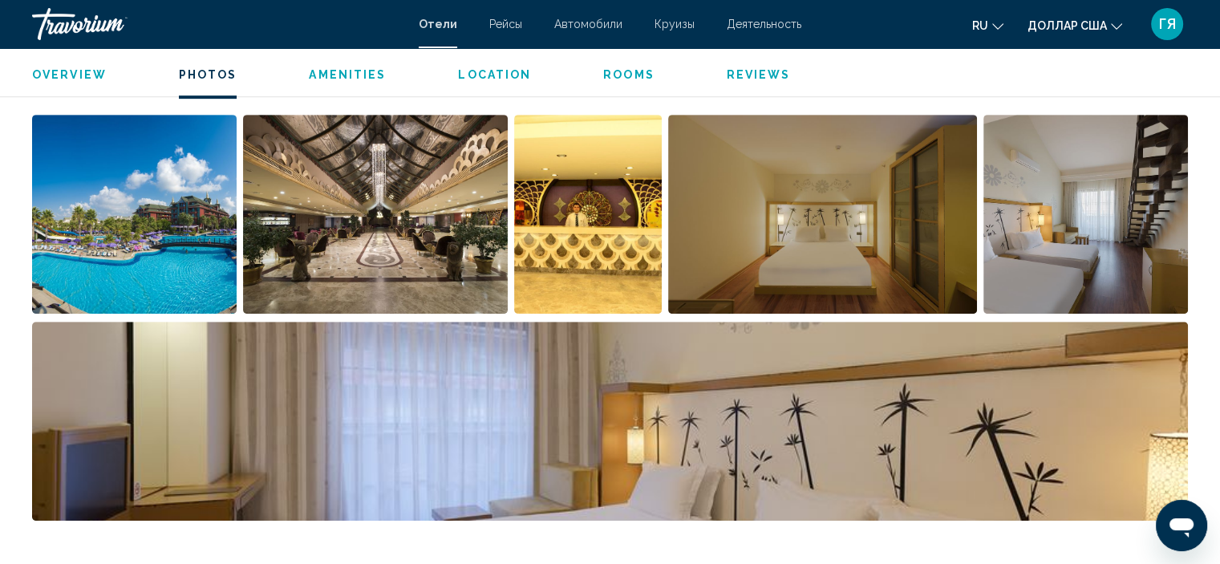
scroll to position [811, 0]
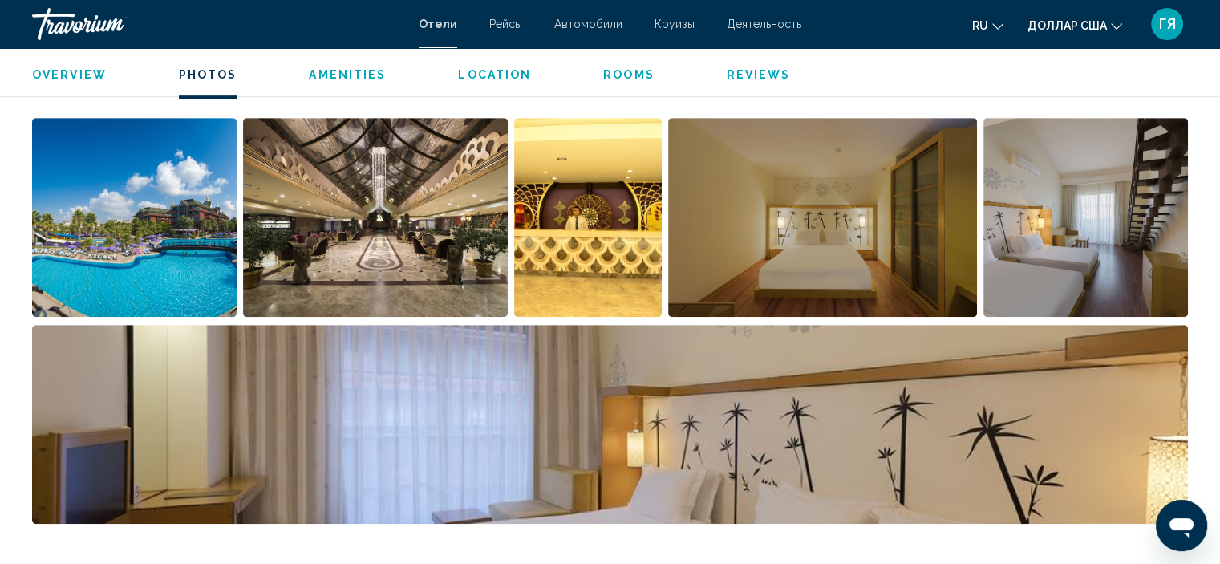
click at [140, 291] on img "Open full-screen image slider" at bounding box center [134, 217] width 204 height 199
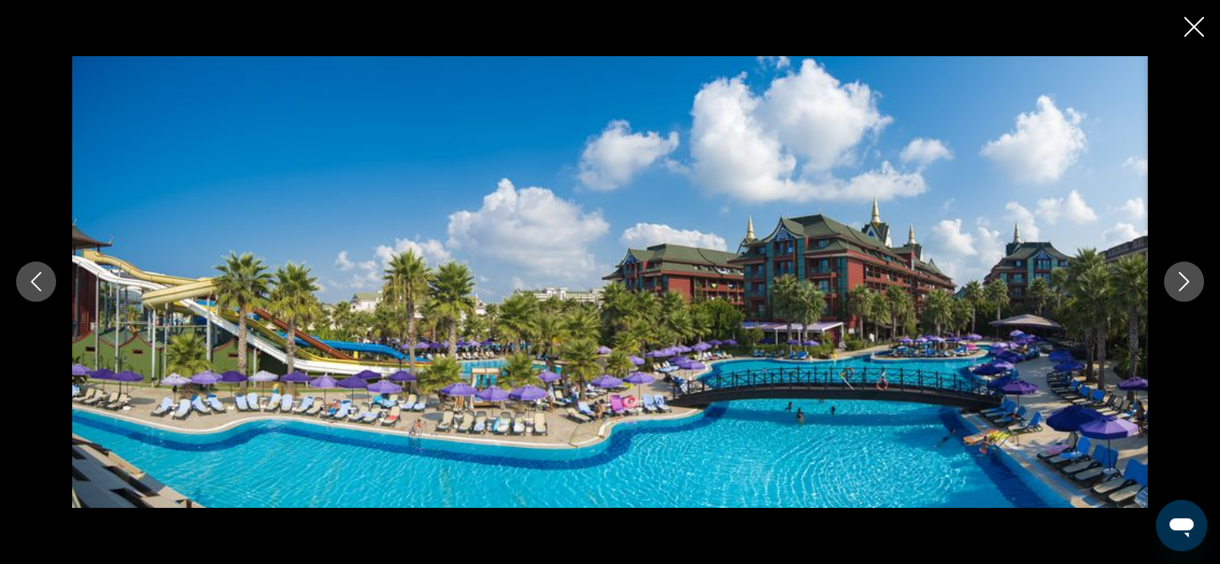
click at [1192, 278] on icon "Next image" at bounding box center [1183, 281] width 19 height 19
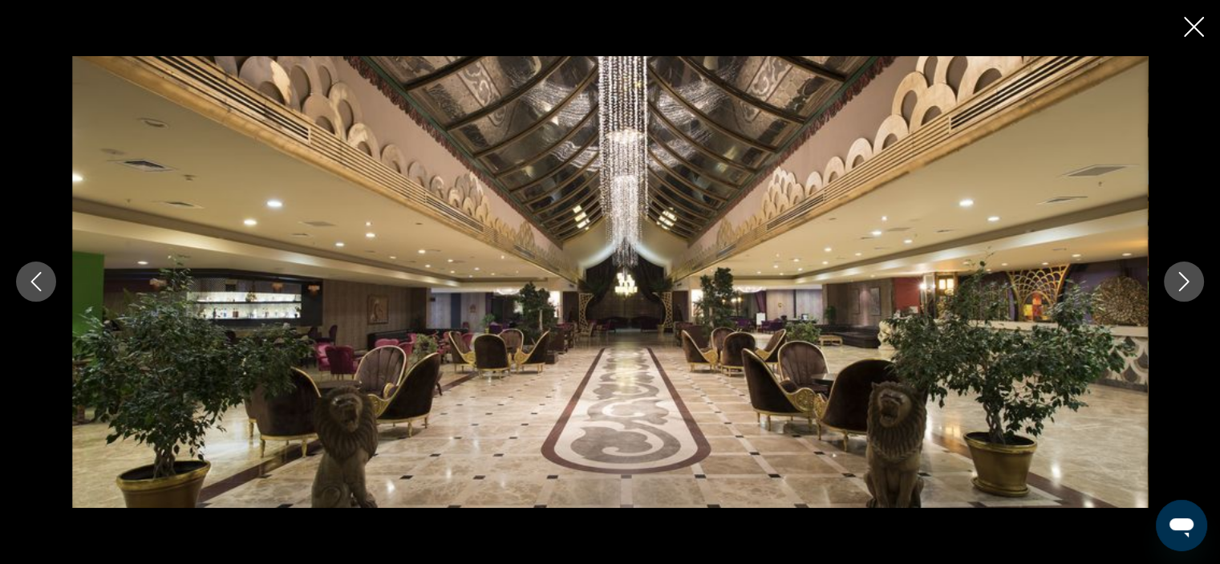
click at [1192, 278] on icon "Next image" at bounding box center [1183, 281] width 19 height 19
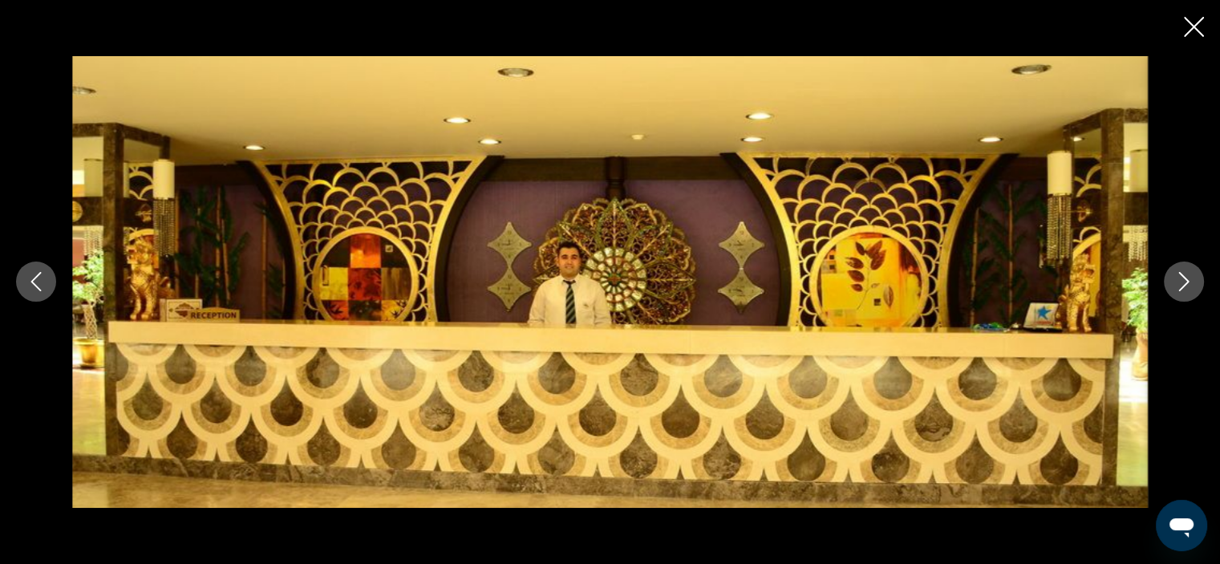
click at [1192, 278] on icon "Next image" at bounding box center [1183, 281] width 19 height 19
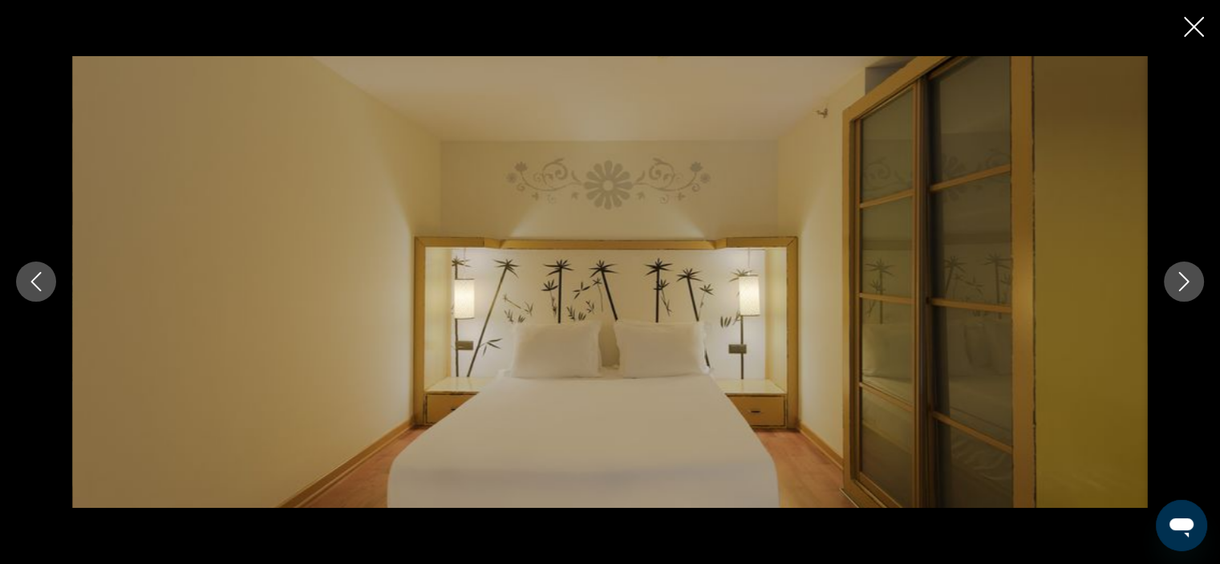
click at [1192, 278] on icon "Next image" at bounding box center [1183, 281] width 19 height 19
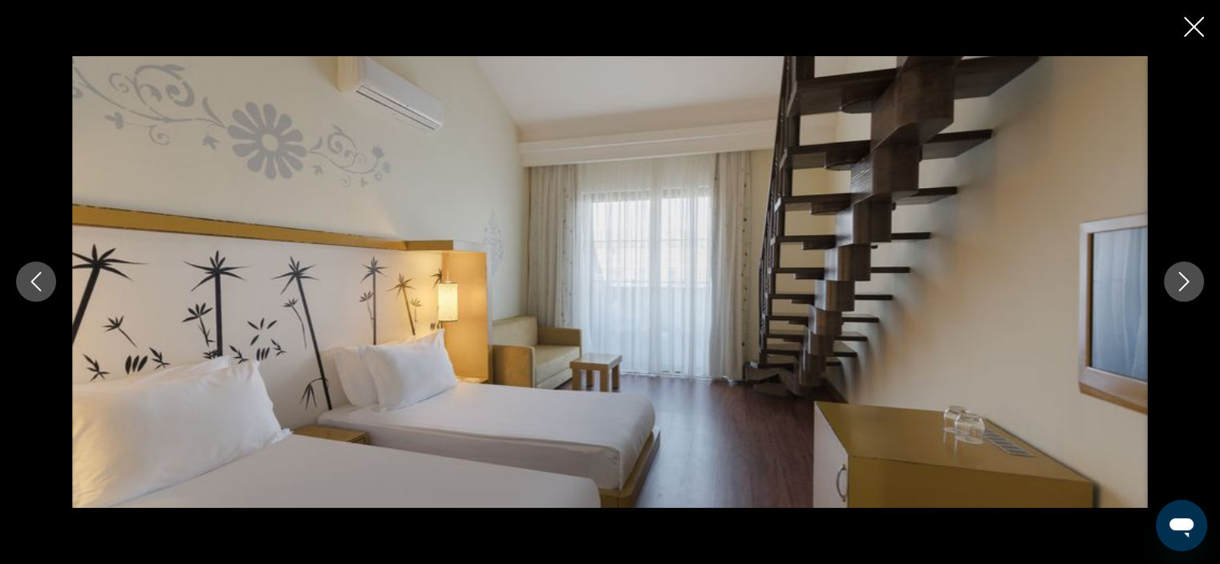
click at [1192, 278] on icon "Next image" at bounding box center [1183, 281] width 19 height 19
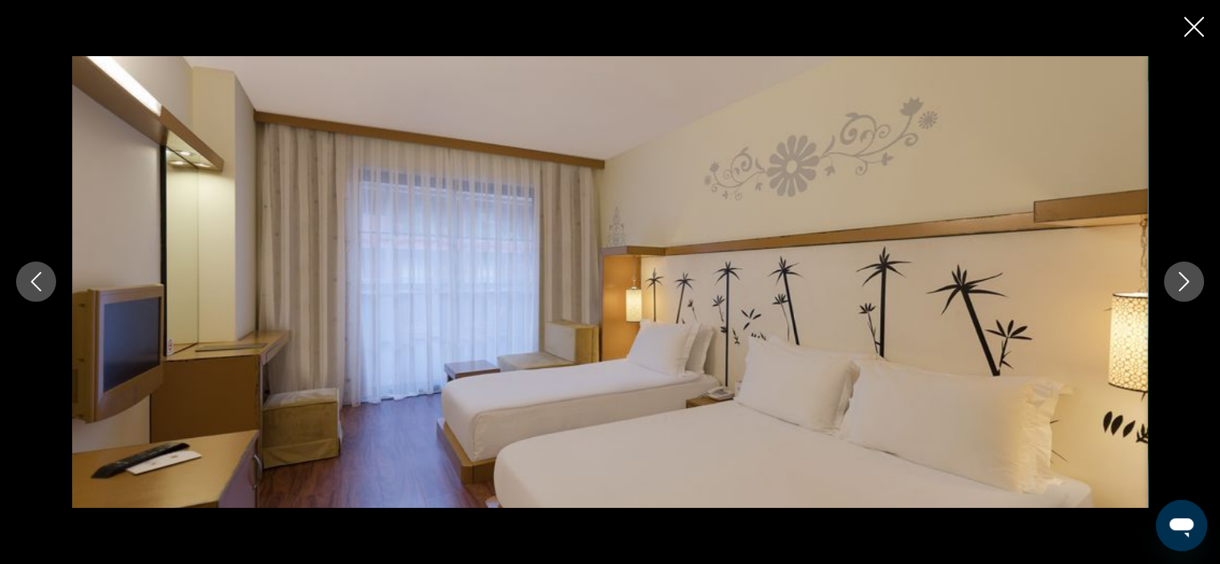
click at [1192, 278] on icon "Next image" at bounding box center [1183, 281] width 19 height 19
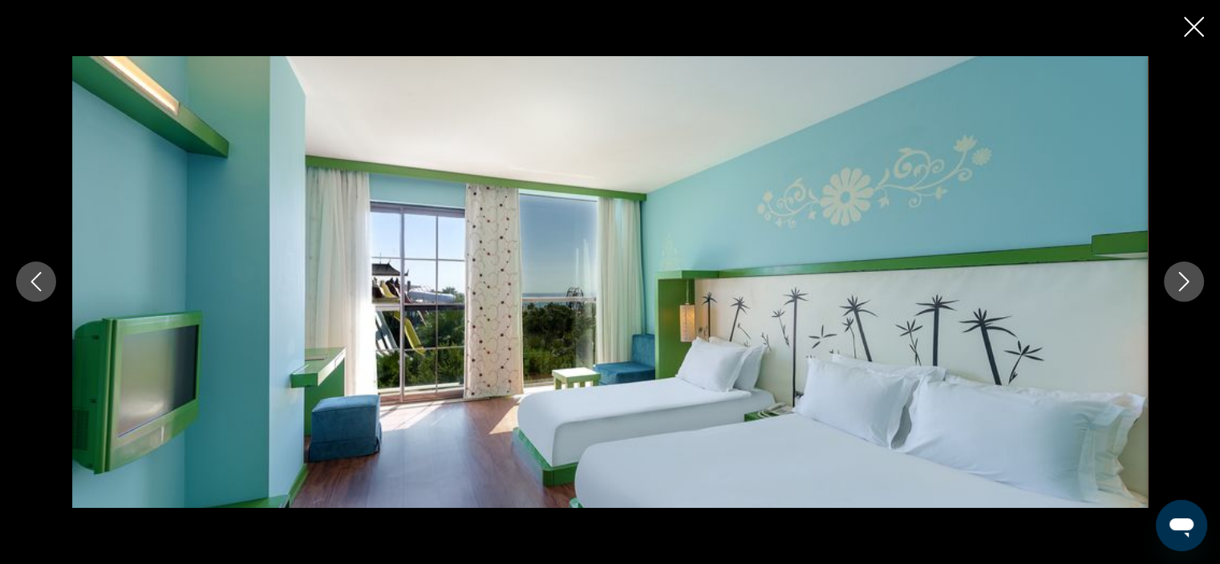
click at [1192, 278] on icon "Next image" at bounding box center [1183, 281] width 19 height 19
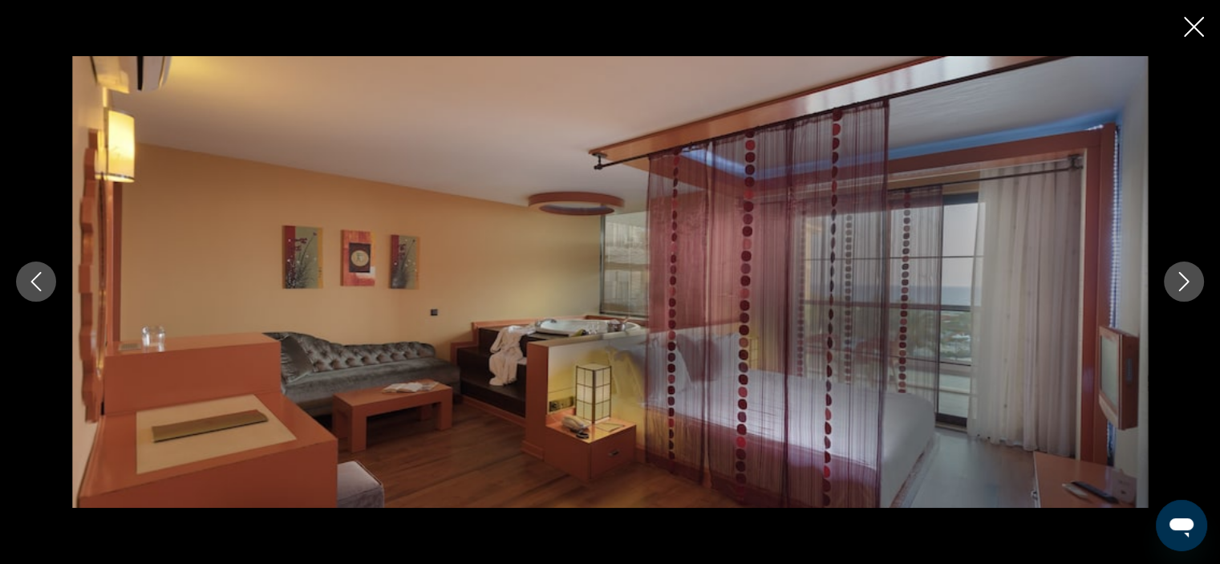
click at [1192, 278] on icon "Next image" at bounding box center [1183, 281] width 19 height 19
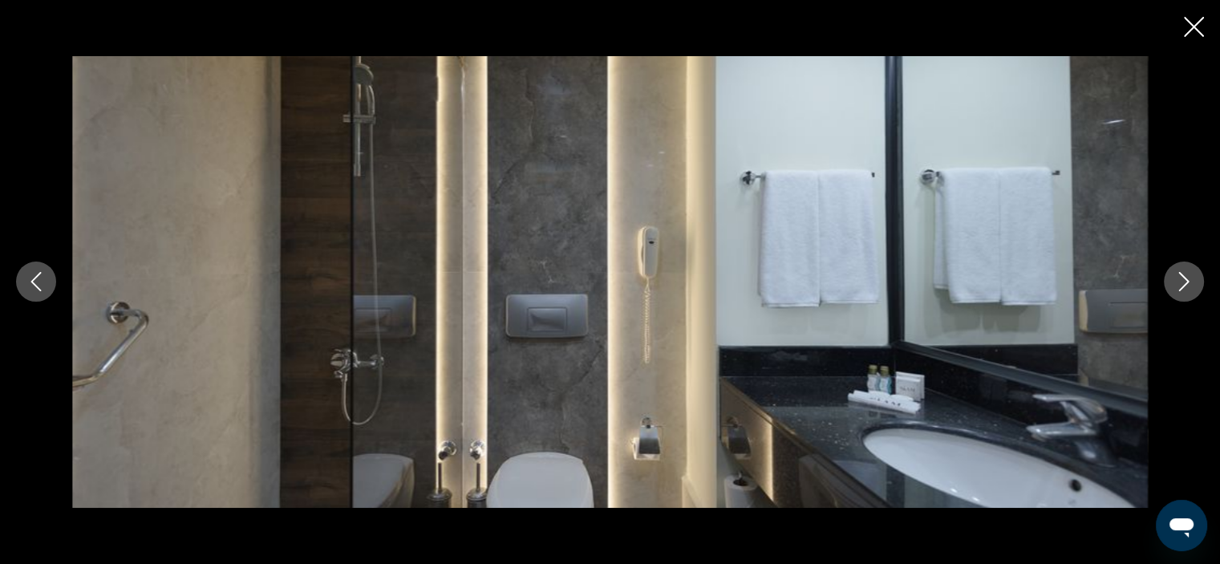
click at [1192, 278] on icon "Next image" at bounding box center [1183, 281] width 19 height 19
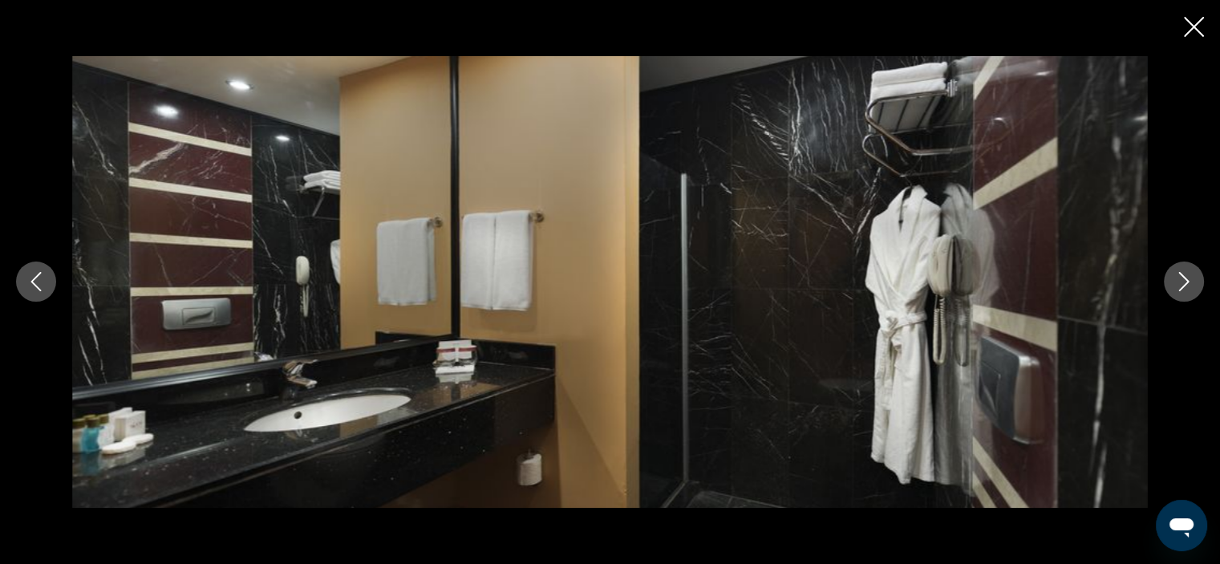
click at [1192, 278] on icon "Next image" at bounding box center [1183, 281] width 19 height 19
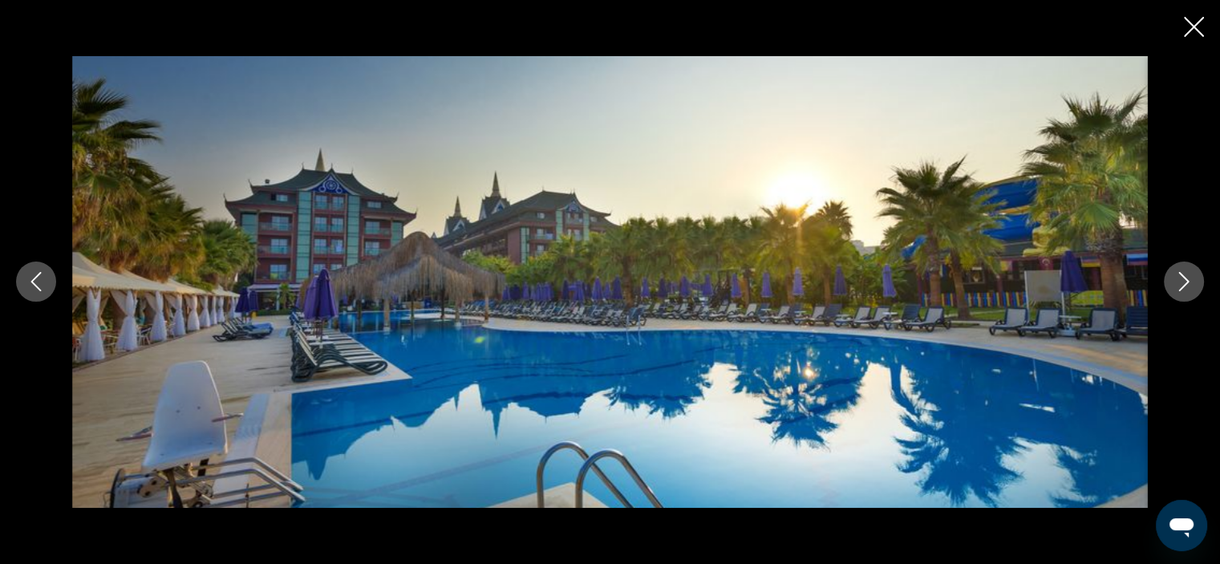
click at [1192, 278] on icon "Next image" at bounding box center [1183, 281] width 19 height 19
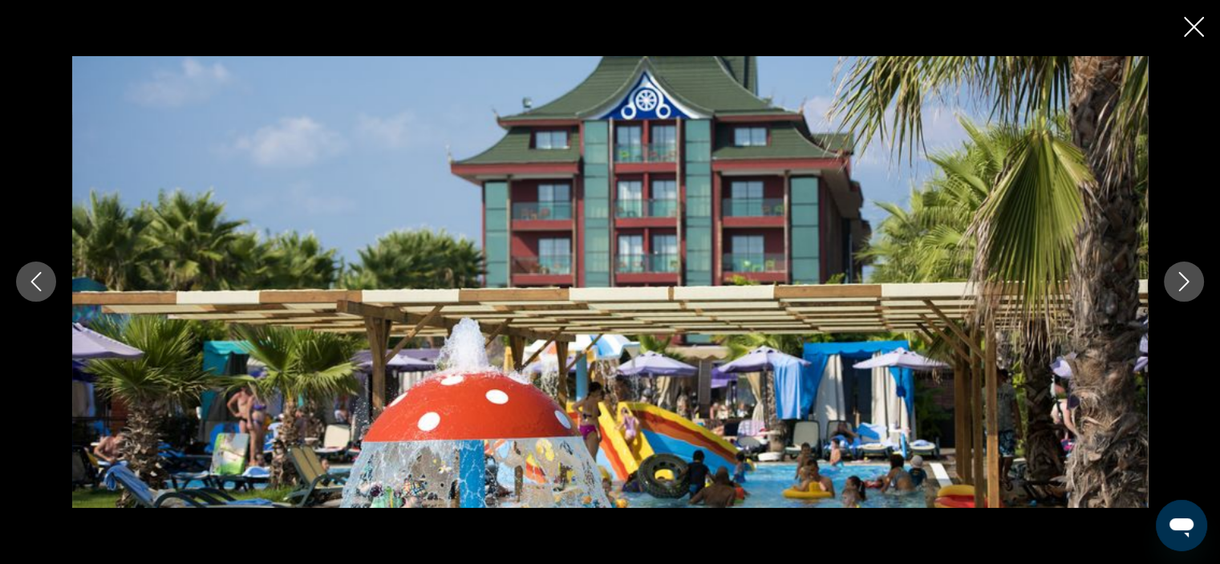
click at [1192, 278] on icon "Next image" at bounding box center [1183, 281] width 19 height 19
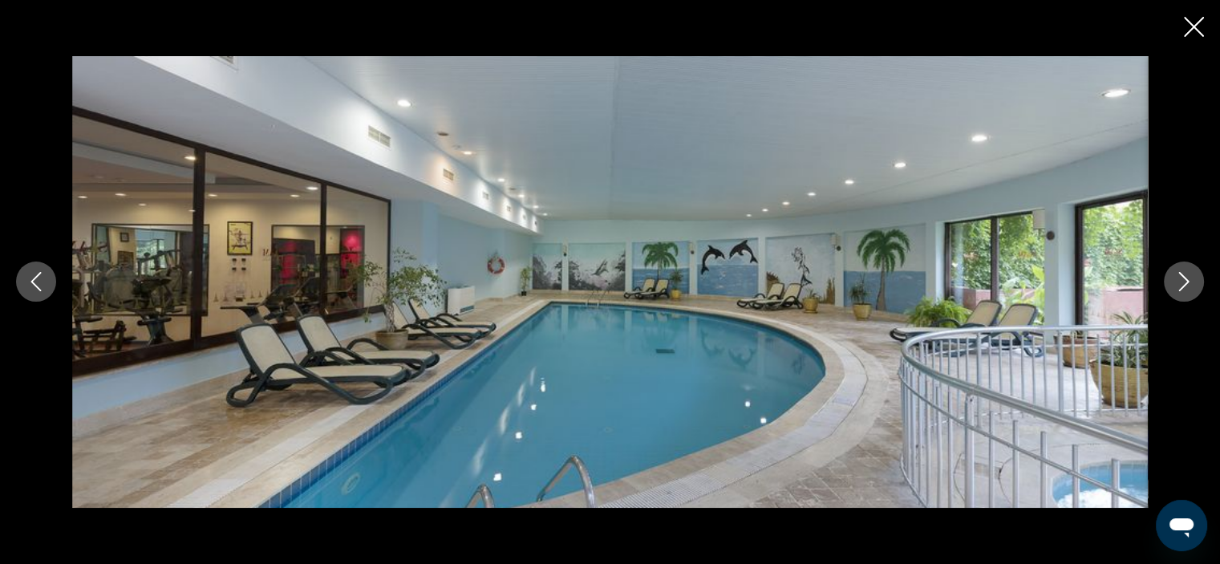
click at [1192, 278] on icon "Next image" at bounding box center [1183, 281] width 19 height 19
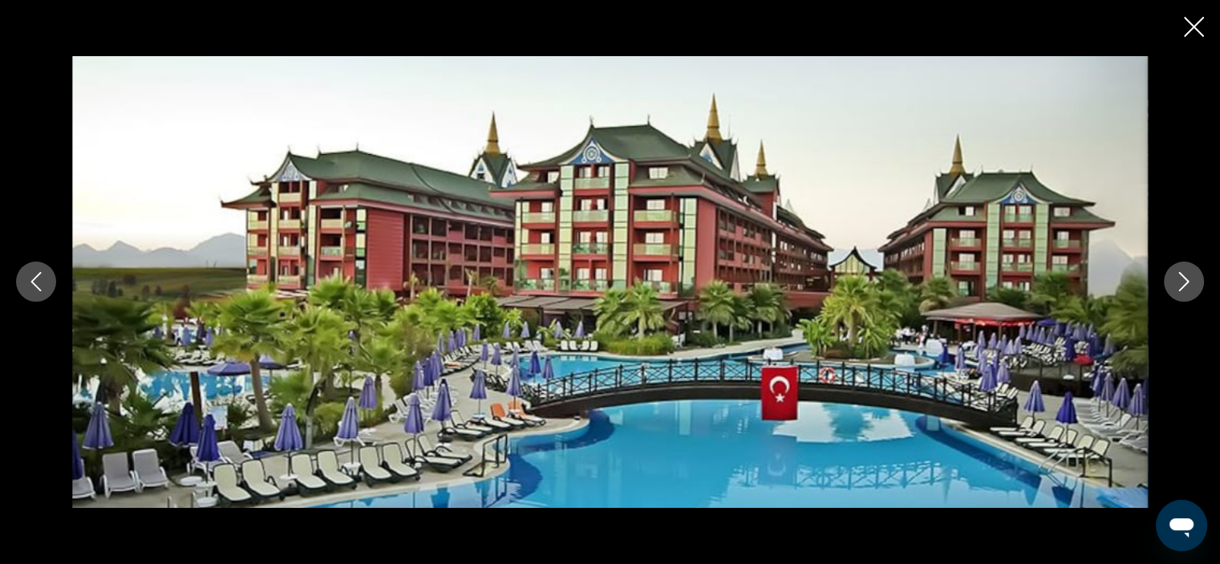
click at [32, 289] on icon "Previous image" at bounding box center [35, 281] width 19 height 19
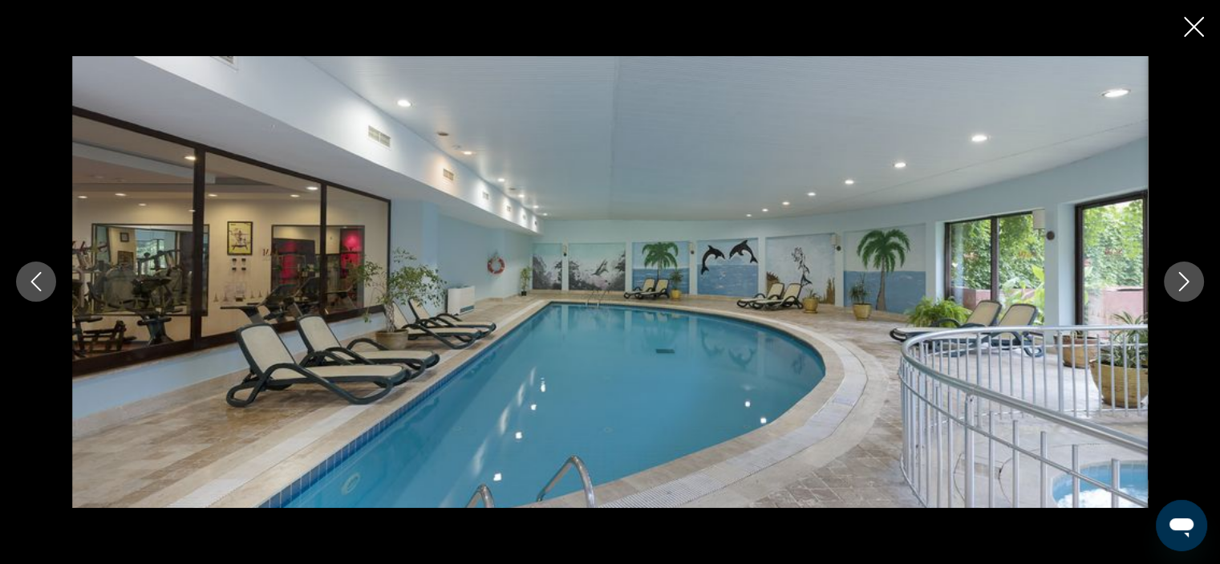
click at [1198, 28] on icon "Close slideshow" at bounding box center [1194, 27] width 20 height 20
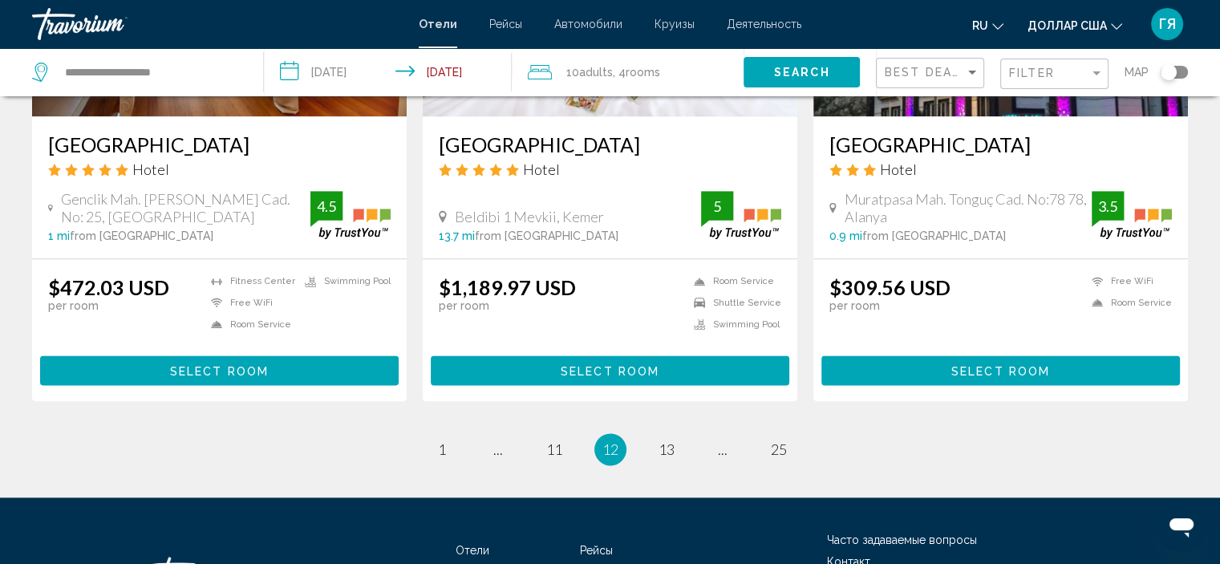
scroll to position [2016, 0]
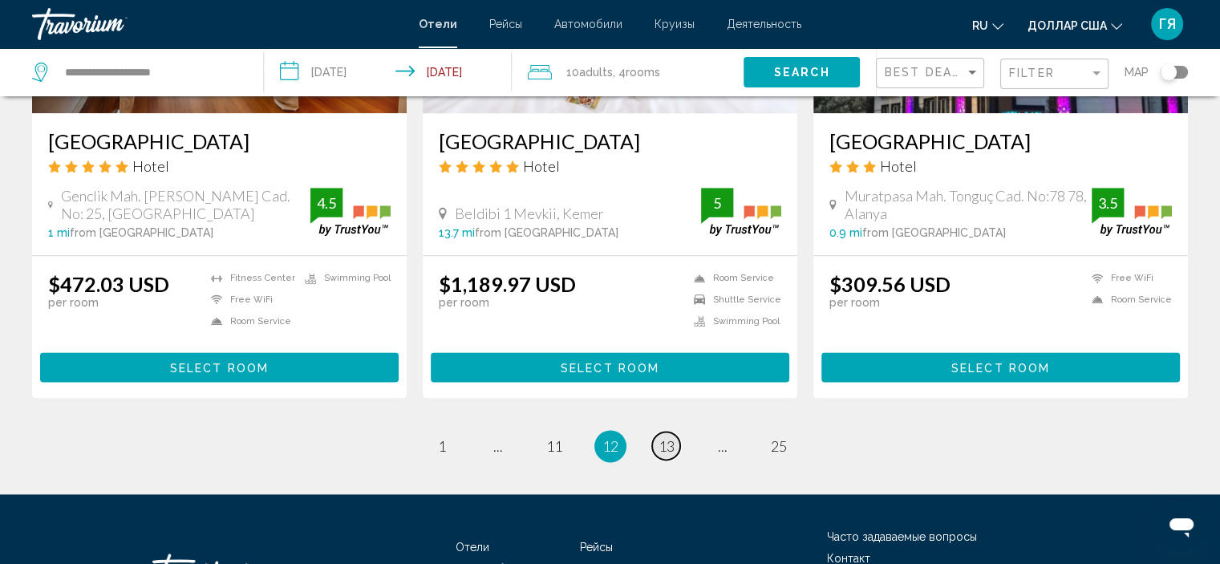
click at [663, 441] on span "13" at bounding box center [666, 446] width 16 height 18
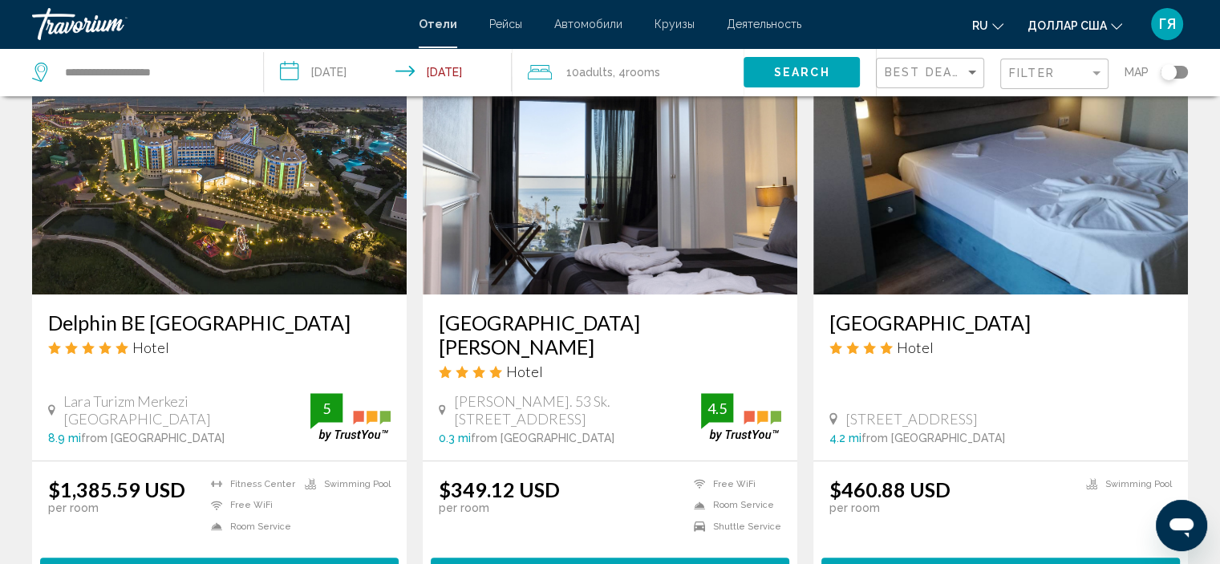
scroll to position [715, 0]
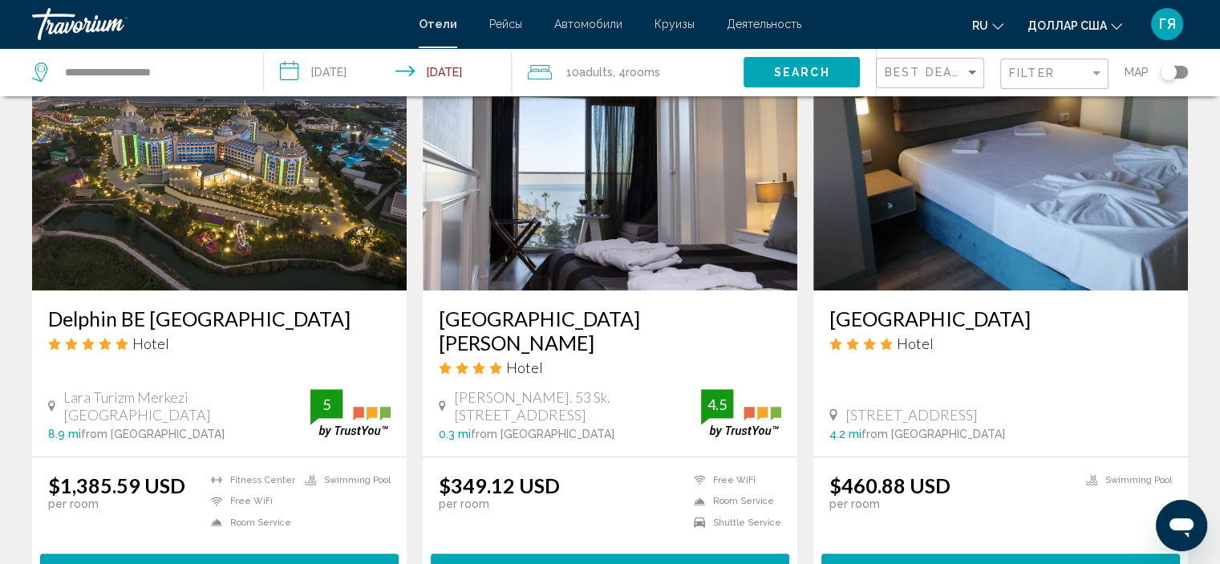
click at [698, 224] on img "Основное содержание" at bounding box center [610, 162] width 374 height 257
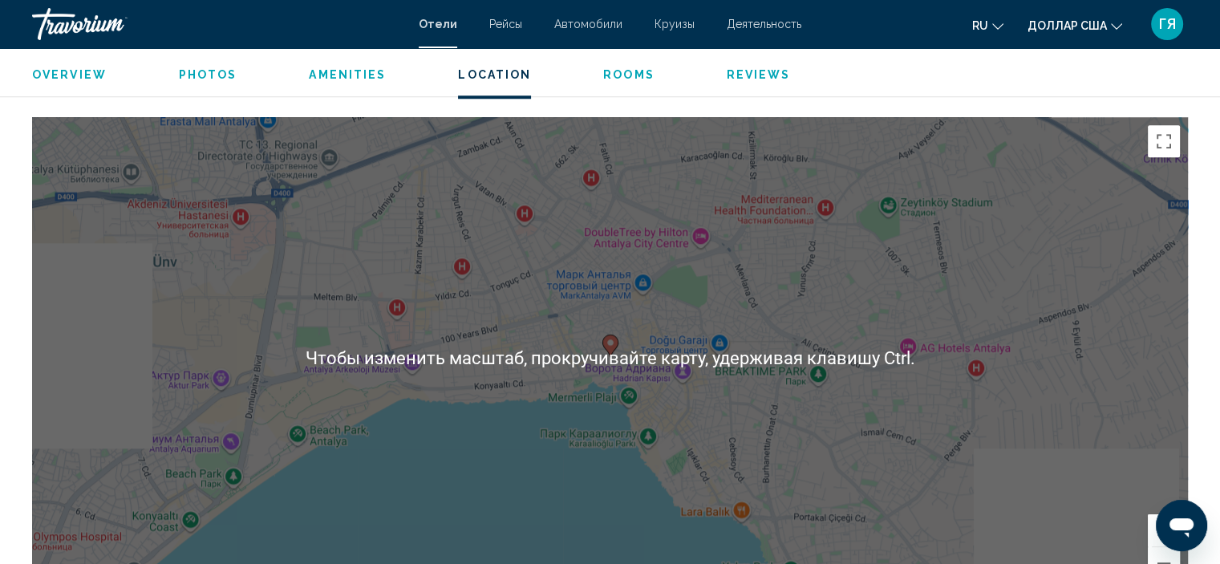
scroll to position [1507, 0]
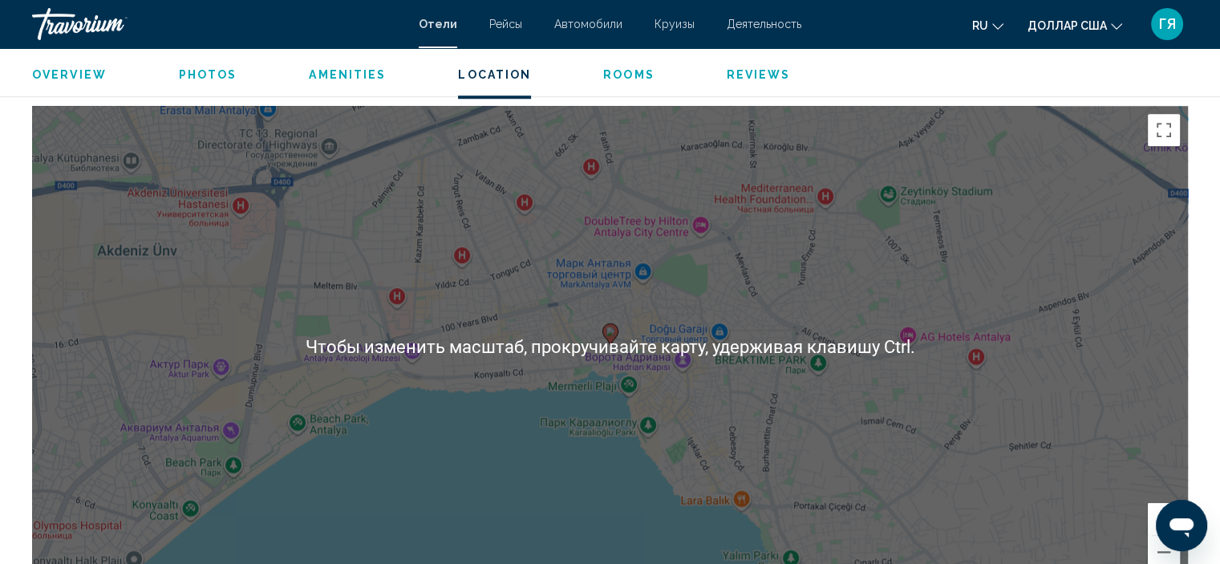
click at [568, 348] on div "Чтобы активировать перетаскивание с помощью клавиатуры, нажмите Alt + Ввод. Пос…" at bounding box center [609, 346] width 1155 height 481
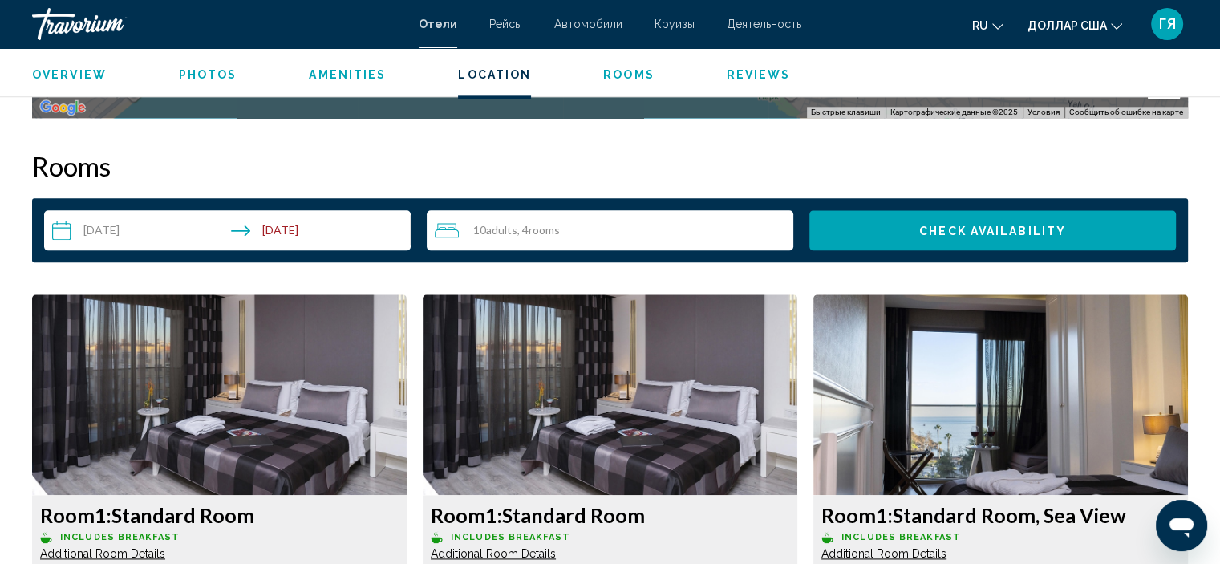
scroll to position [1977, 0]
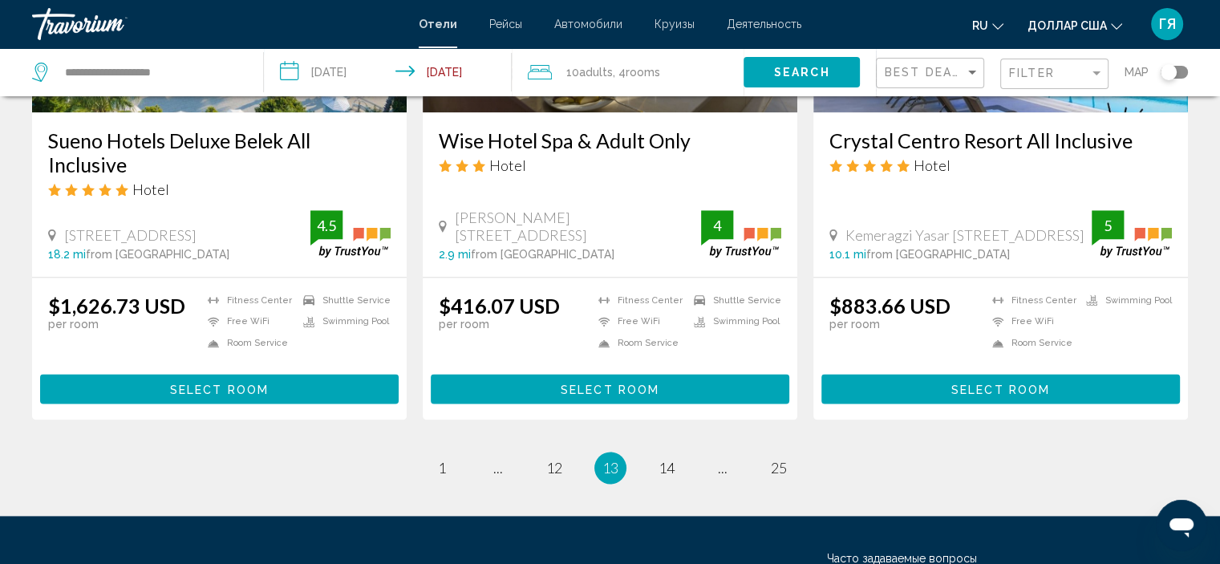
scroll to position [2067, 0]
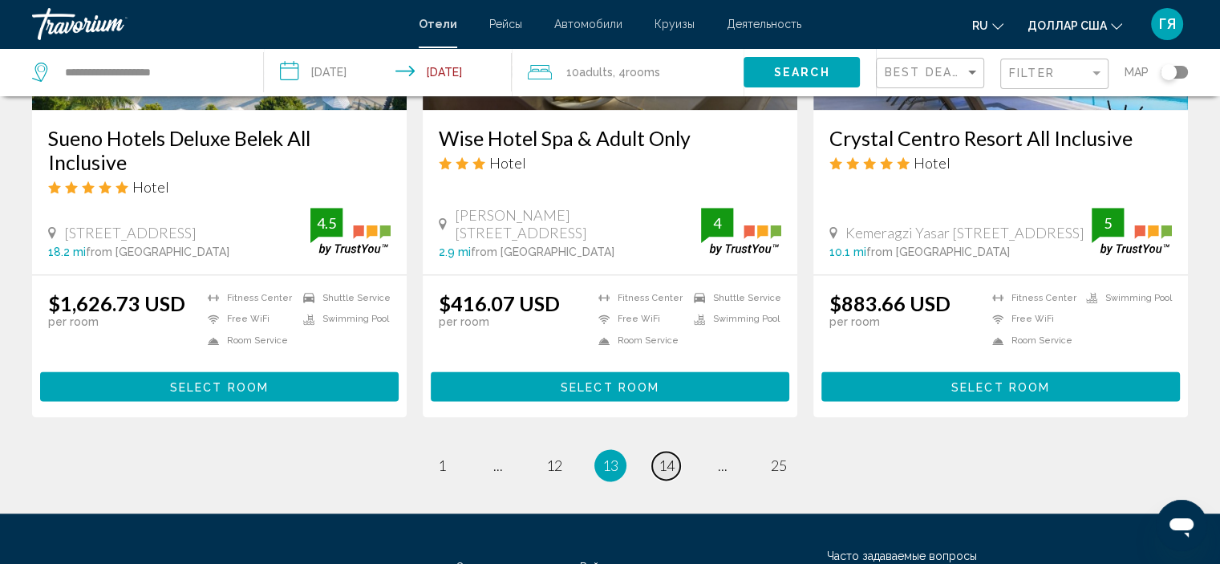
click at [669, 456] on span "14" at bounding box center [666, 465] width 16 height 18
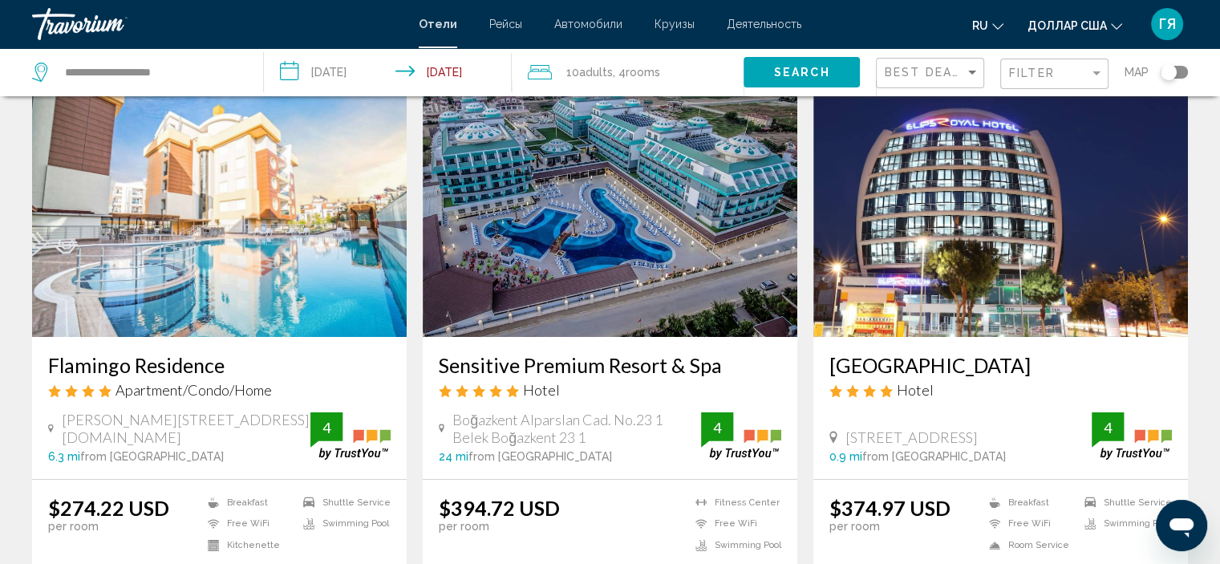
scroll to position [74, 0]
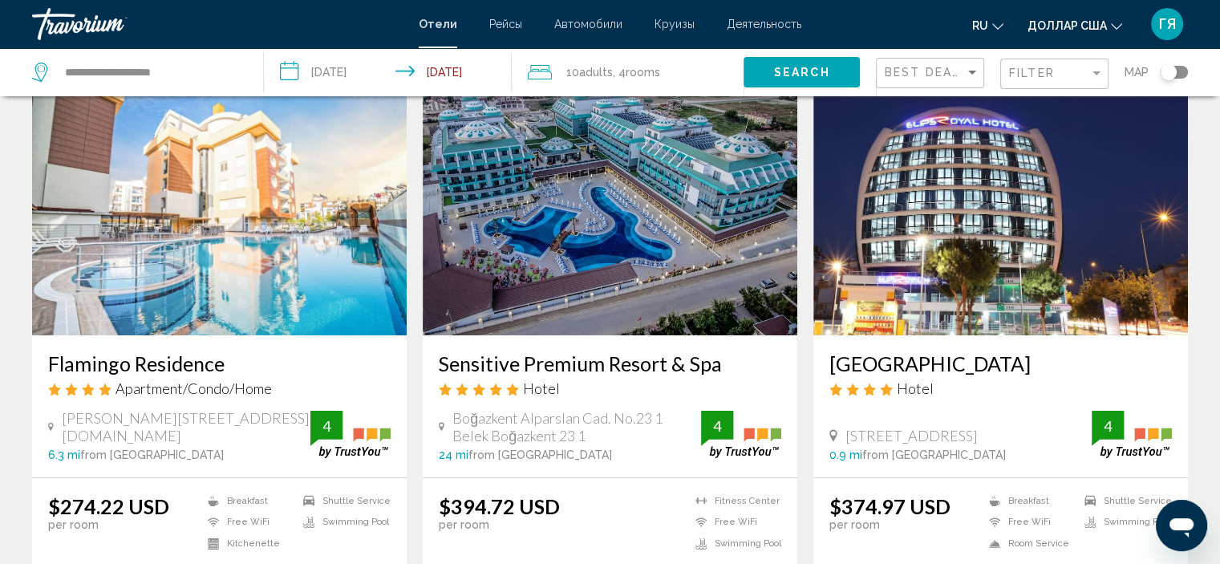
click at [697, 200] on img "Основное содержание" at bounding box center [610, 207] width 374 height 257
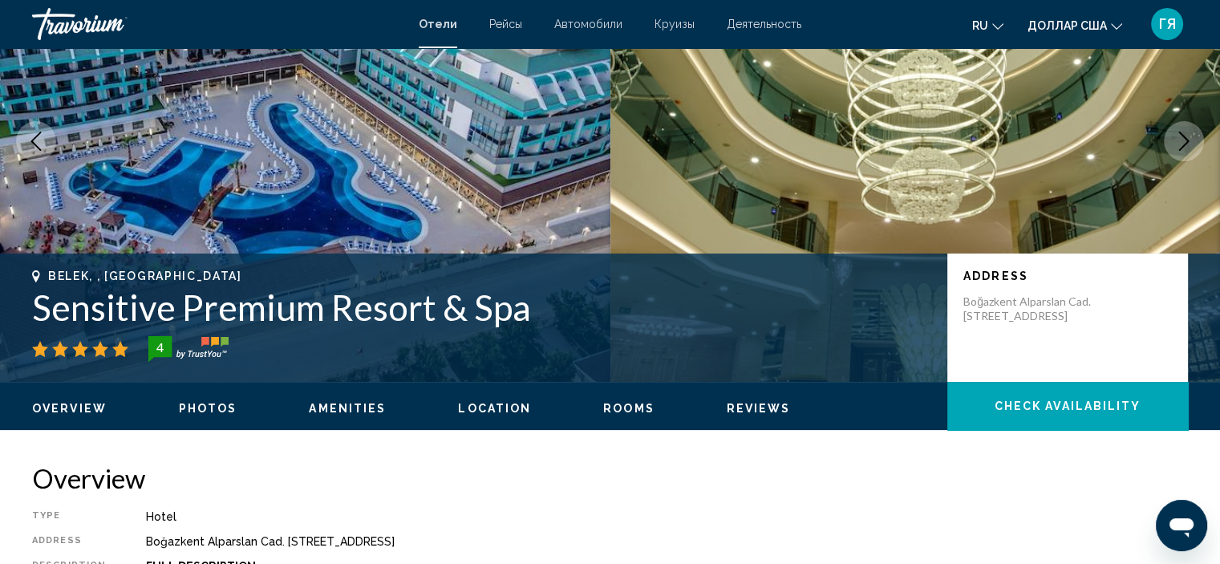
scroll to position [138, 0]
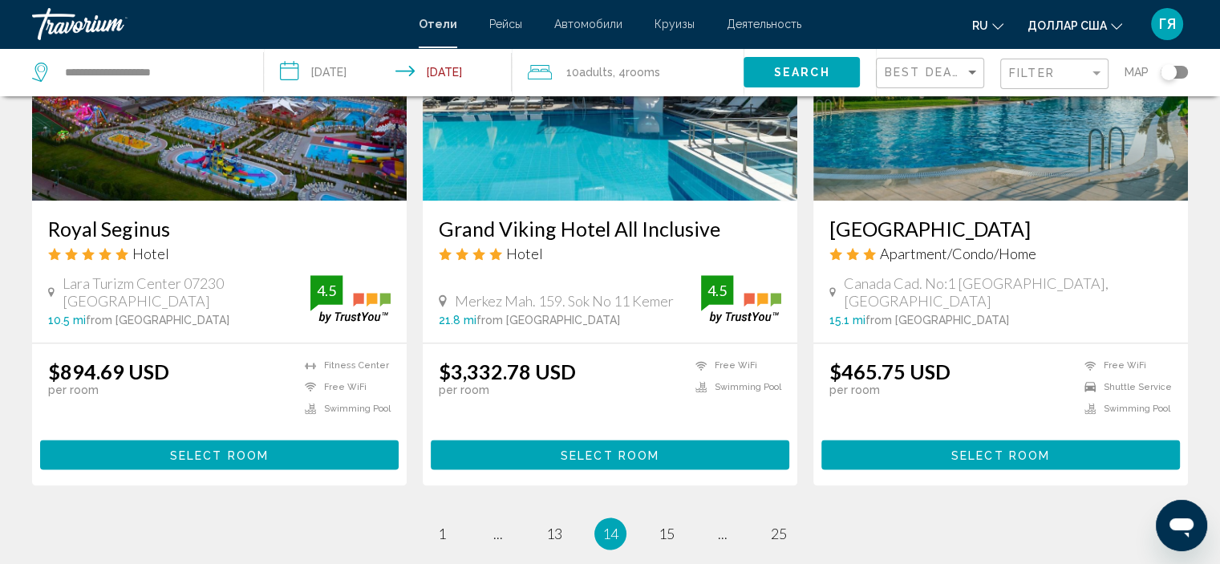
scroll to position [1976, 0]
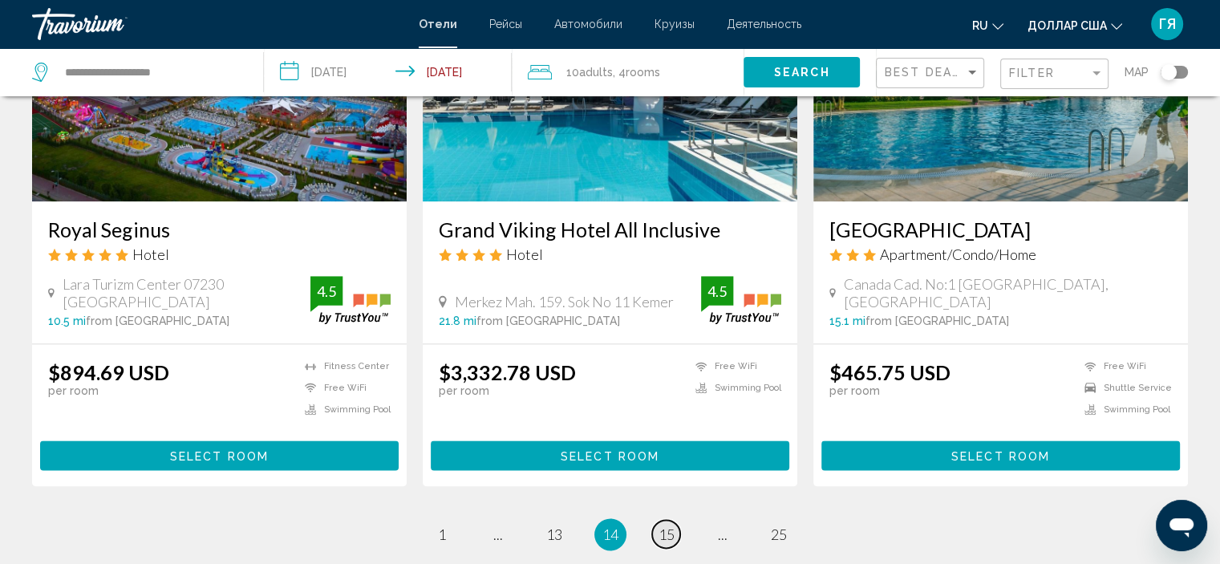
click at [667, 525] on span "15" at bounding box center [666, 534] width 16 height 18
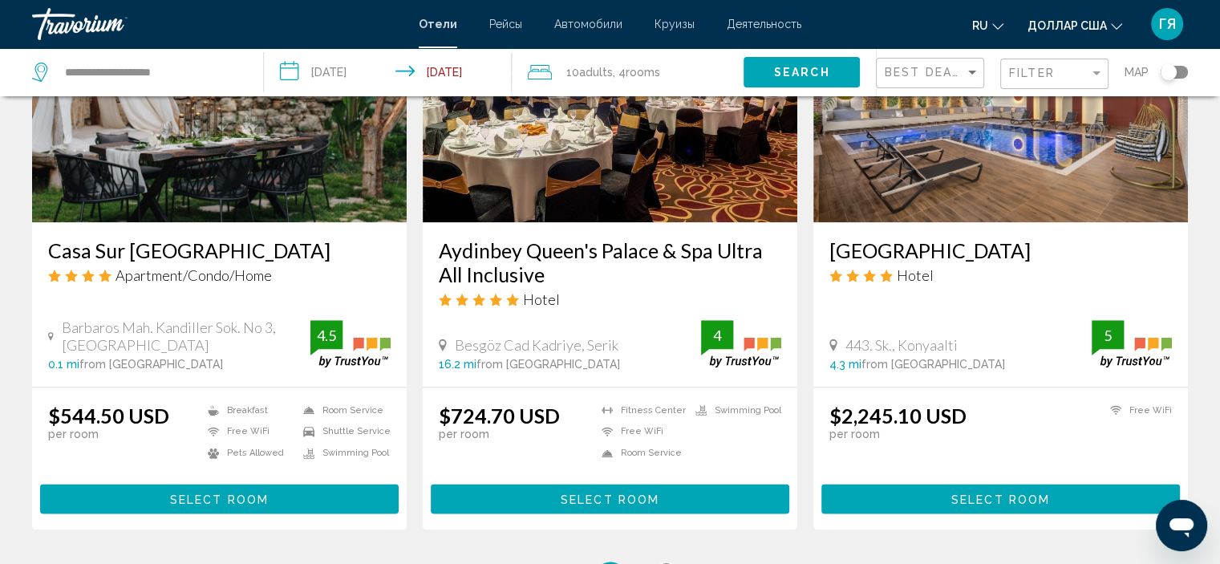
scroll to position [2005, 0]
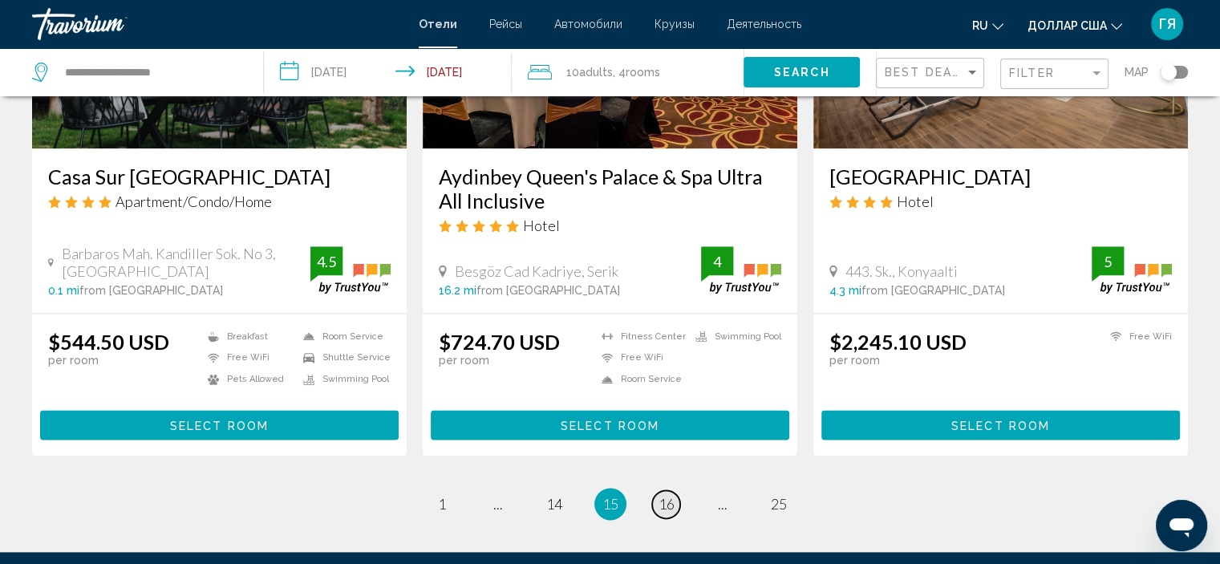
click at [666, 495] on span "16" at bounding box center [666, 504] width 16 height 18
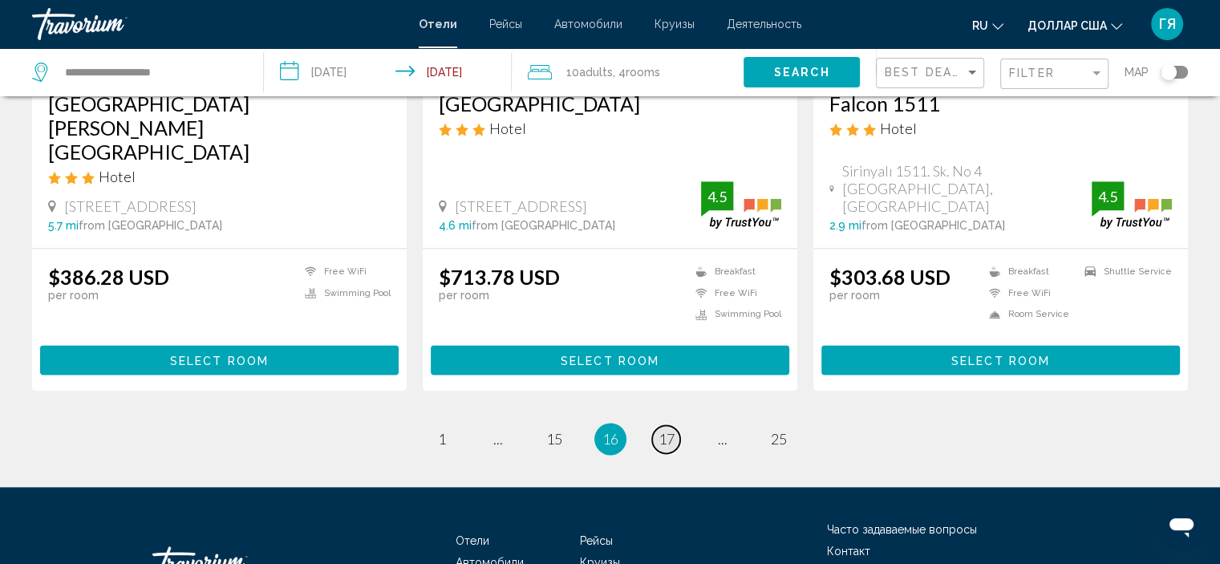
scroll to position [2043, 0]
click at [667, 430] on span "17" at bounding box center [666, 439] width 16 height 18
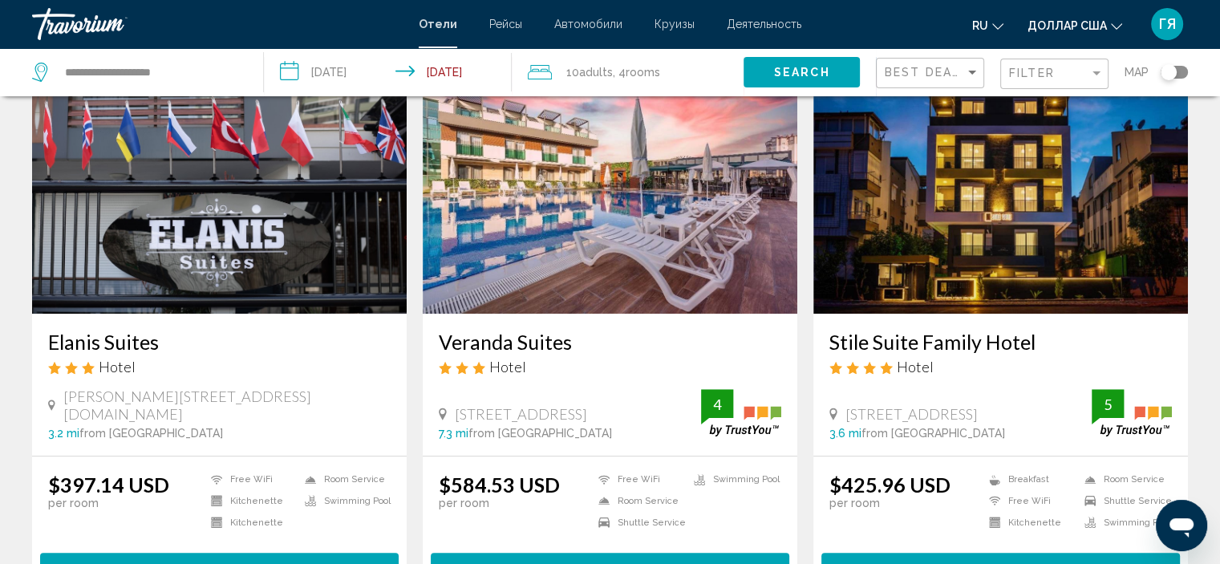
scroll to position [670, 0]
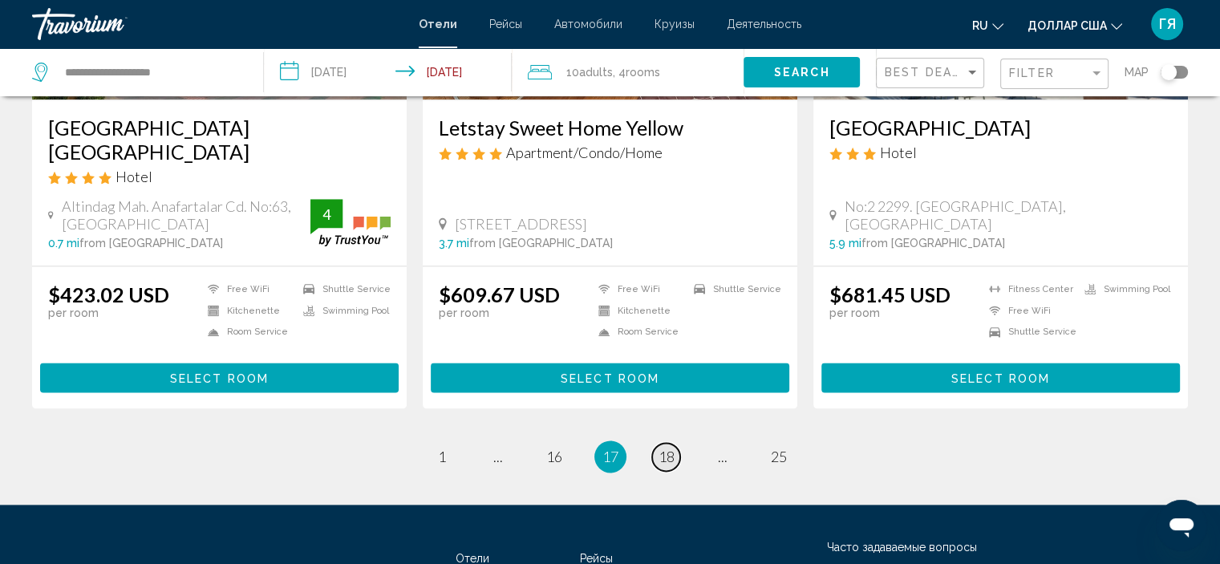
click at [667, 447] on span "18" at bounding box center [666, 456] width 16 height 18
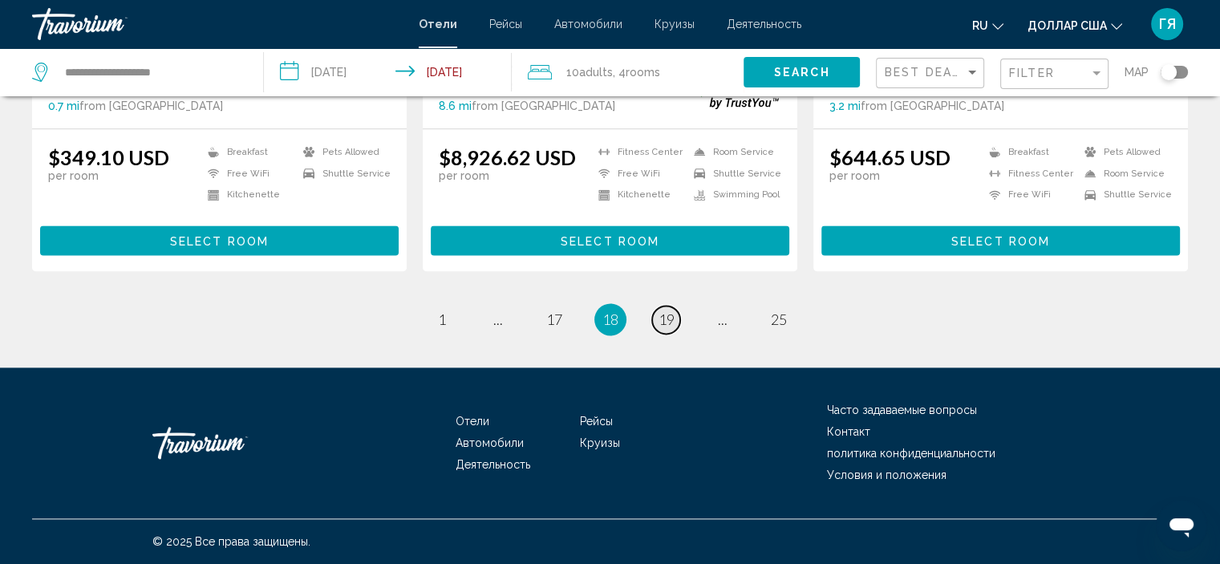
scroll to position [2163, 0]
click at [665, 315] on span "19" at bounding box center [666, 319] width 16 height 18
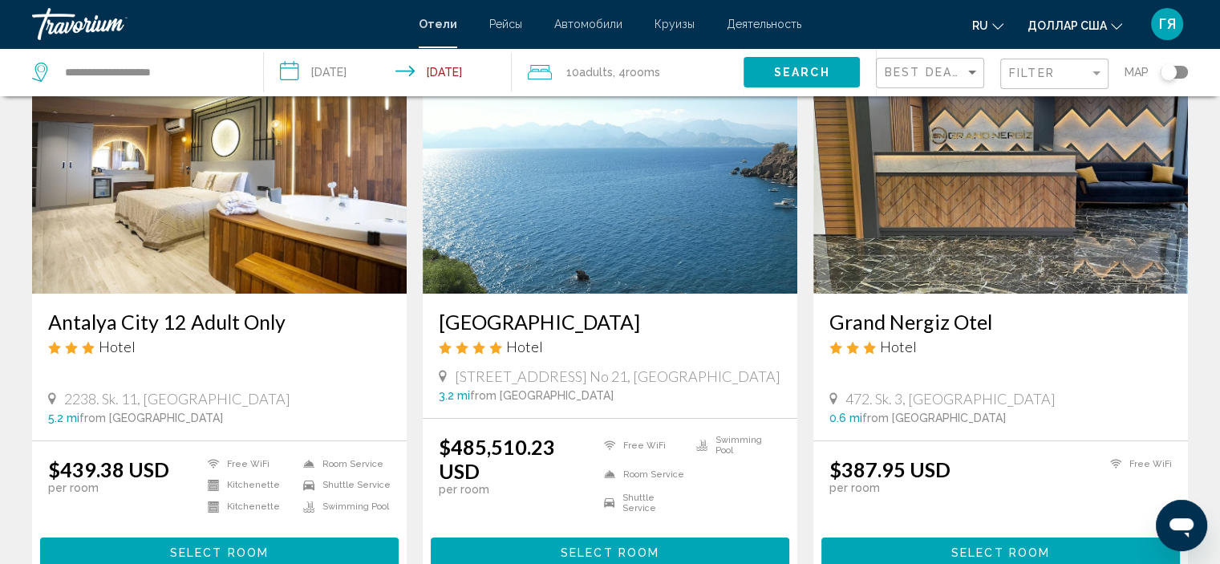
scroll to position [119, 0]
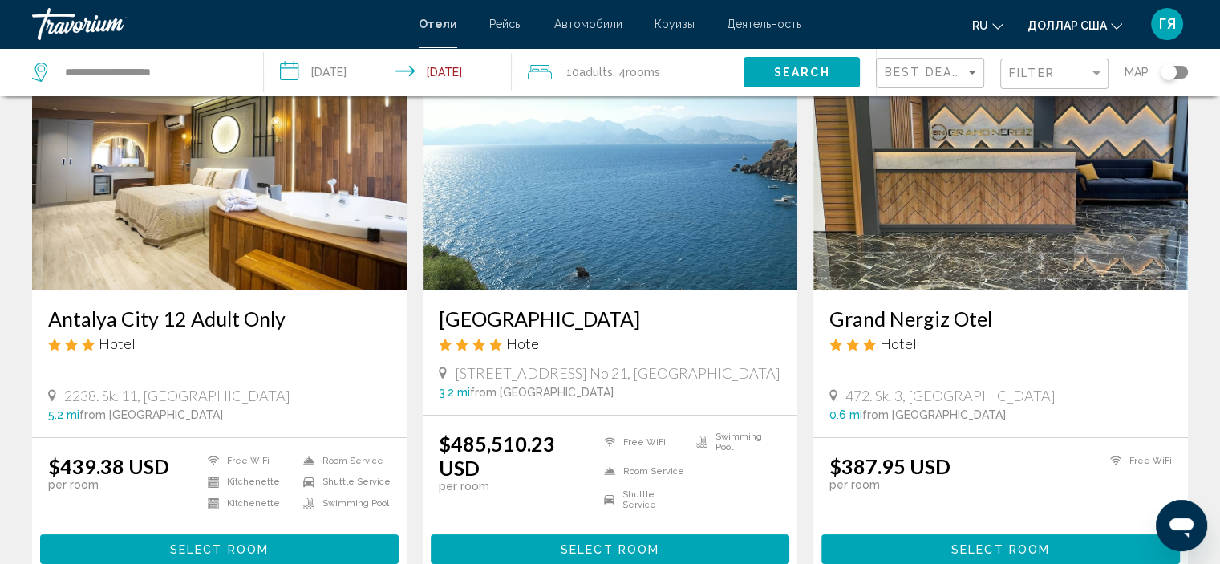
click at [666, 204] on img "Основное содержание" at bounding box center [610, 162] width 374 height 257
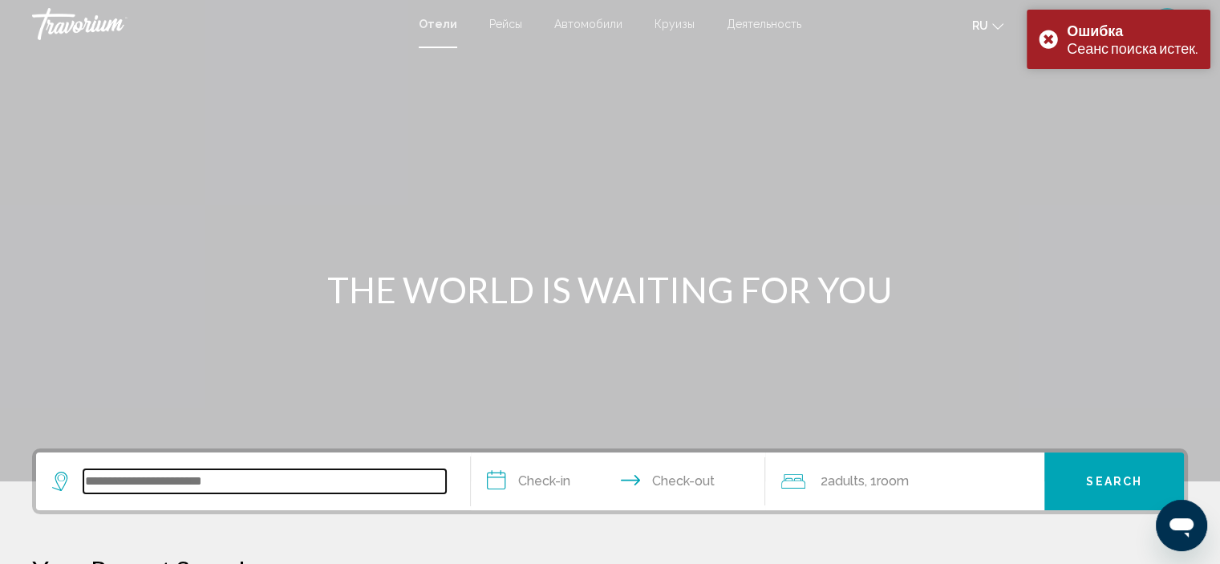
click at [132, 486] on input "Search widget" at bounding box center [264, 481] width 362 height 24
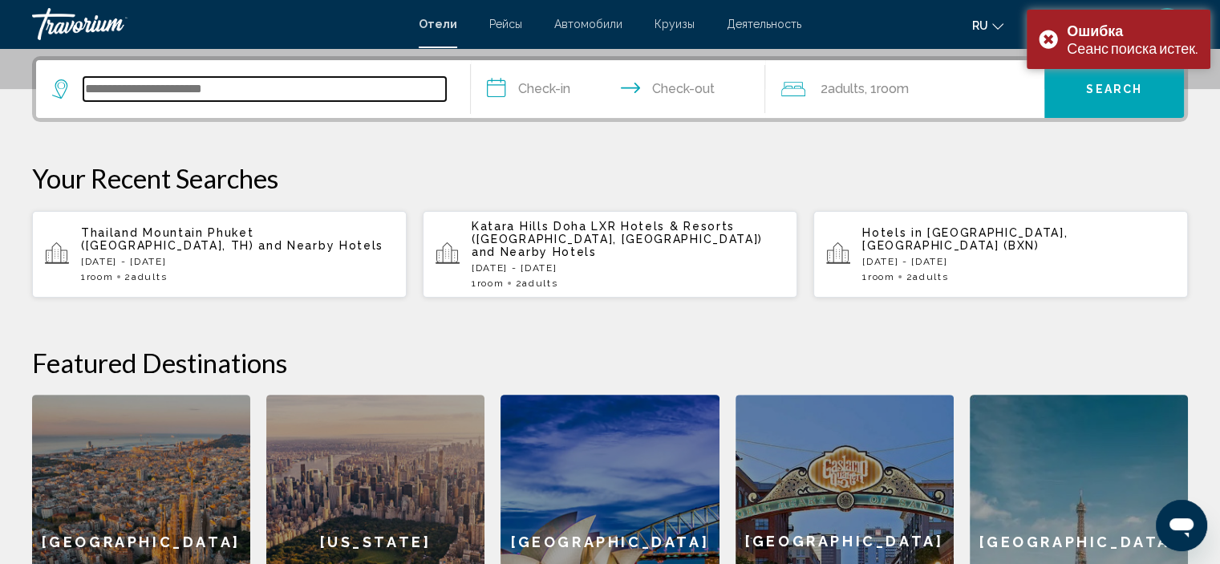
scroll to position [395, 0]
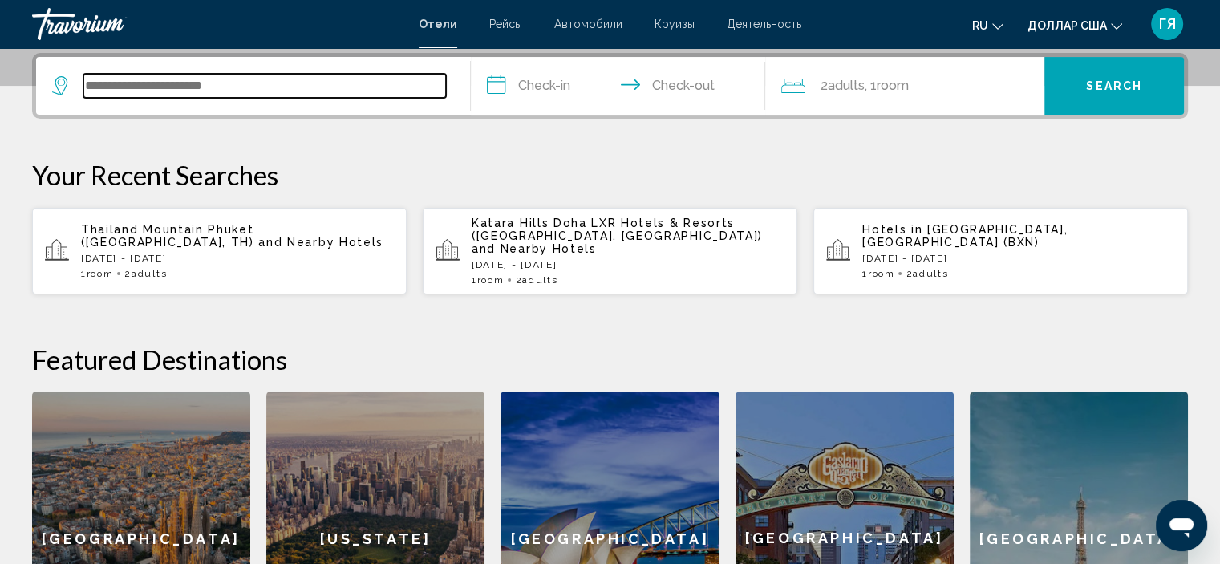
click at [111, 80] on input "Search widget" at bounding box center [264, 86] width 362 height 24
click at [105, 94] on input "Search widget" at bounding box center [264, 86] width 362 height 24
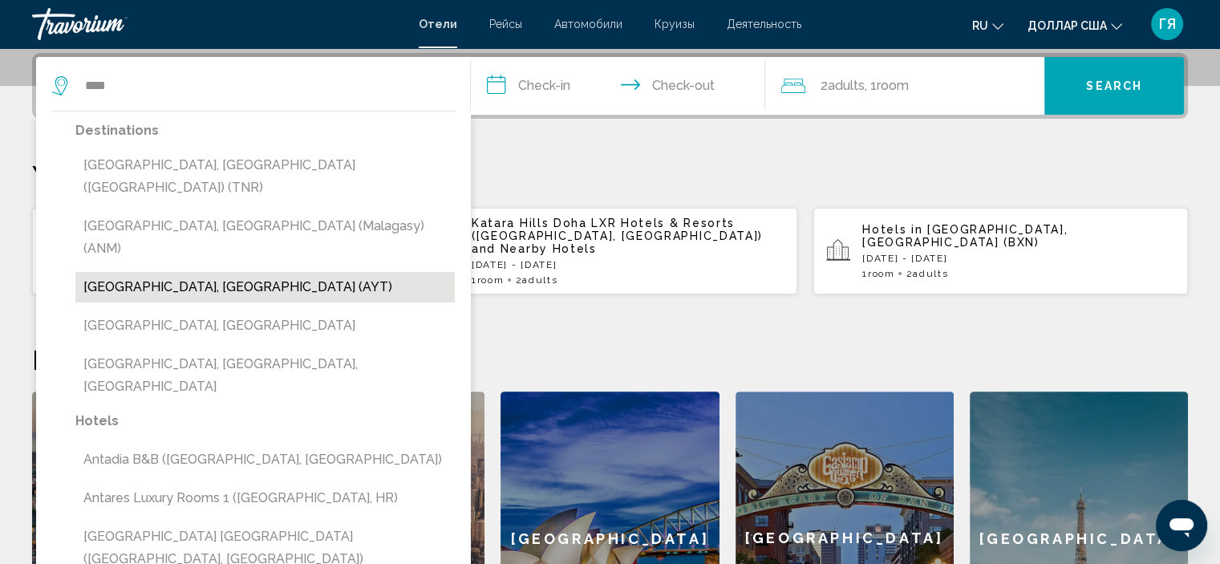
click at [134, 272] on button "[GEOGRAPHIC_DATA], [GEOGRAPHIC_DATA] (AYT)" at bounding box center [264, 287] width 379 height 30
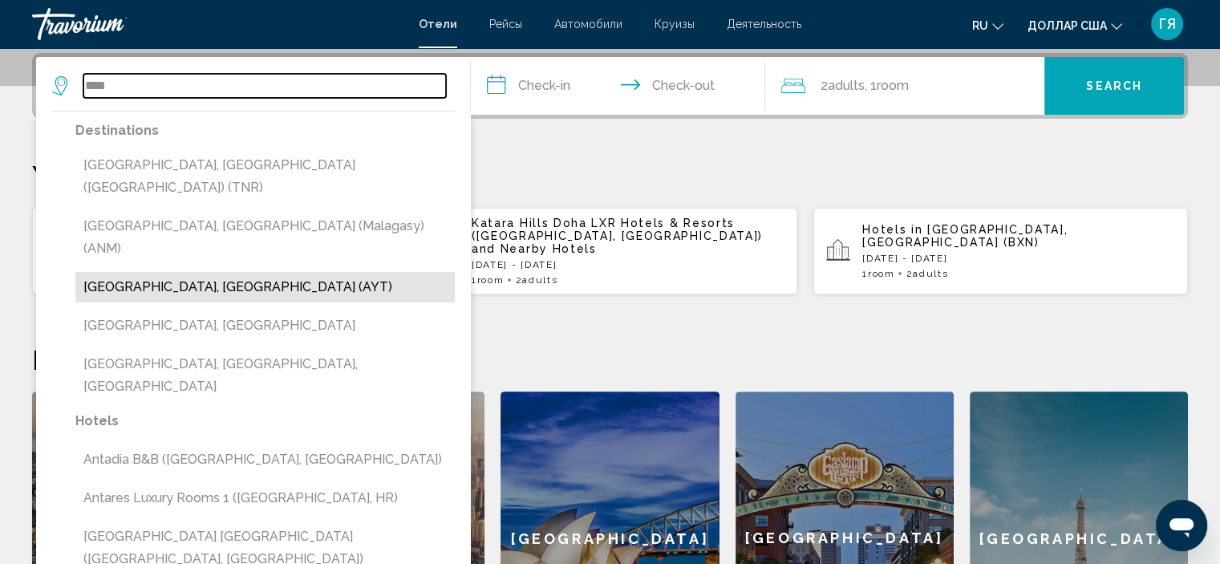
type input "**********"
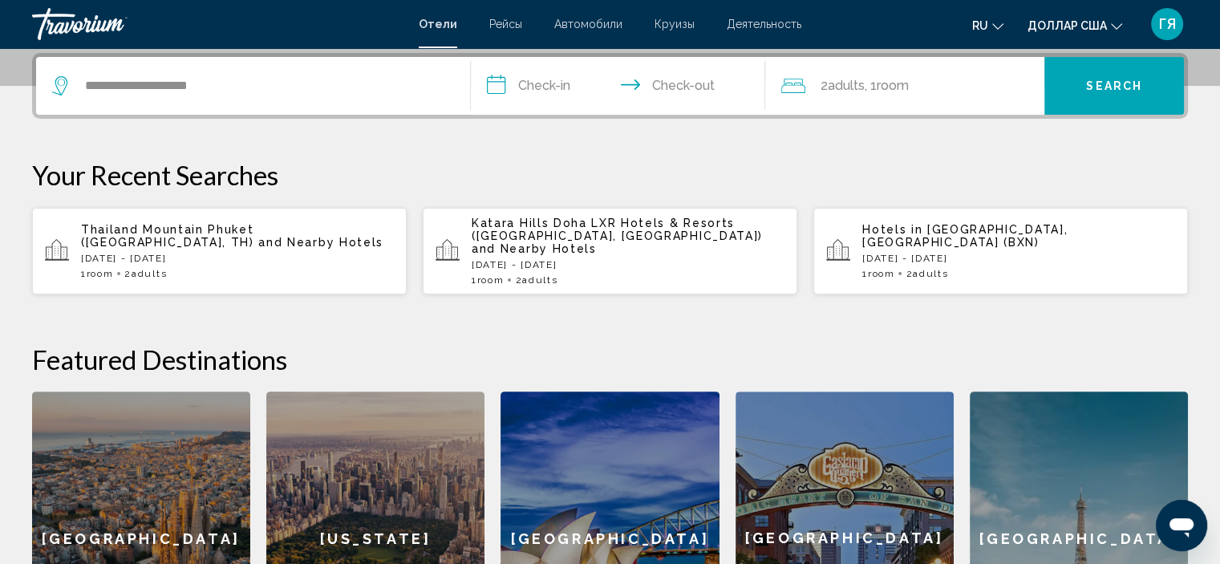
click at [500, 74] on input "**********" at bounding box center [621, 88] width 301 height 63
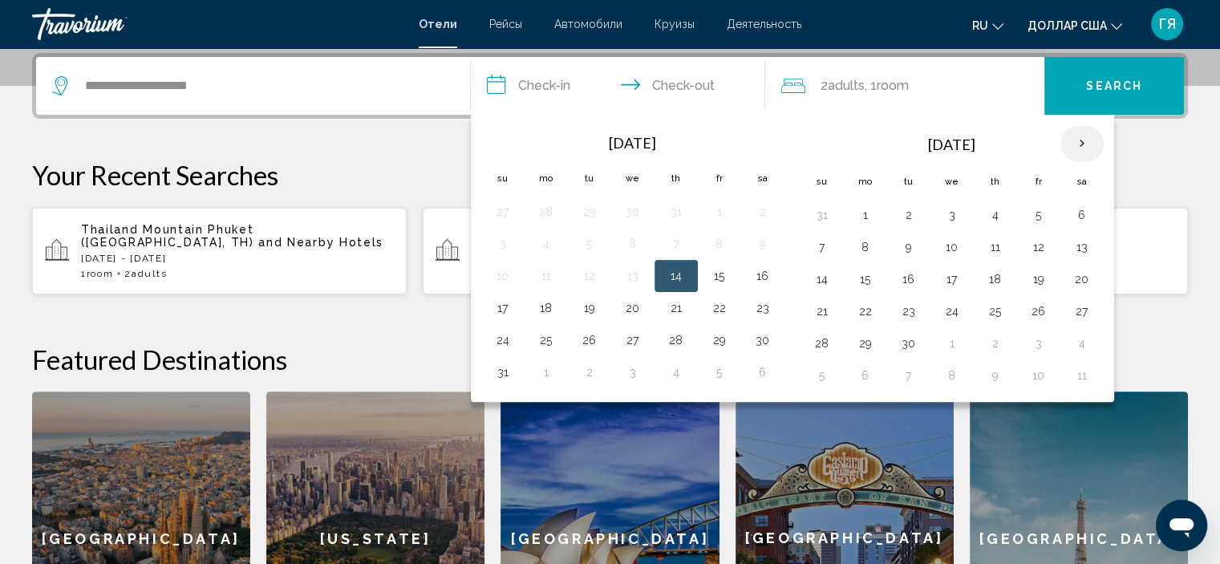
click at [1074, 138] on th "Next month" at bounding box center [1081, 143] width 43 height 35
click at [857, 281] on button "13" at bounding box center [865, 279] width 26 height 22
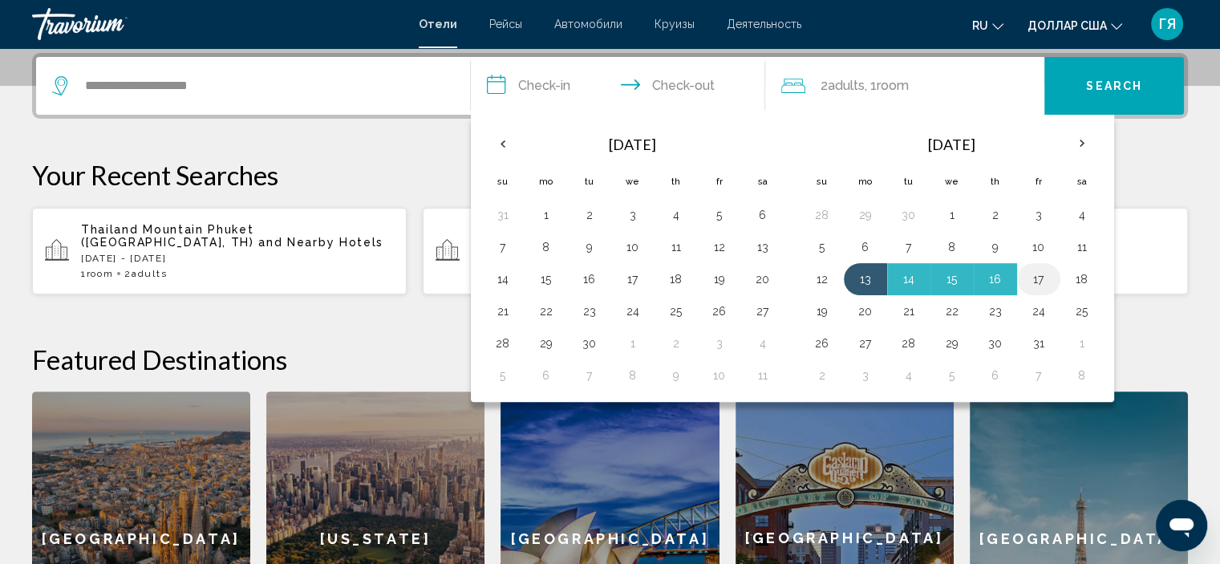
click at [1035, 278] on button "17" at bounding box center [1039, 279] width 26 height 22
type input "**********"
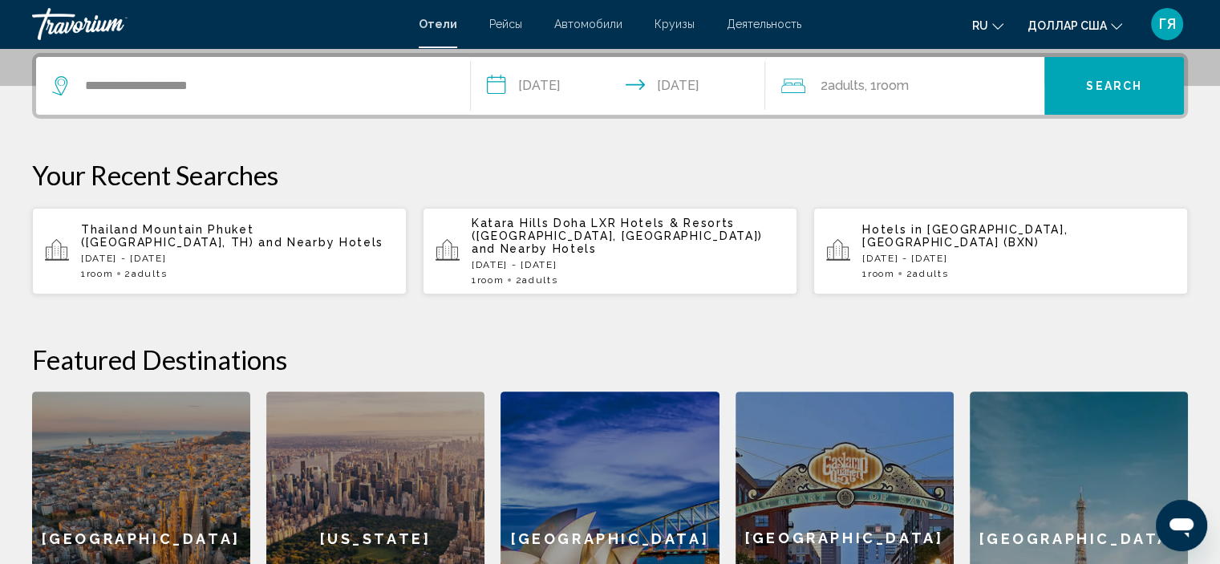
click at [790, 86] on icon "Travelers: 2 adults, 0 children" at bounding box center [793, 85] width 24 height 19
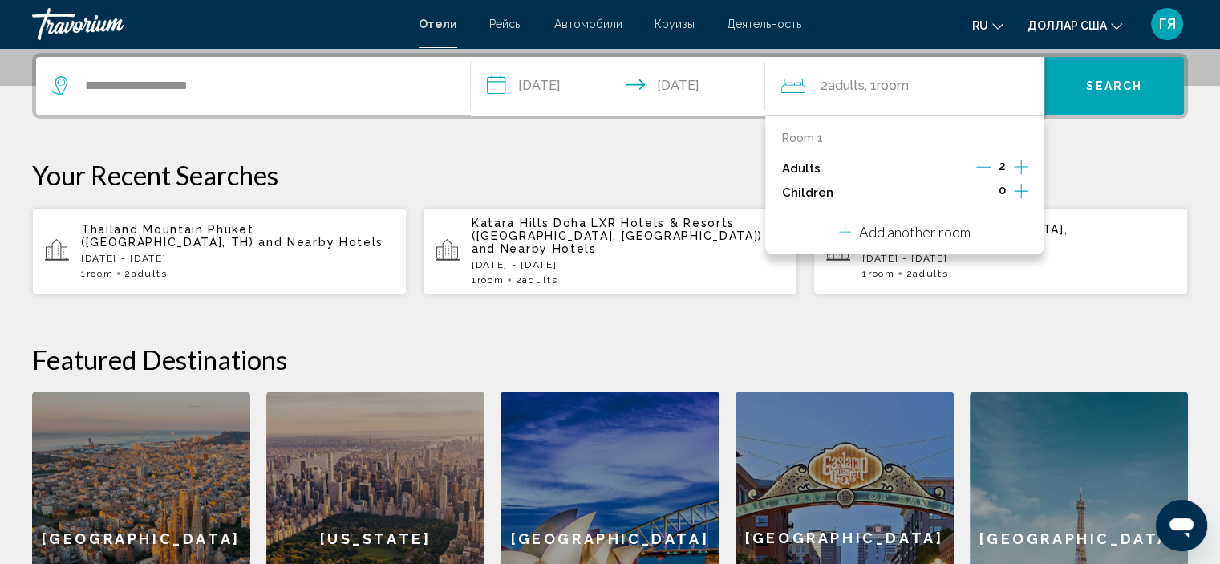
click at [892, 228] on p "Add another room" at bounding box center [914, 232] width 111 height 18
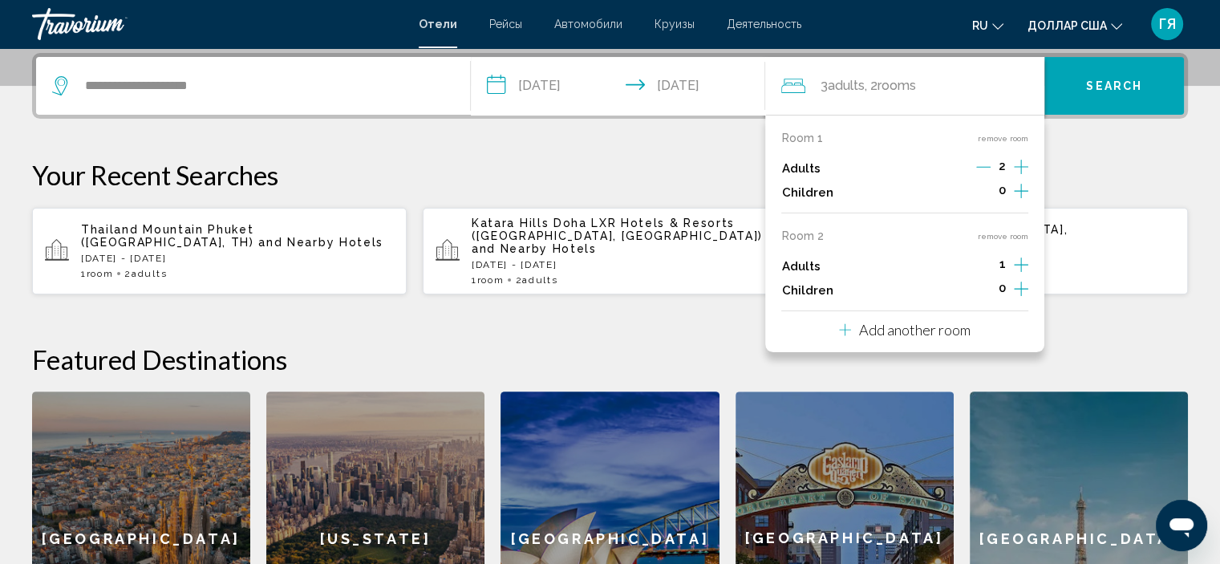
click at [1023, 176] on icon "Increment adults" at bounding box center [1021, 166] width 14 height 19
click at [933, 333] on p "Add another room" at bounding box center [914, 330] width 111 height 18
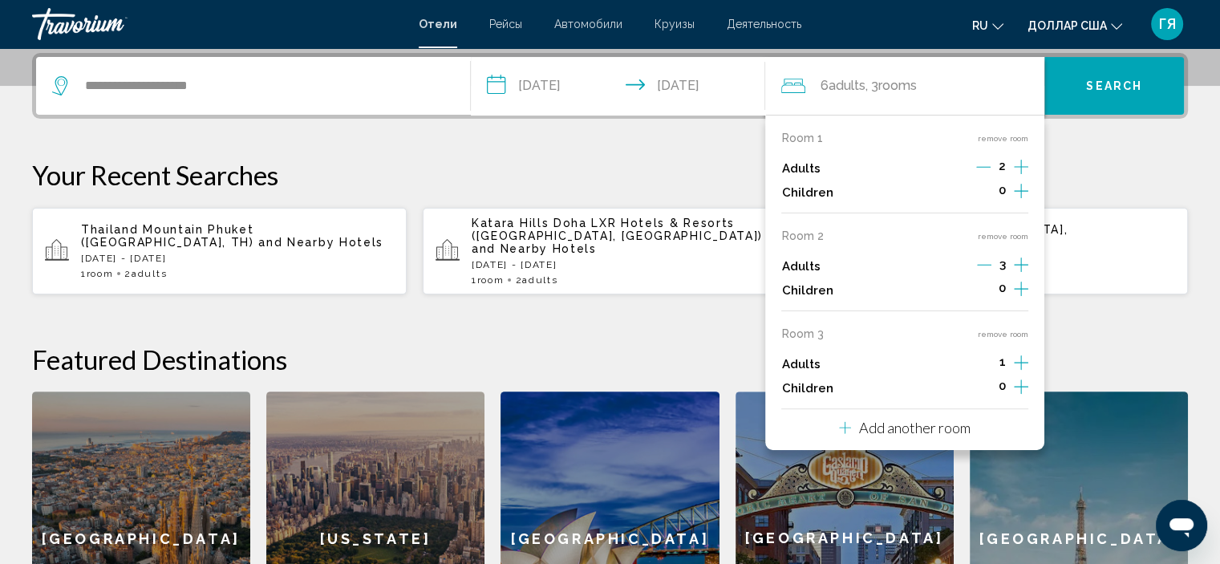
click at [1020, 176] on icon "Increment adults" at bounding box center [1021, 166] width 14 height 19
click at [937, 432] on p "Add another room" at bounding box center [914, 428] width 111 height 18
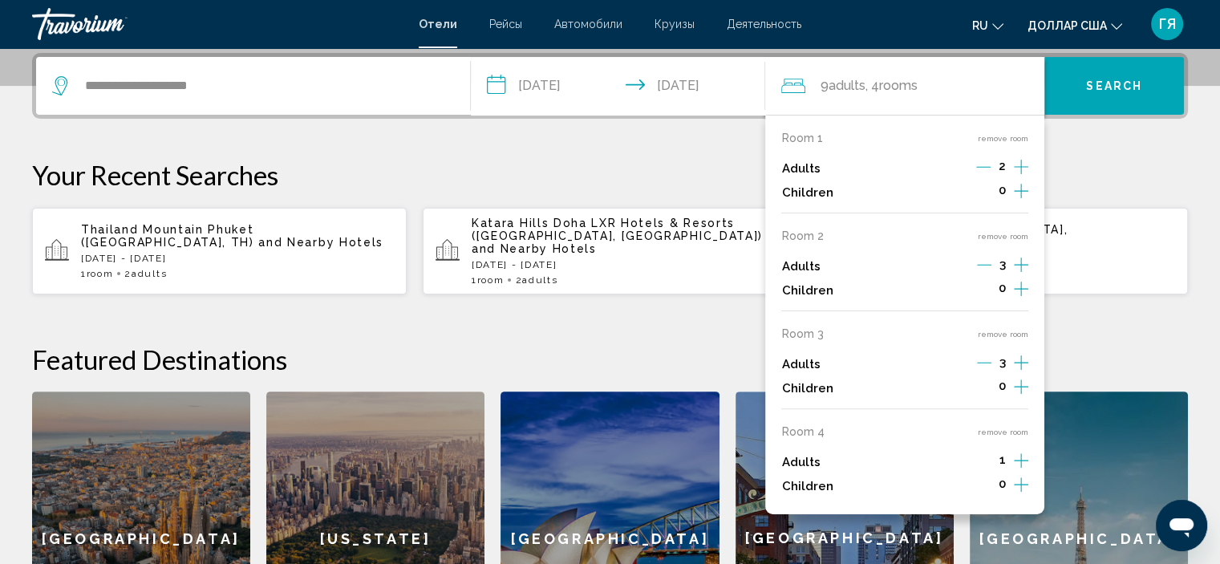
click at [1020, 176] on icon "Increment adults" at bounding box center [1021, 166] width 14 height 19
click at [1055, 95] on button "Search" at bounding box center [1114, 86] width 140 height 58
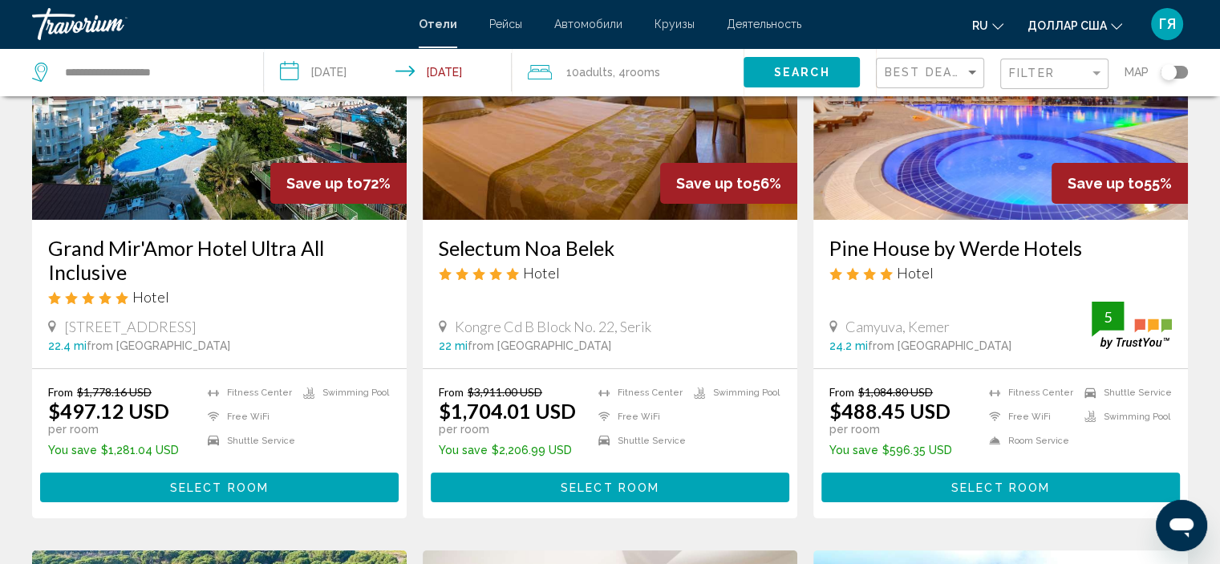
scroll to position [197, 0]
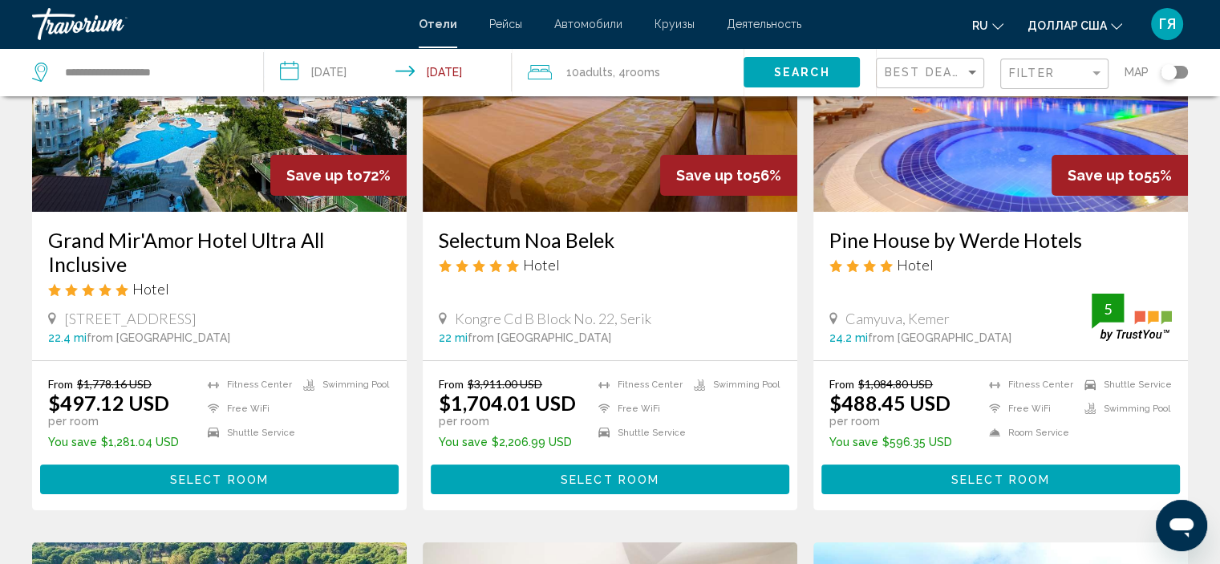
click at [219, 199] on img "Основное содержание" at bounding box center [219, 83] width 374 height 257
click at [219, 199] on div "**********" at bounding box center [610, 85] width 1220 height 564
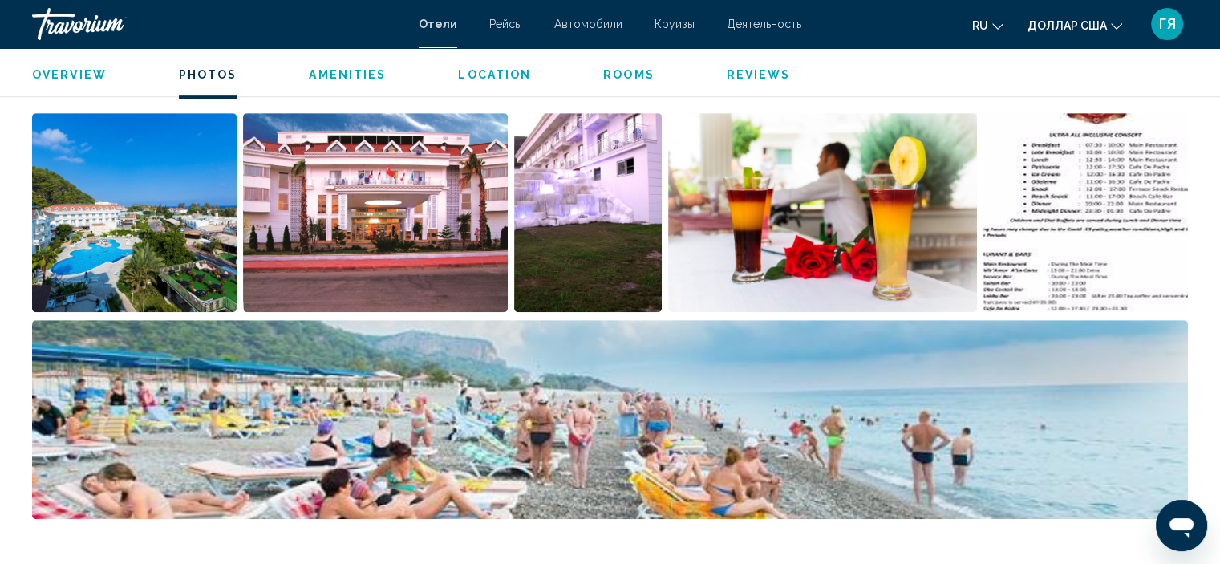
scroll to position [778, 0]
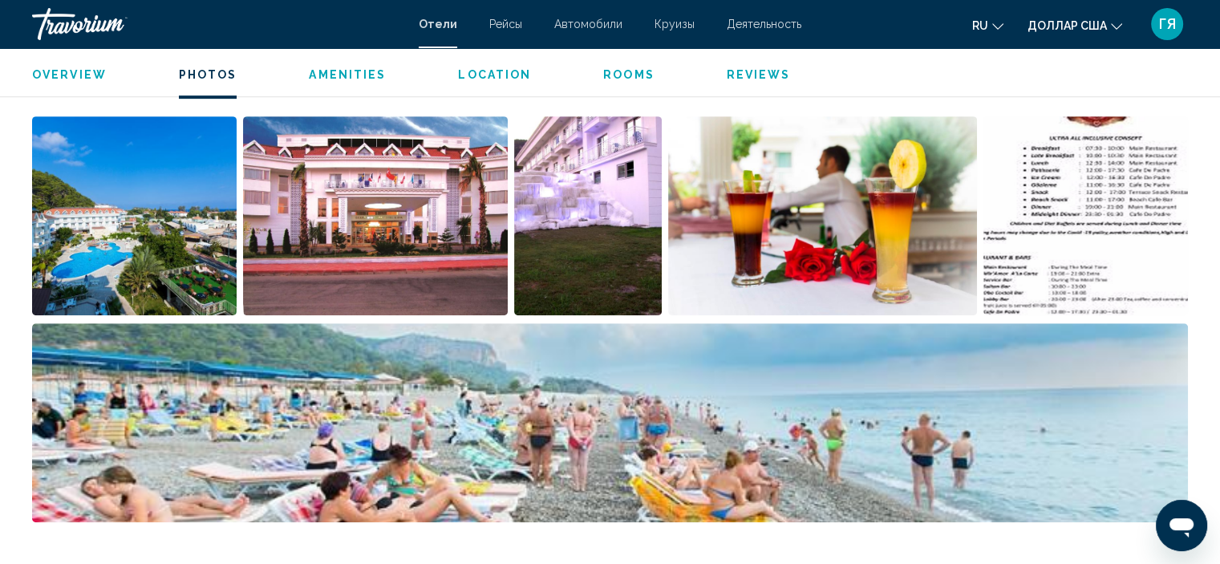
click at [122, 262] on img "Open full-screen image slider" at bounding box center [134, 215] width 204 height 199
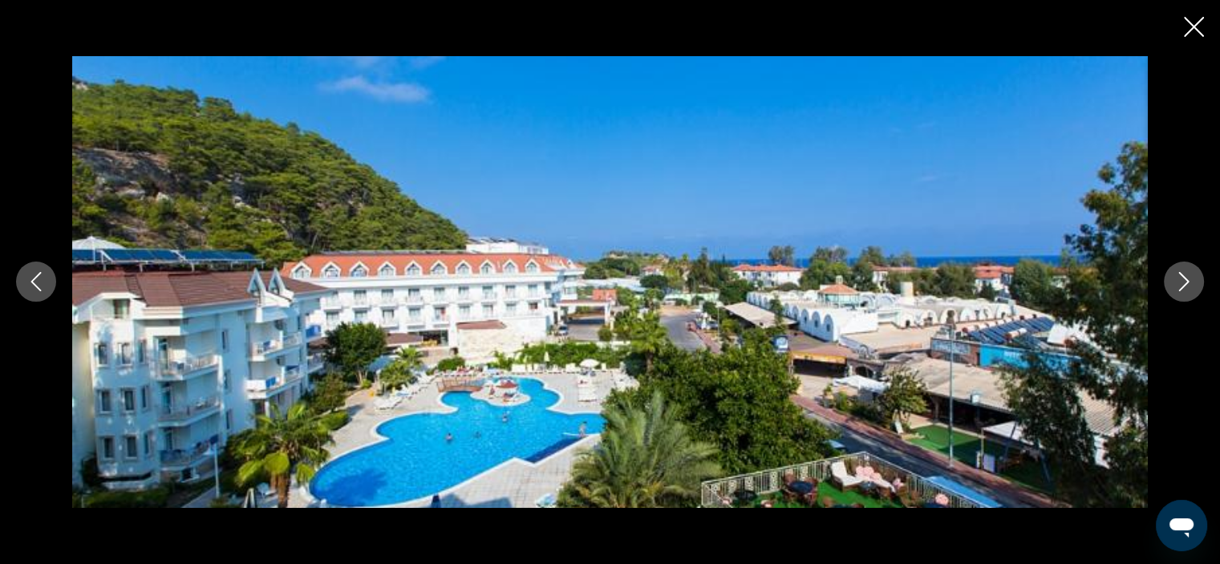
click at [1184, 285] on icon "Next image" at bounding box center [1184, 282] width 10 height 19
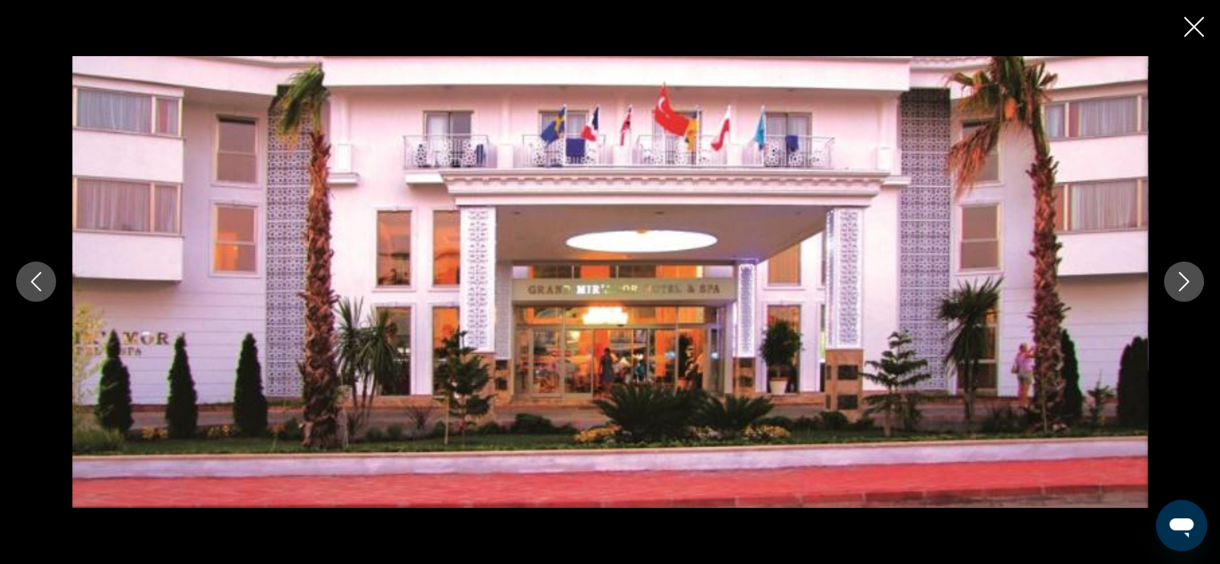
click at [1184, 285] on icon "Next image" at bounding box center [1184, 282] width 10 height 19
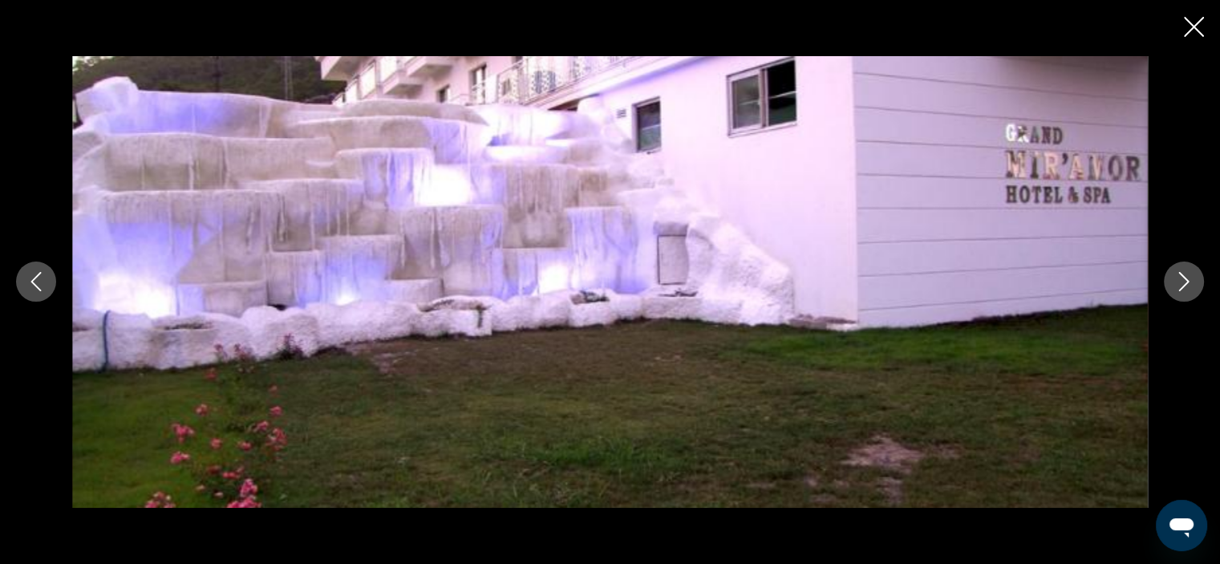
click at [1184, 285] on icon "Next image" at bounding box center [1184, 282] width 10 height 19
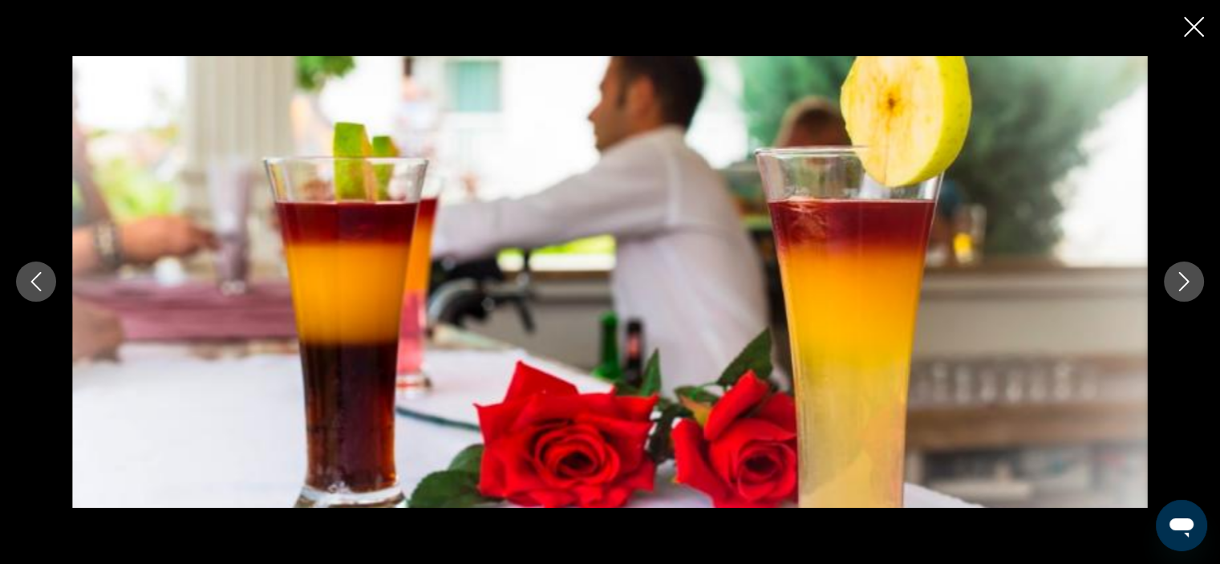
click at [1184, 285] on icon "Next image" at bounding box center [1184, 282] width 10 height 19
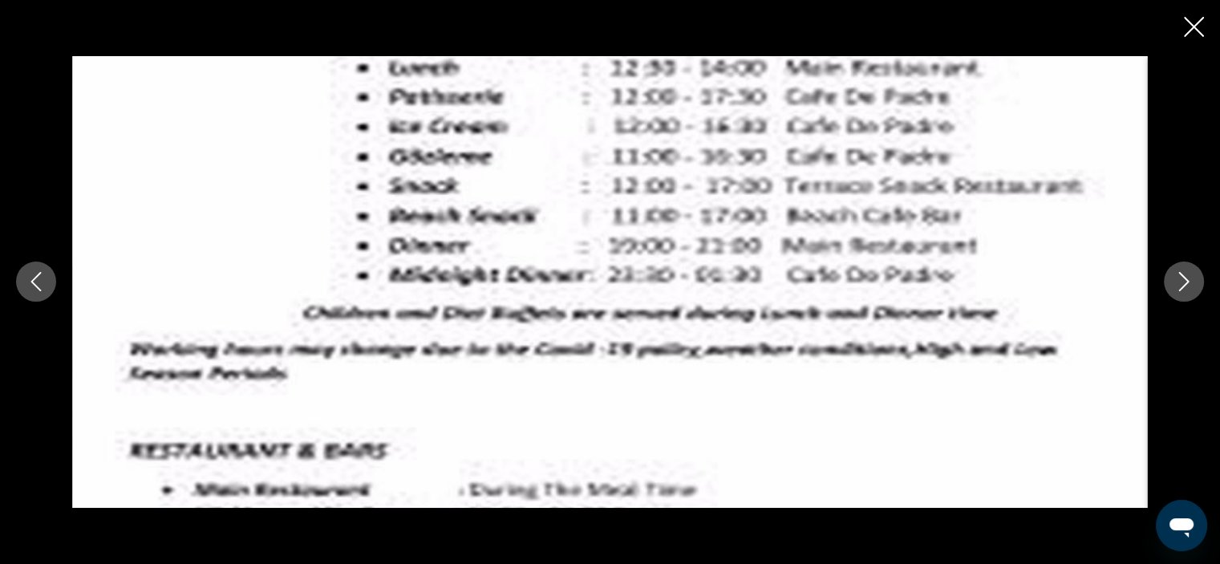
click at [1184, 285] on icon "Next image" at bounding box center [1184, 282] width 10 height 19
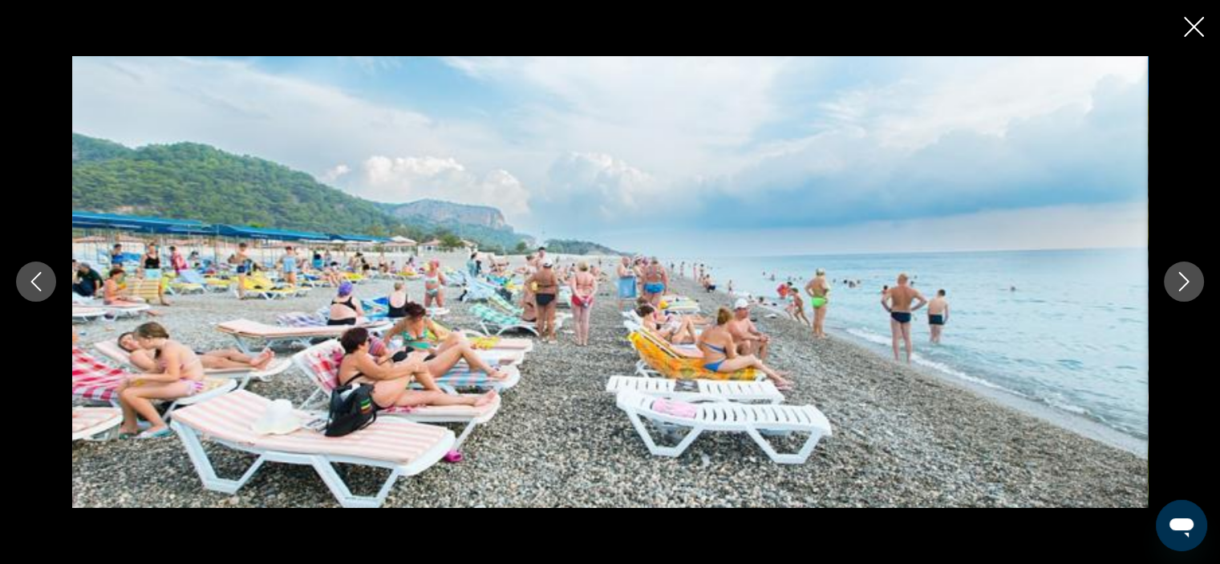
click at [1184, 285] on icon "Next image" at bounding box center [1184, 282] width 10 height 19
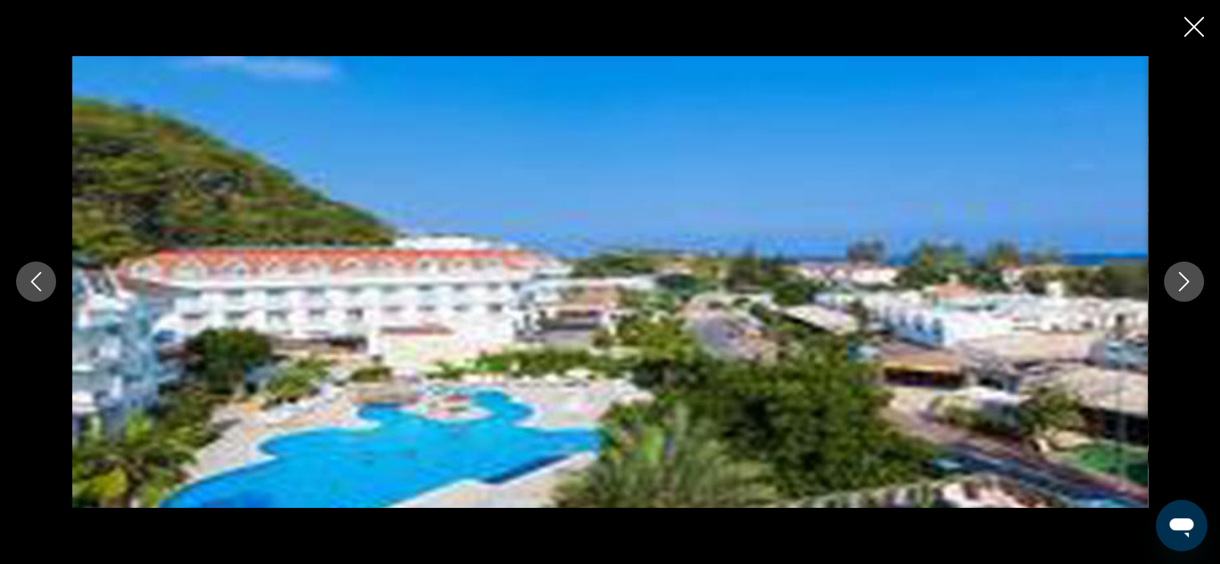
click at [35, 277] on icon "Previous image" at bounding box center [35, 281] width 19 height 19
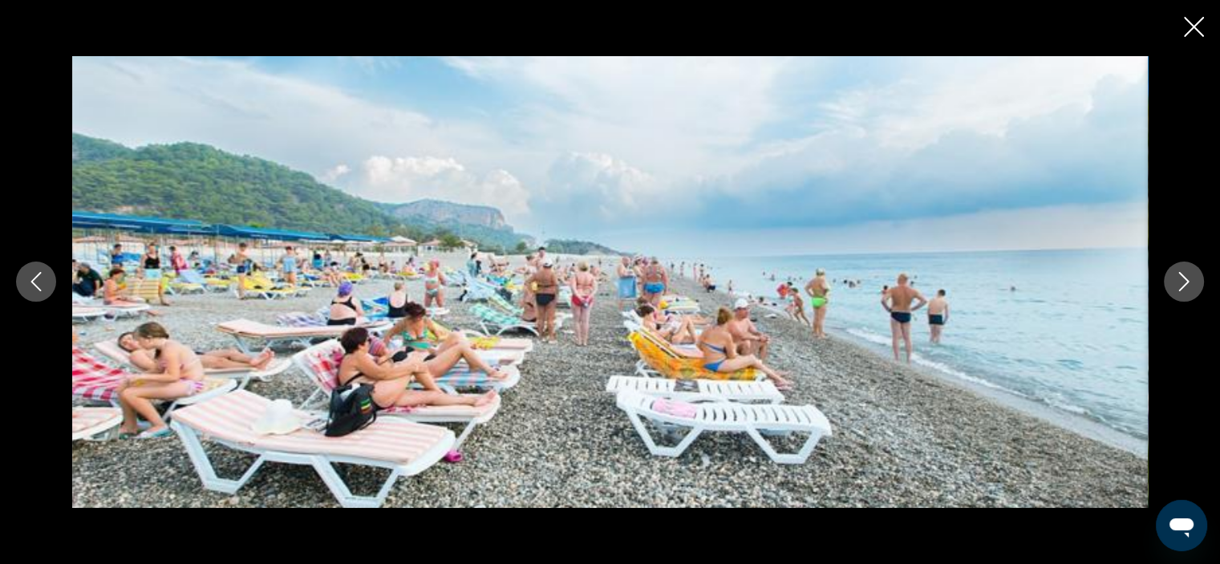
click at [35, 277] on icon "Previous image" at bounding box center [35, 281] width 19 height 19
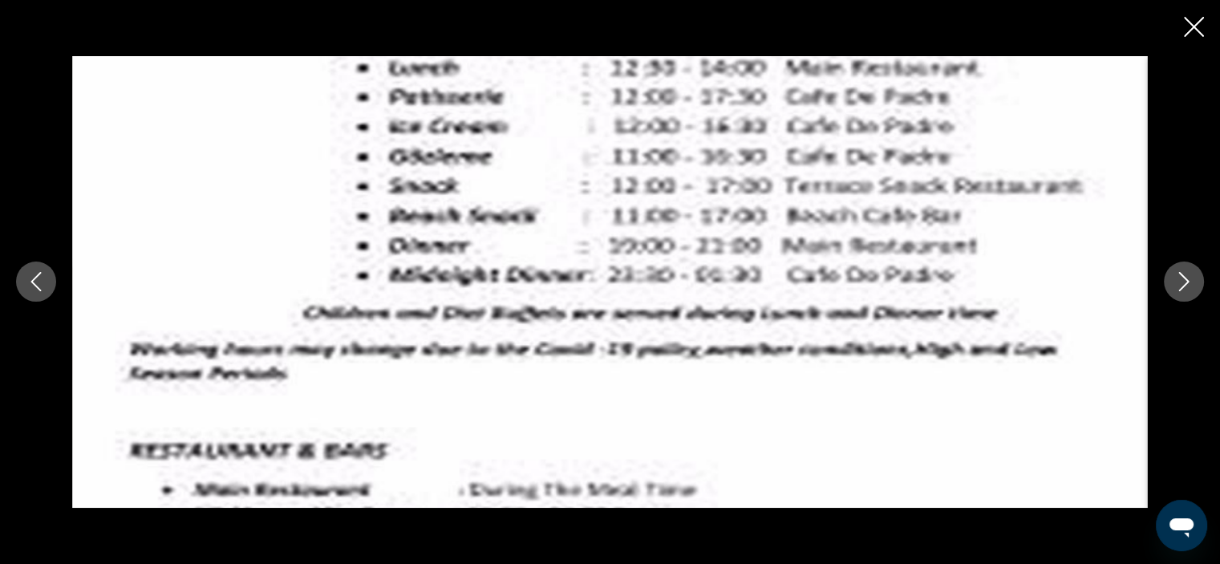
click at [178, 335] on img "Основное содержание" at bounding box center [609, 281] width 1075 height 451
click at [1204, 25] on div "Основное содержание" at bounding box center [610, 282] width 1220 height 564
click at [1187, 32] on icon "Close slideshow" at bounding box center [1194, 27] width 20 height 20
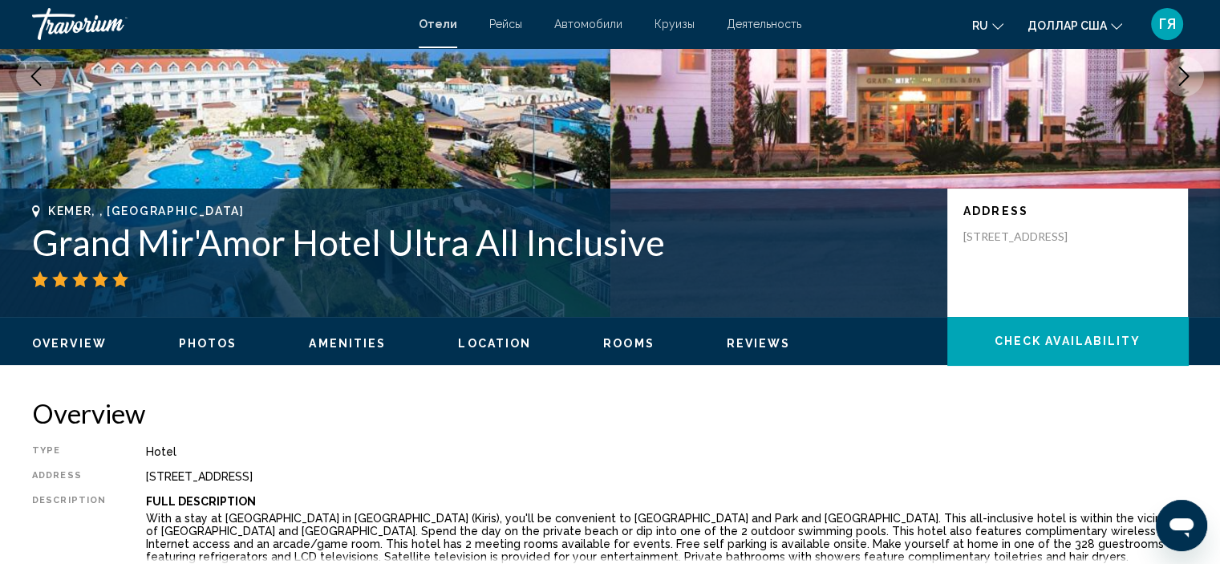
scroll to position [212, 0]
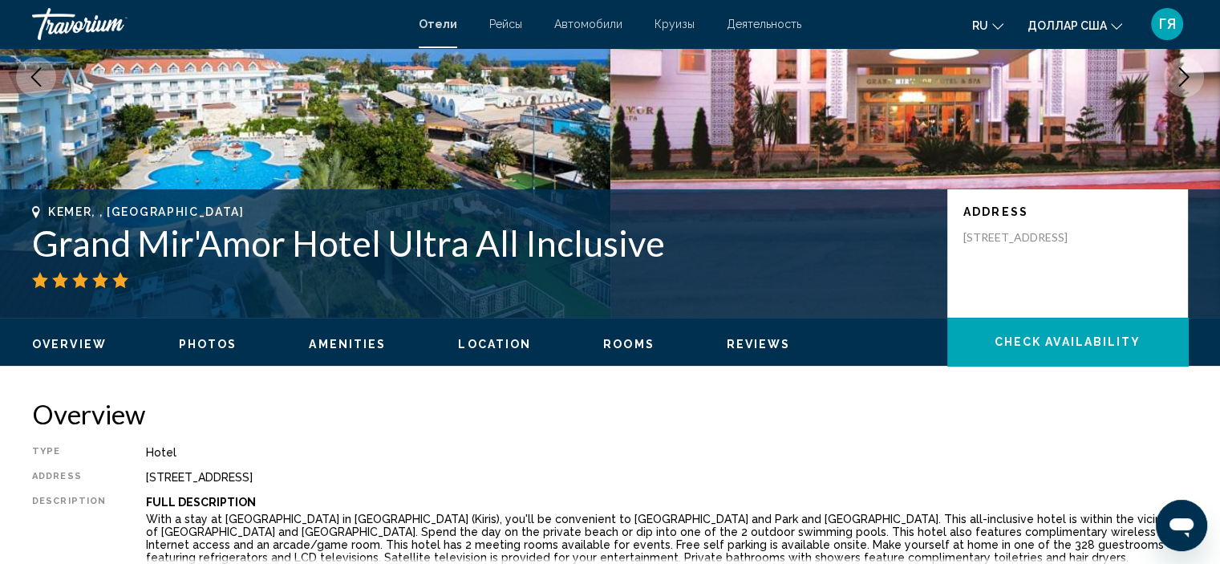
click at [892, 253] on h1 "Grand Mir'Amor Hotel Ultra All Inclusive" at bounding box center [481, 243] width 899 height 42
click at [985, 63] on img "Основное содержание" at bounding box center [915, 76] width 610 height 481
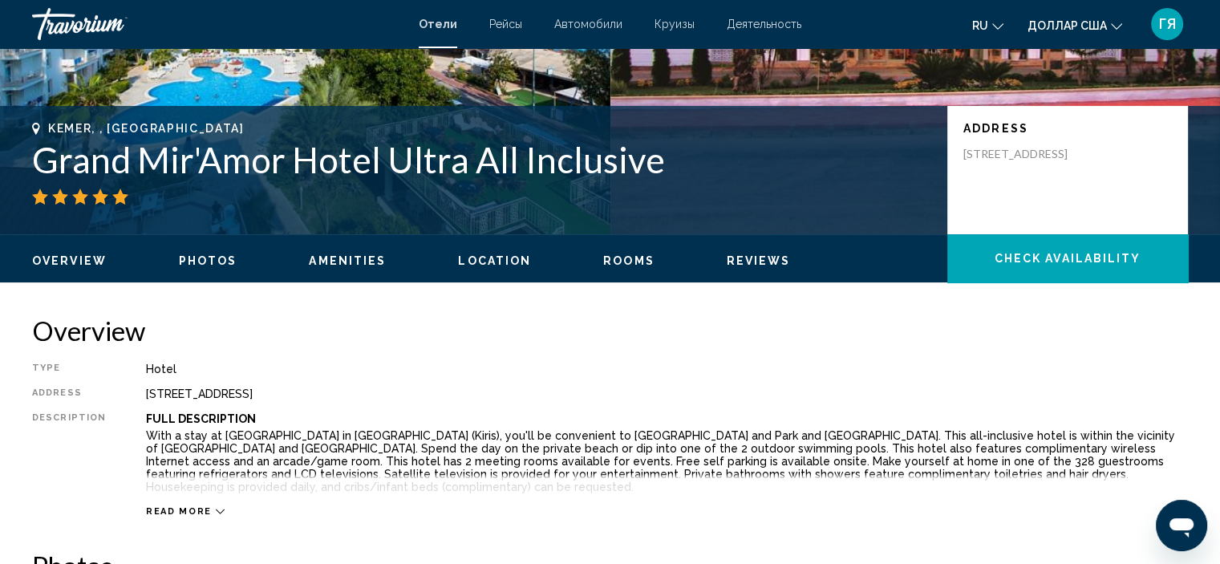
scroll to position [293, 0]
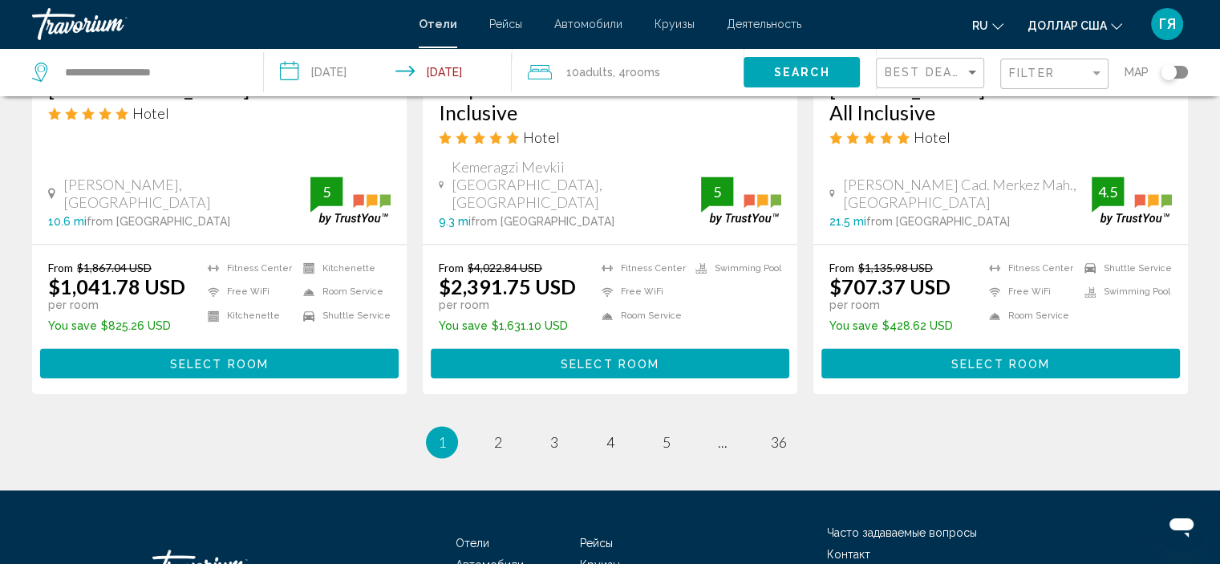
scroll to position [2144, 0]
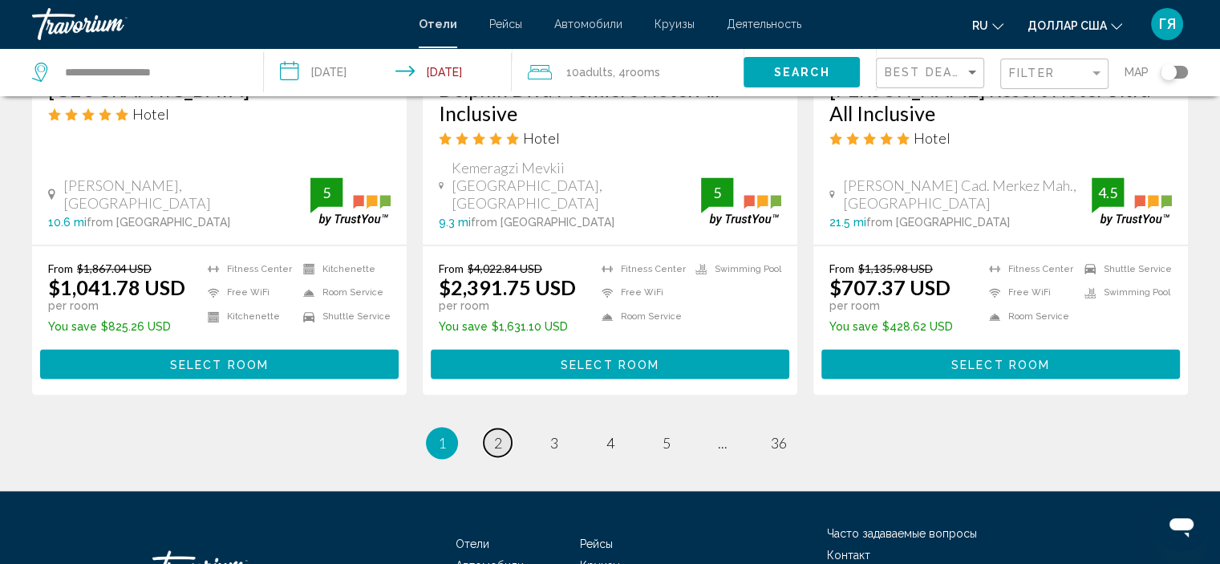
click at [494, 434] on span "2" at bounding box center [498, 443] width 8 height 18
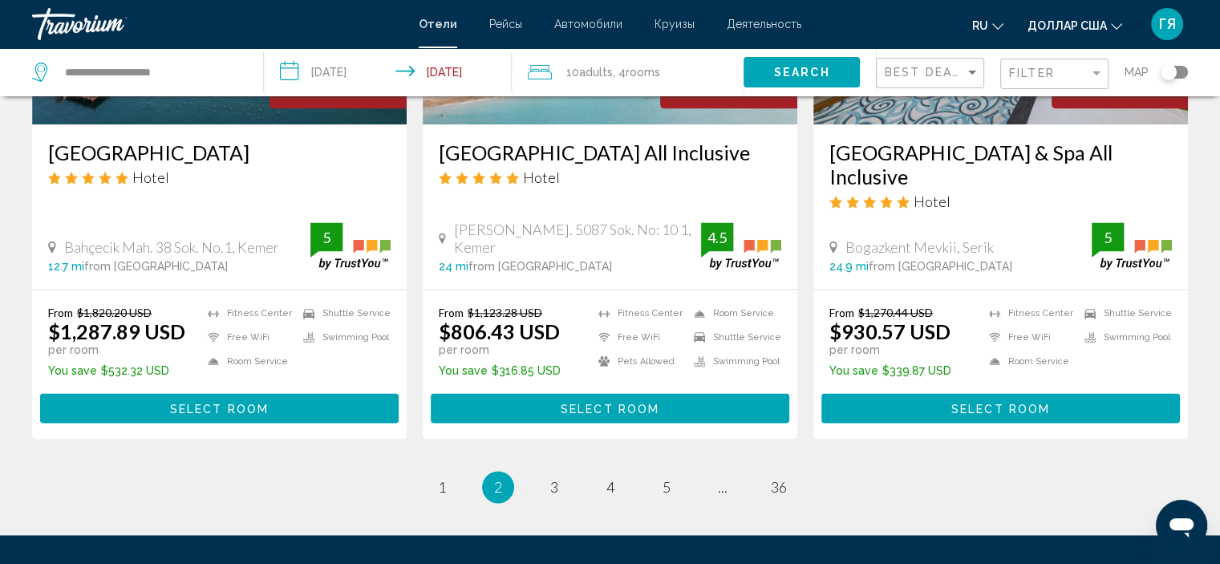
scroll to position [2120, 0]
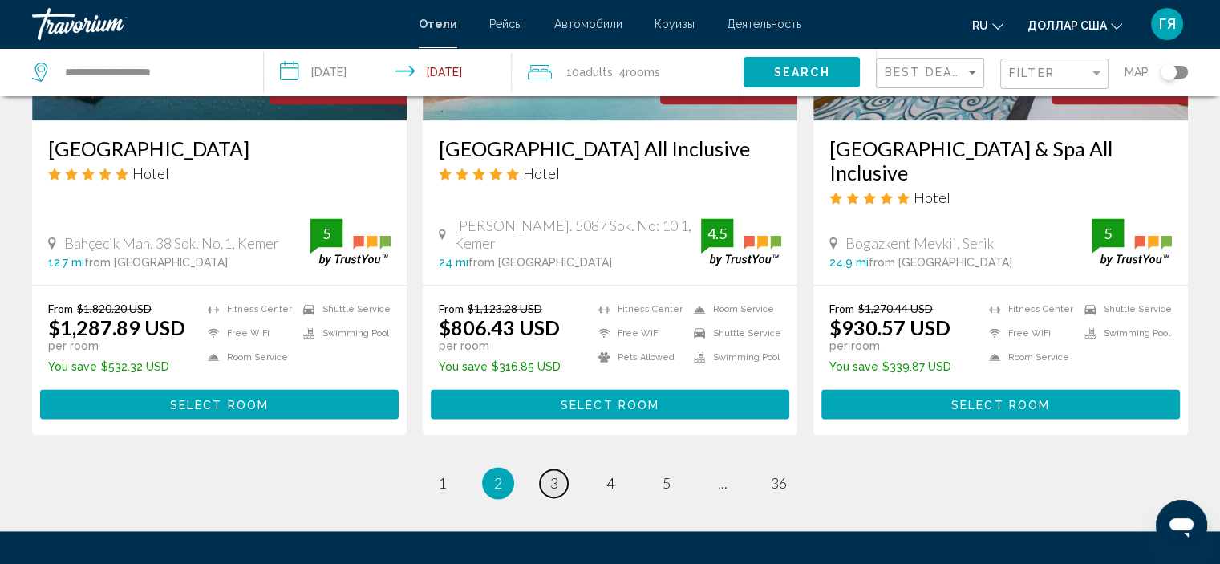
click at [552, 474] on span "3" at bounding box center [554, 483] width 8 height 18
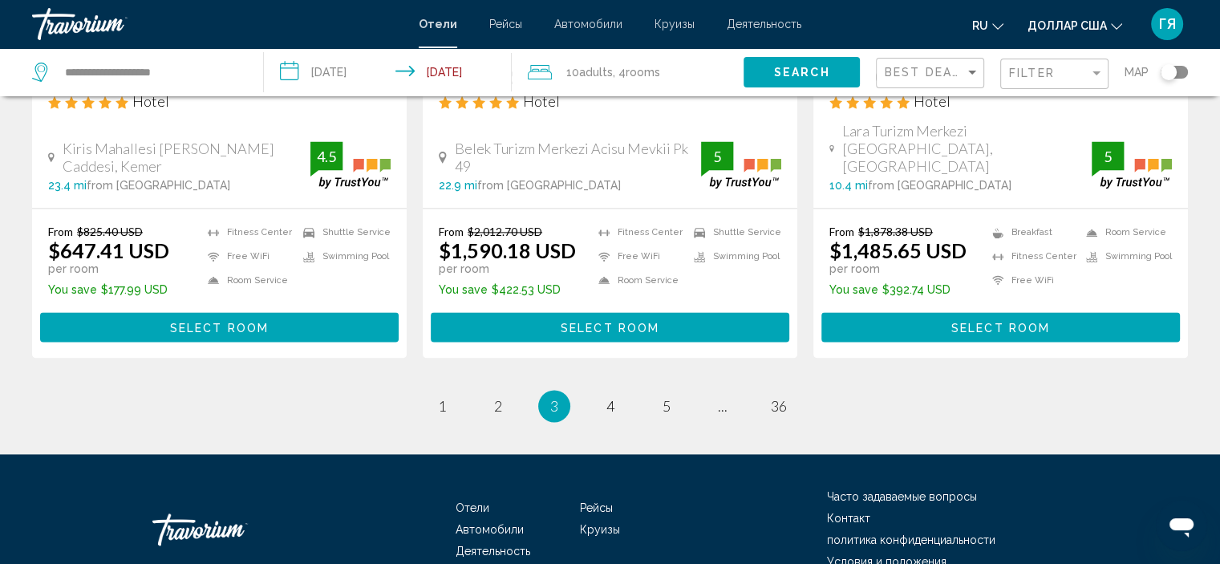
scroll to position [2187, 0]
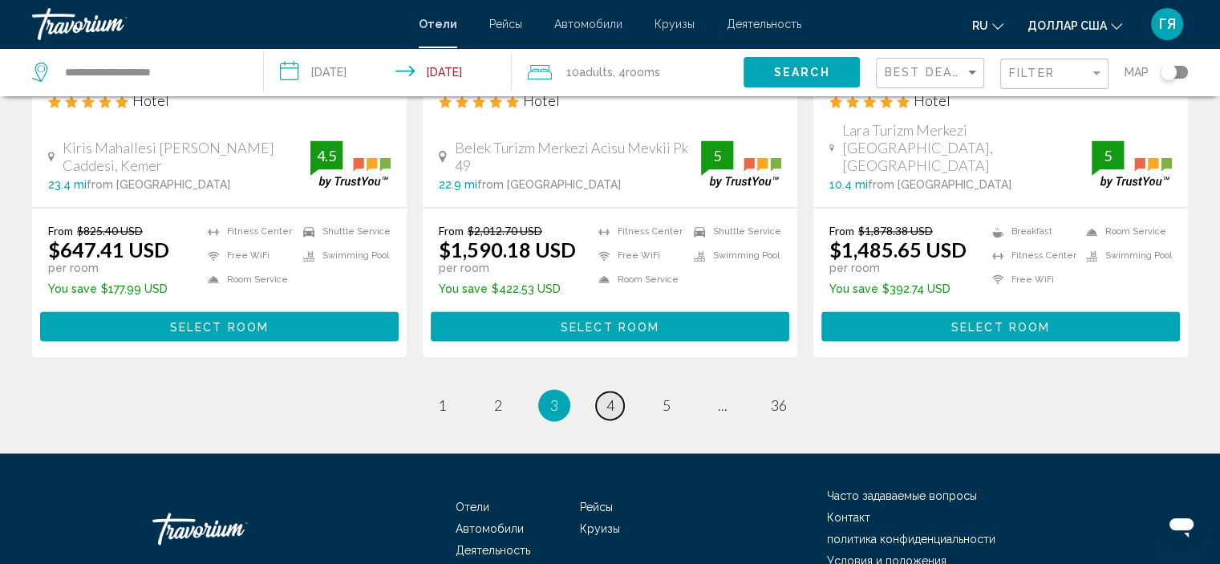
click at [609, 396] on span "4" at bounding box center [610, 405] width 8 height 18
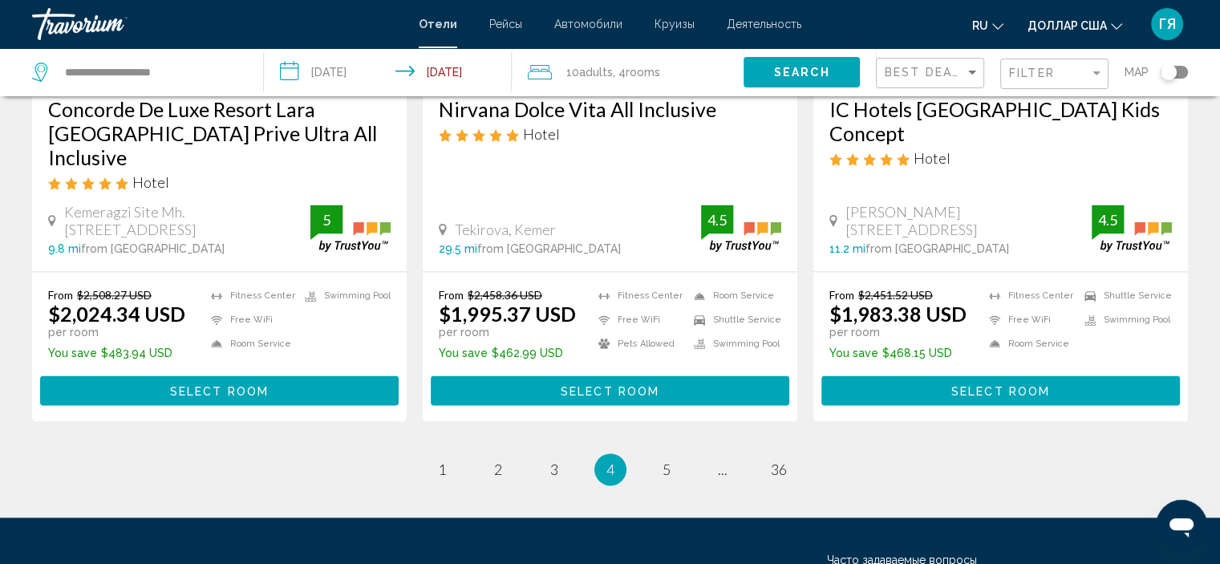
scroll to position [2179, 0]
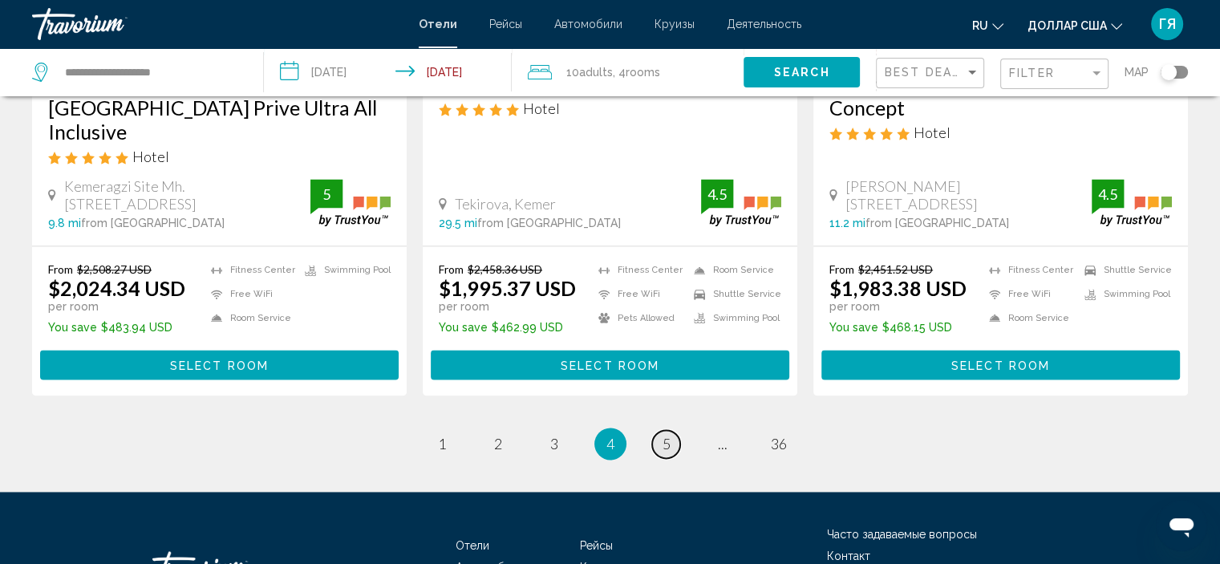
click at [674, 430] on link "page 5" at bounding box center [666, 444] width 28 height 28
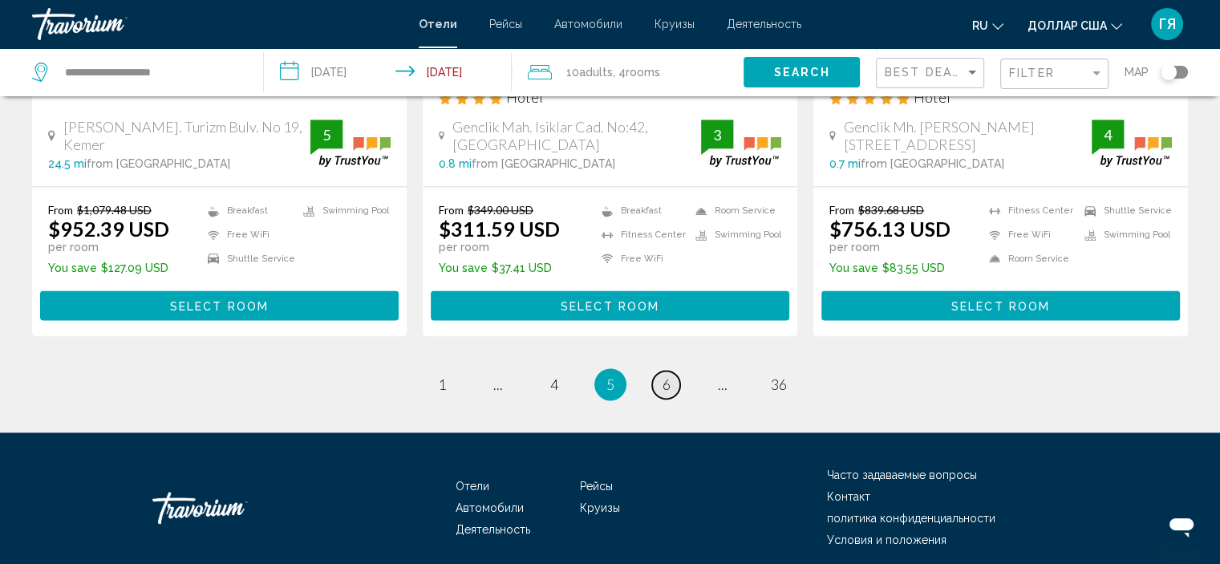
scroll to position [2152, 0]
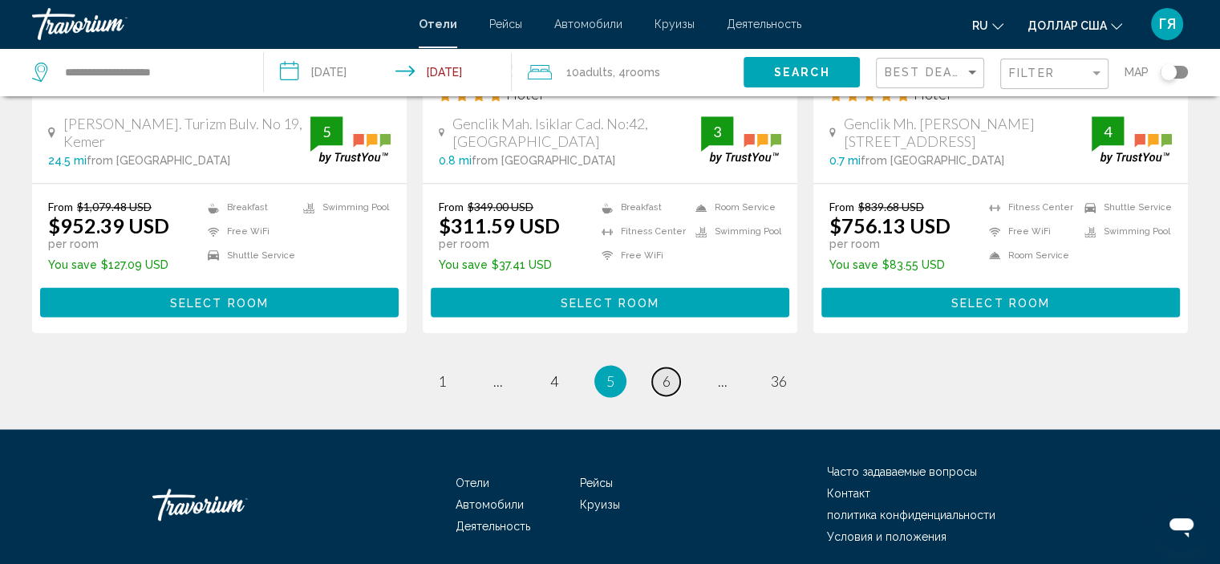
click at [670, 367] on link "page 6" at bounding box center [666, 381] width 28 height 28
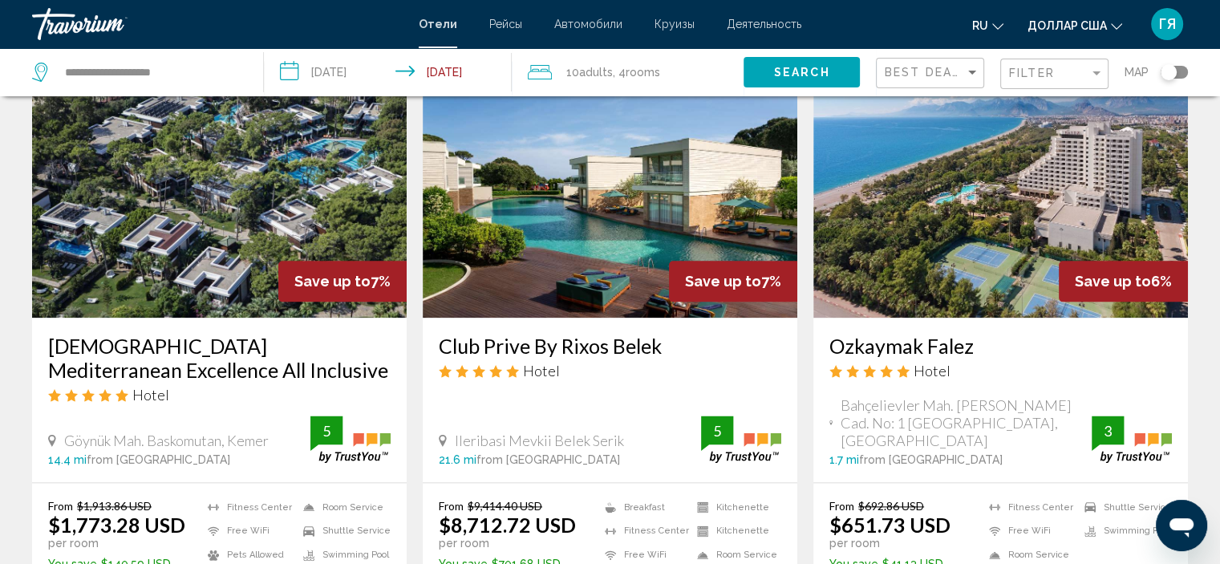
scroll to position [1936, 0]
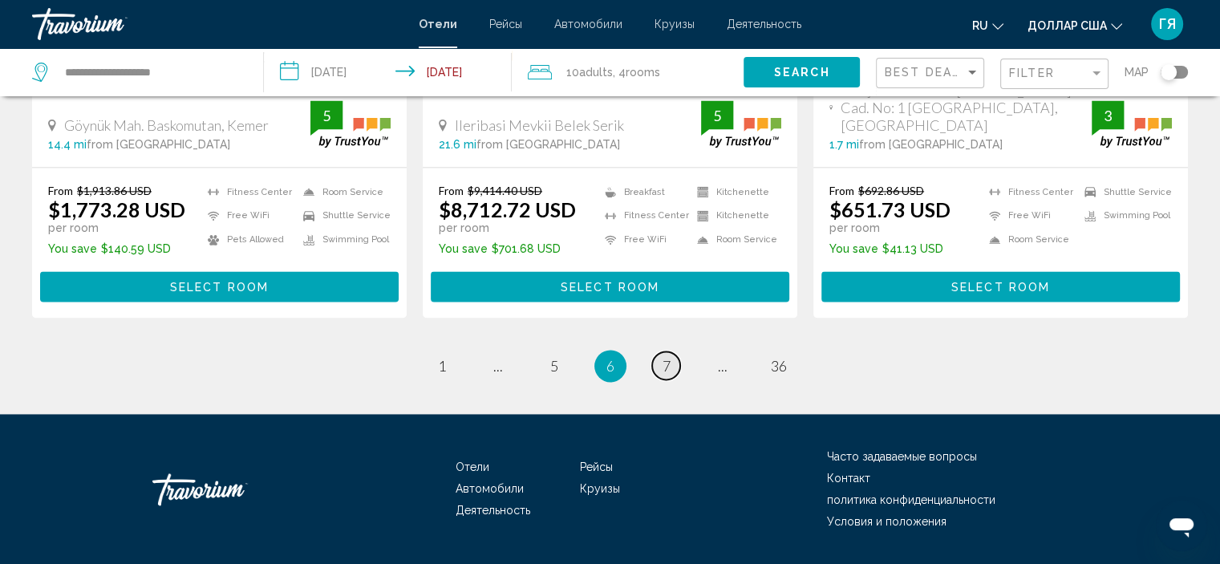
click at [670, 351] on link "page 7" at bounding box center [666, 365] width 28 height 28
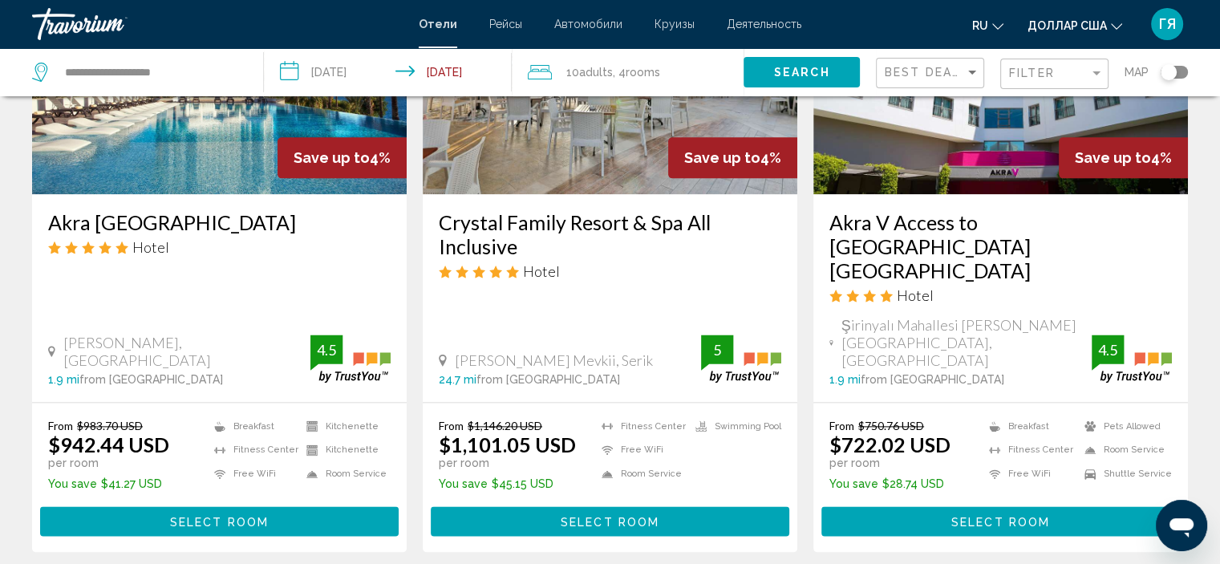
scroll to position [2160, 0]
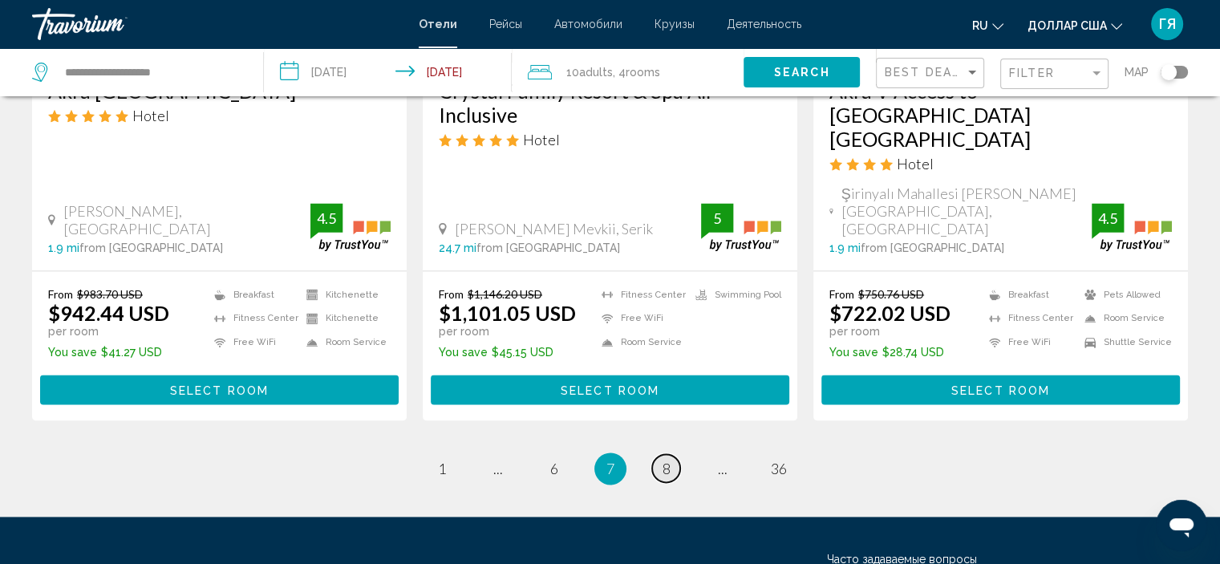
click at [662, 459] on span "8" at bounding box center [666, 468] width 8 height 18
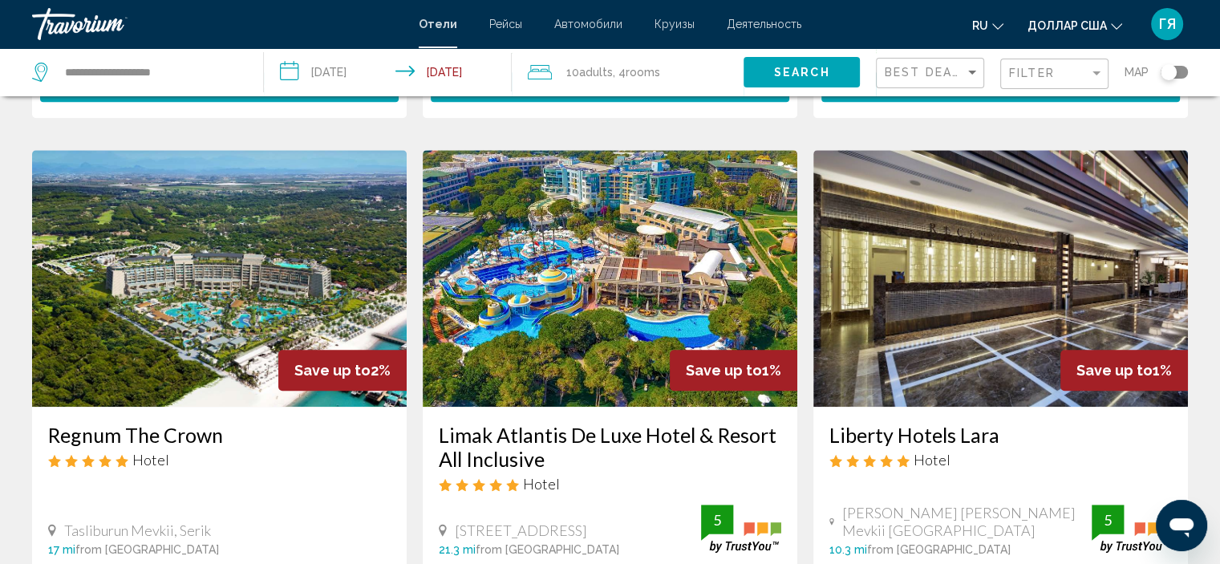
scroll to position [1189, 0]
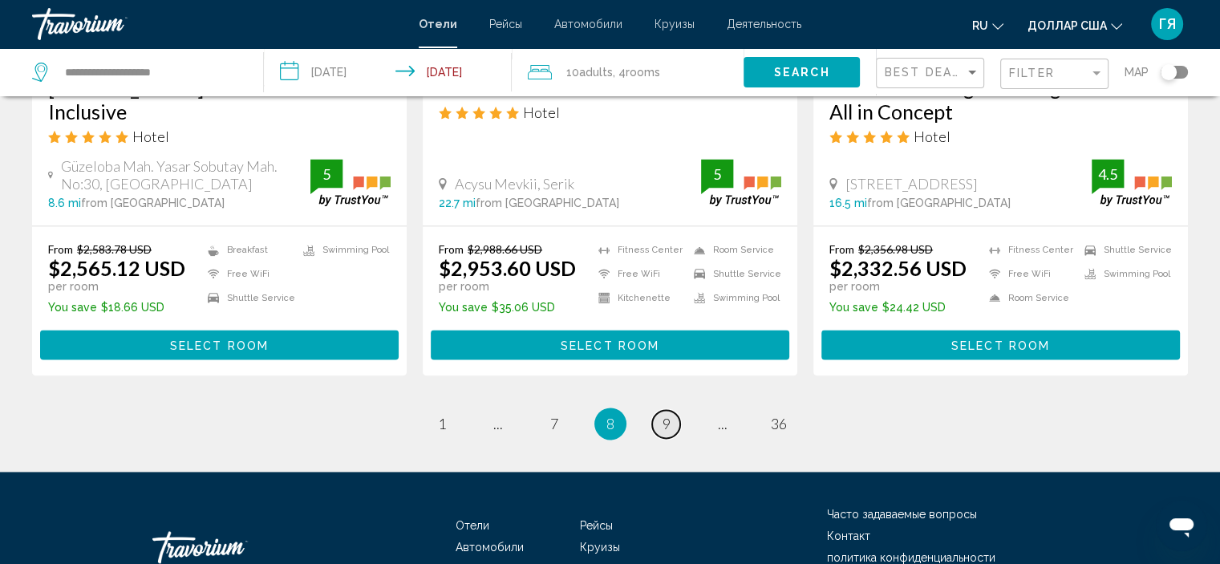
click at [662, 415] on span "9" at bounding box center [666, 424] width 8 height 18
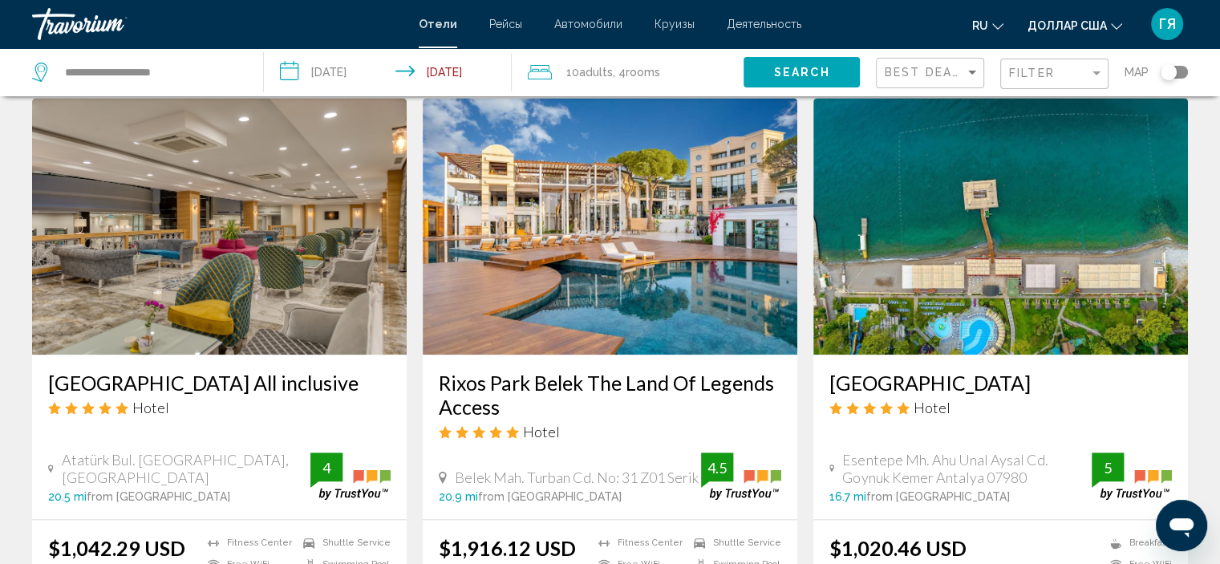
scroll to position [1835, 0]
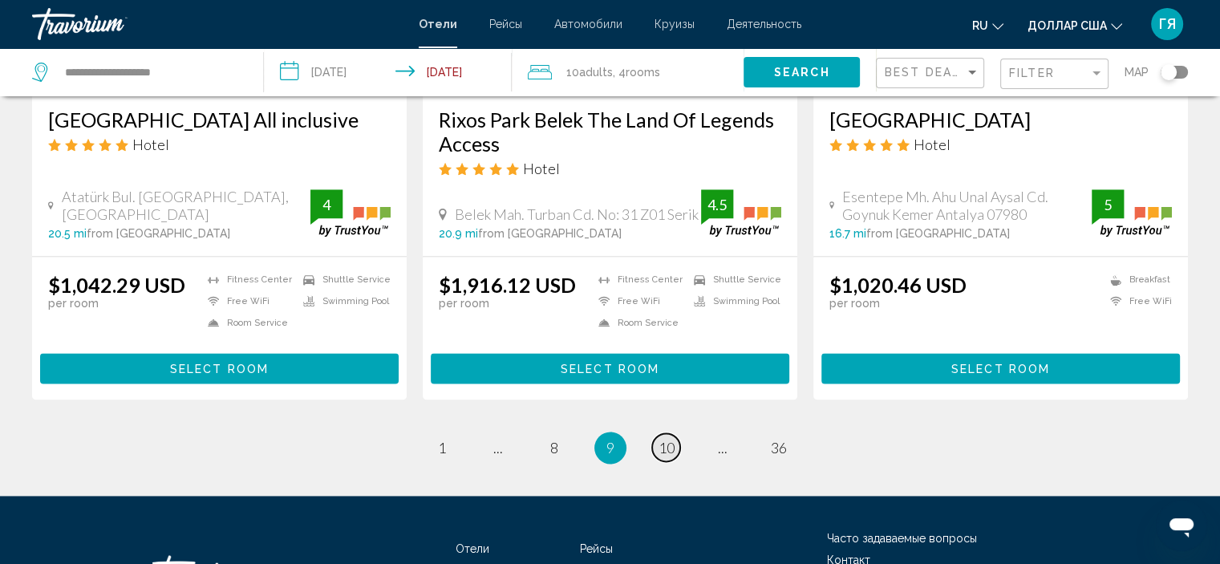
click at [662, 439] on span "10" at bounding box center [666, 448] width 16 height 18
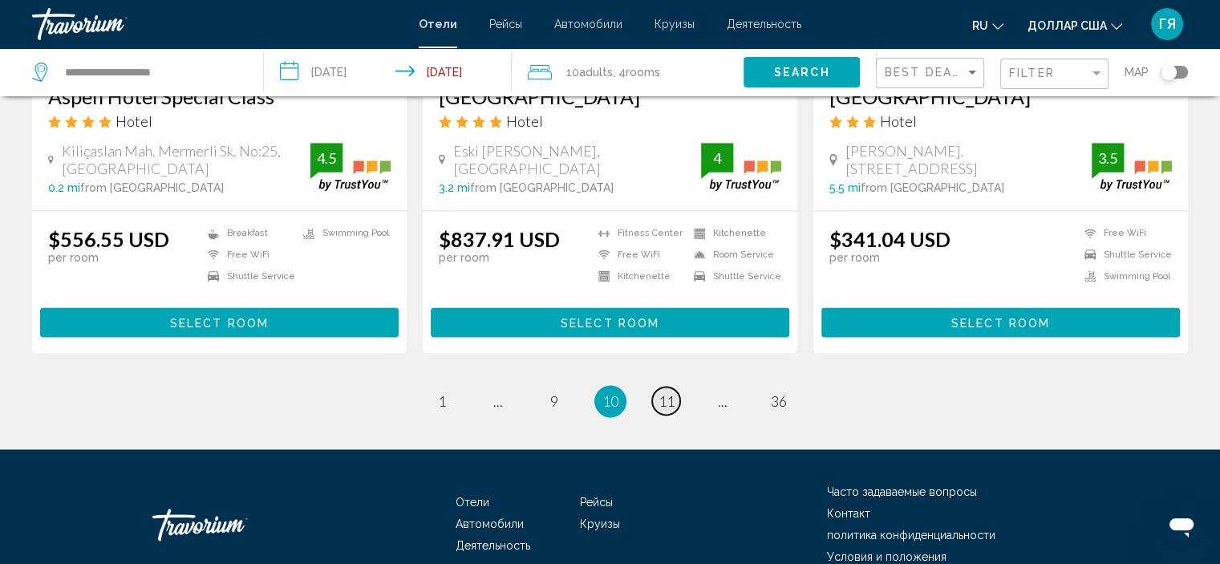
click at [662, 400] on span "11" at bounding box center [666, 401] width 16 height 18
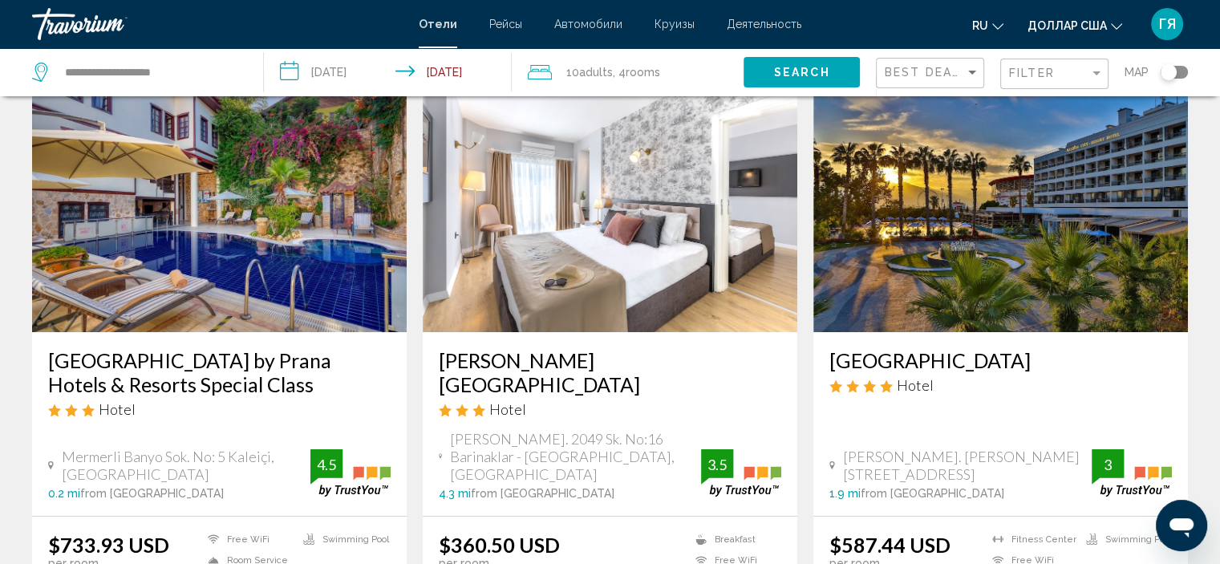
scroll to position [76, 0]
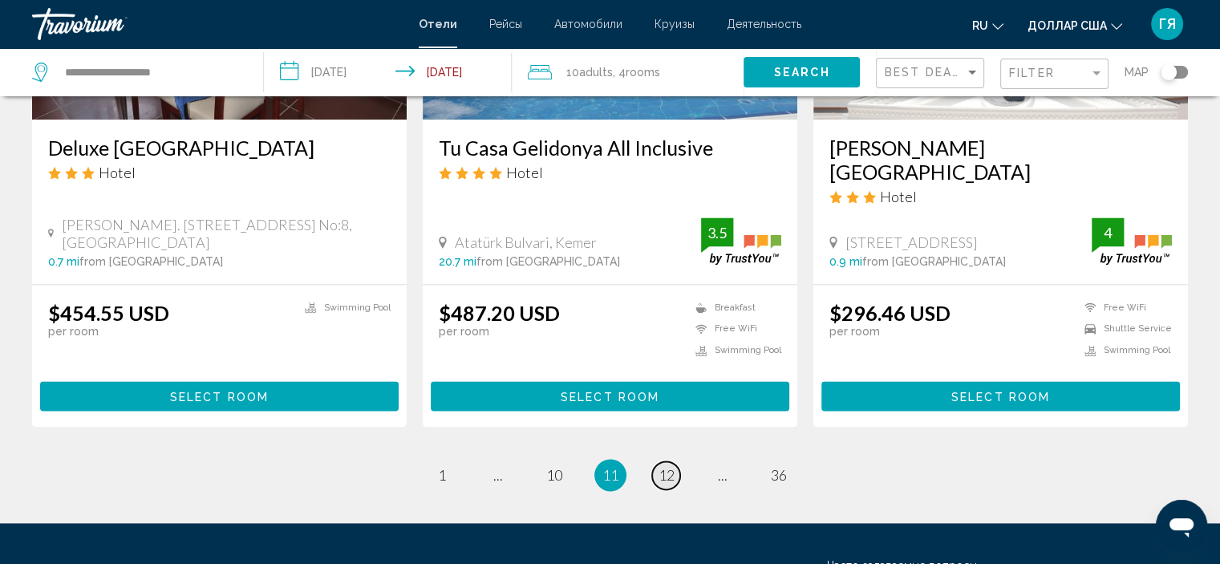
click at [662, 466] on span "12" at bounding box center [666, 475] width 16 height 18
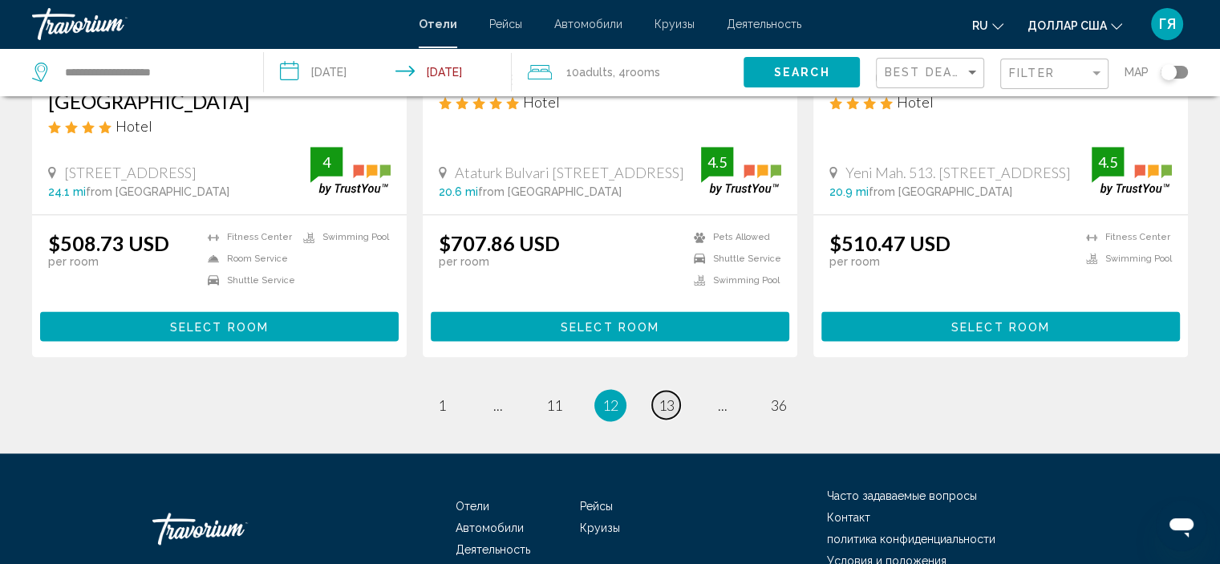
scroll to position [2140, 0]
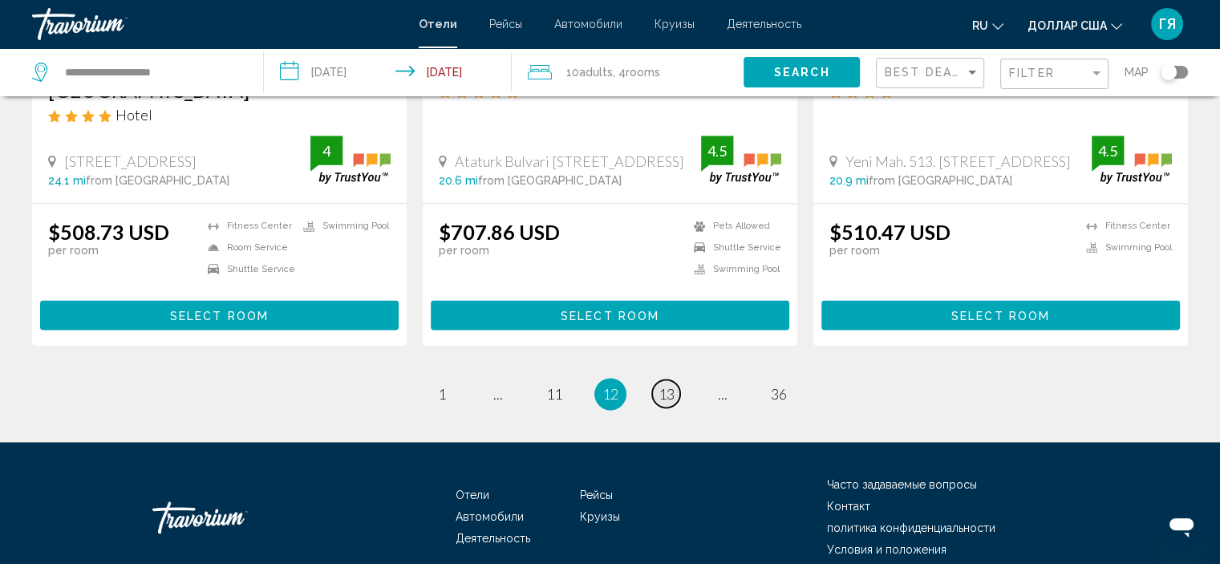
click at [669, 385] on span "13" at bounding box center [666, 394] width 16 height 18
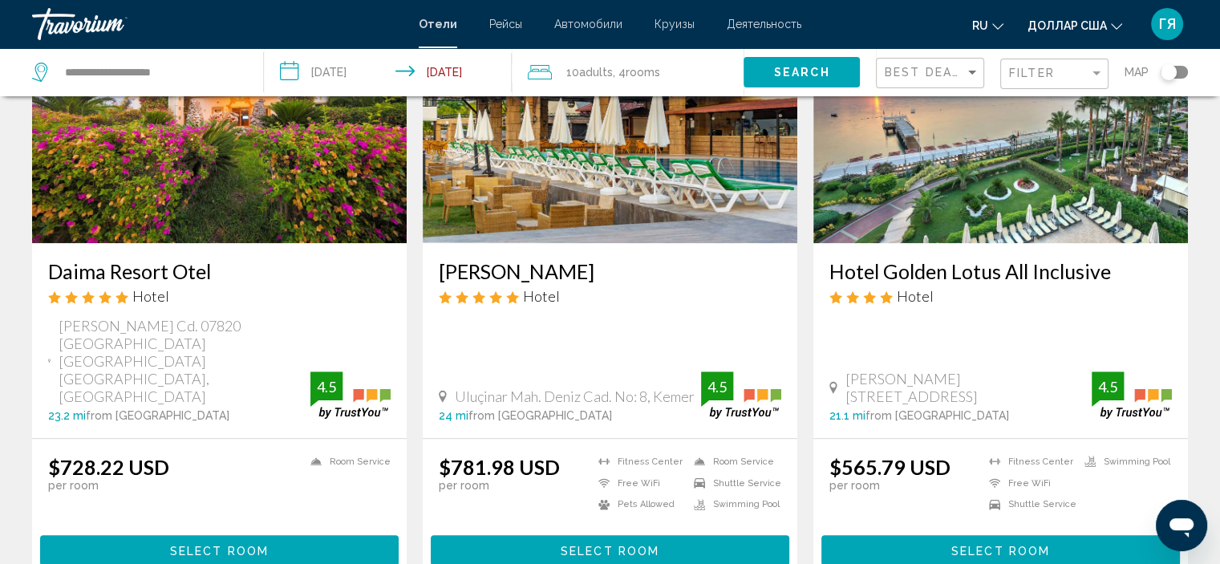
scroll to position [1385, 0]
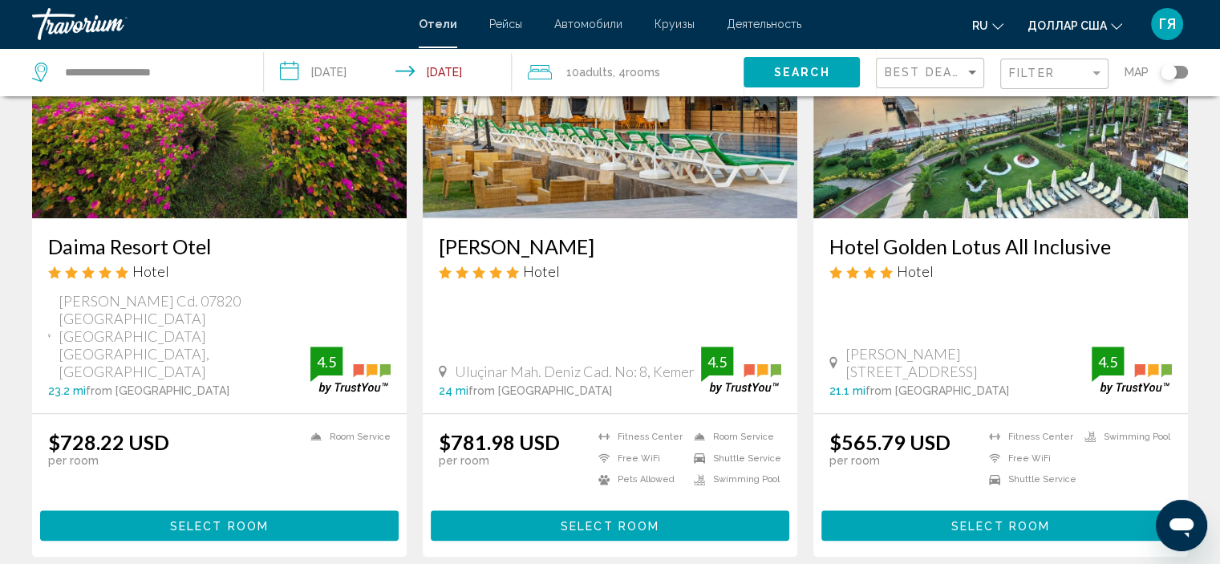
click at [993, 176] on img "Основное содержание" at bounding box center [1000, 90] width 374 height 257
